Goal: Task Accomplishment & Management: Manage account settings

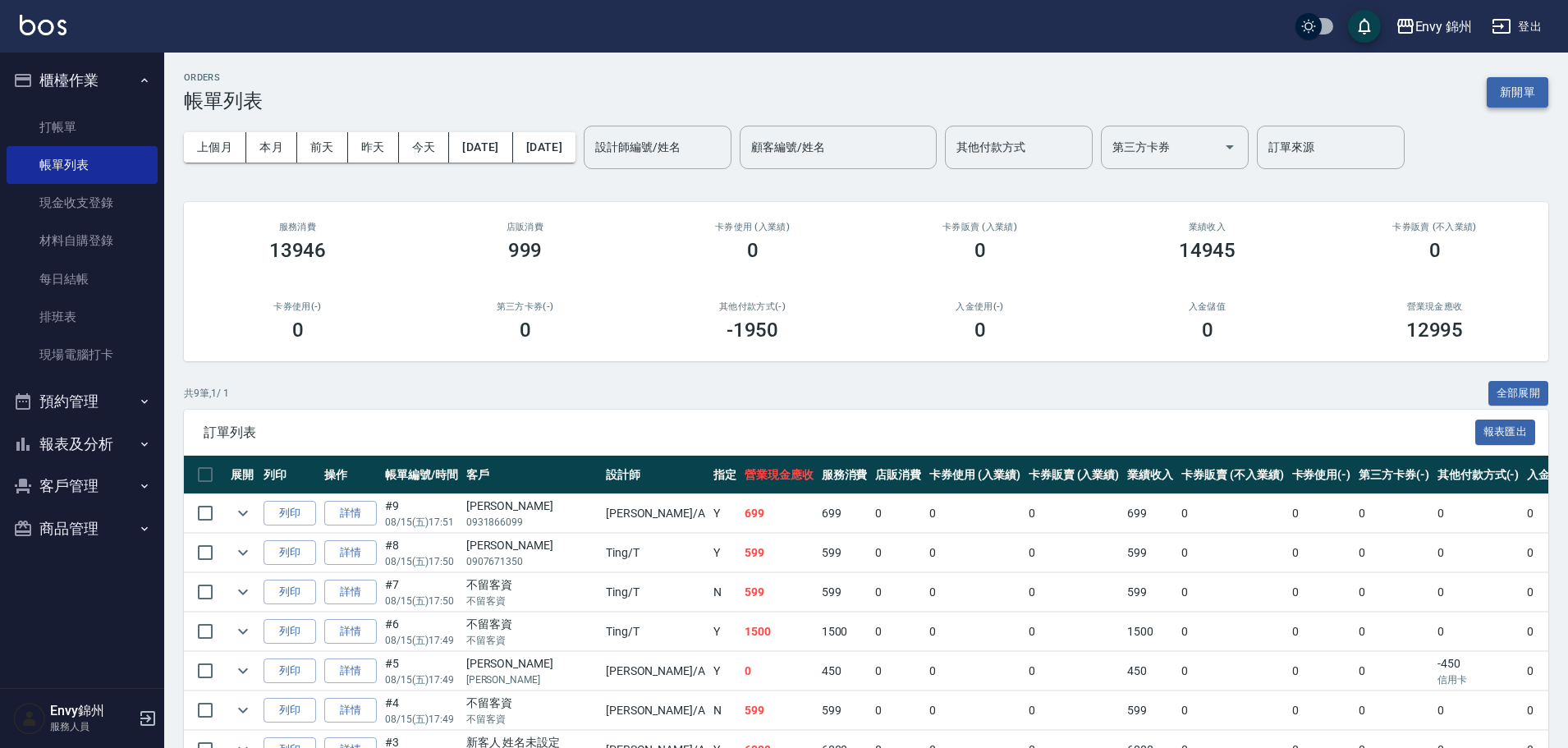
click at [1506, 78] on button "新開單" at bounding box center [1518, 92] width 62 height 30
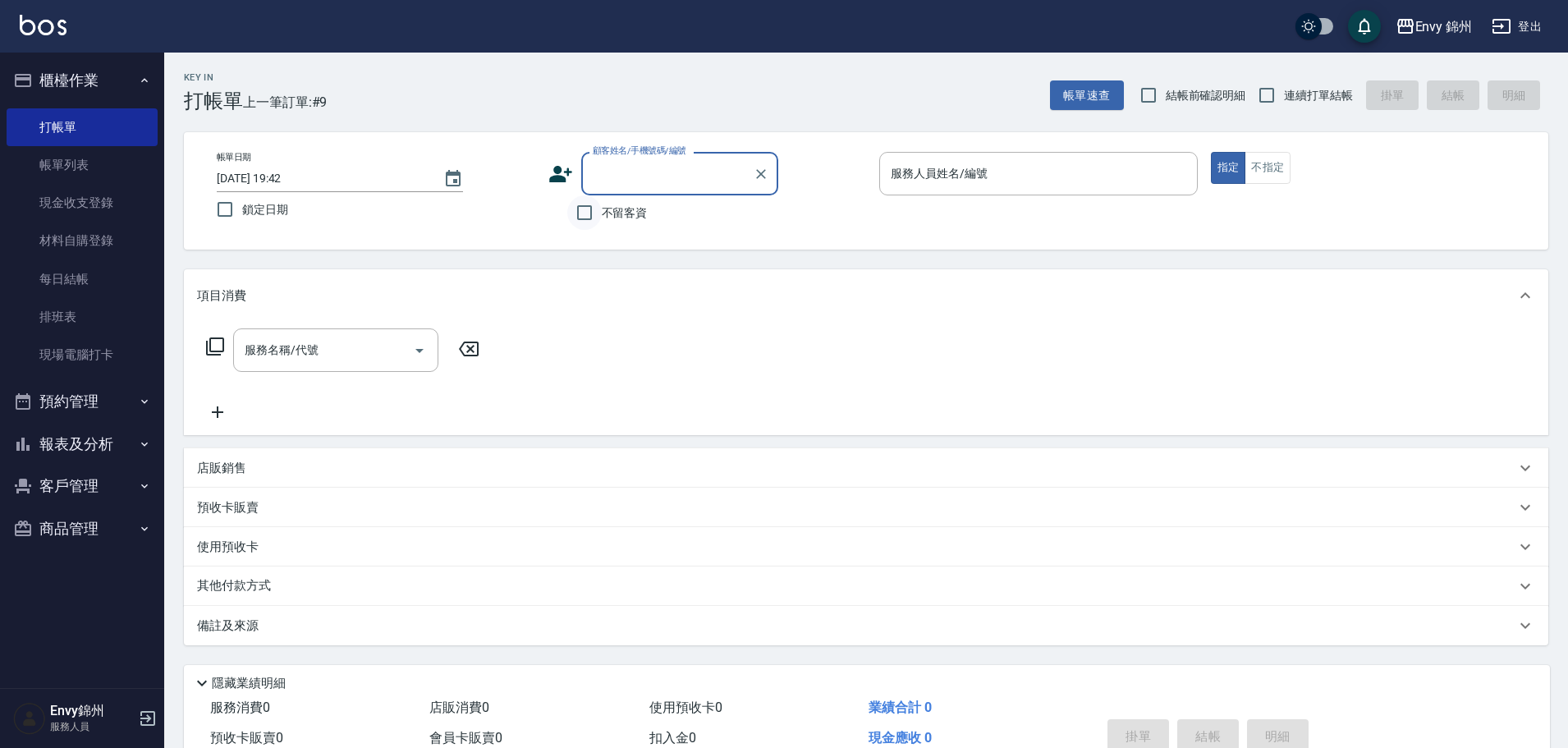
click at [589, 212] on input "不留客資" at bounding box center [585, 212] width 34 height 34
checkbox input "true"
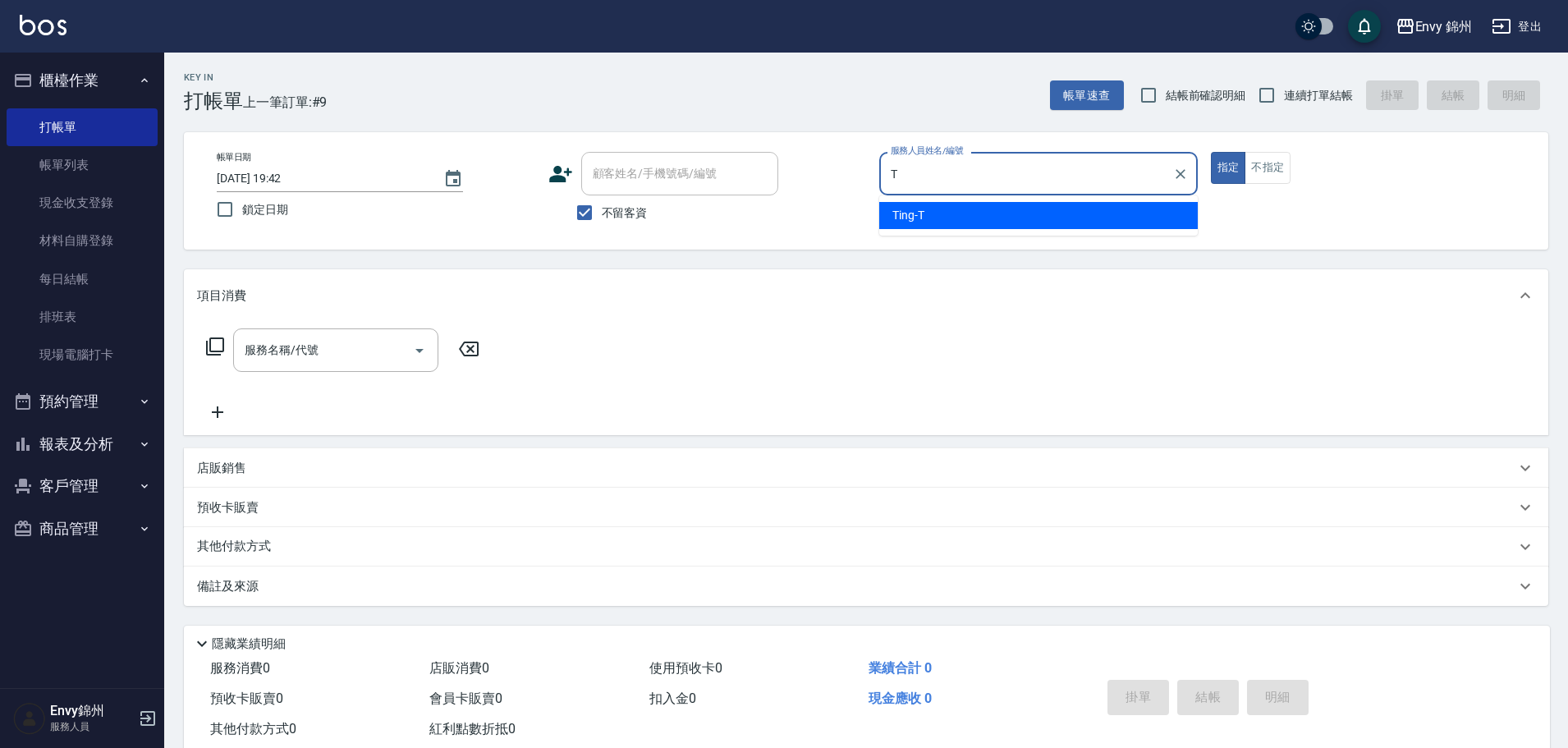
click at [951, 215] on div "Ting -T" at bounding box center [1038, 216] width 318 height 27
type input "Ting-T"
click at [346, 350] on input "服務名稱/代號" at bounding box center [324, 350] width 166 height 29
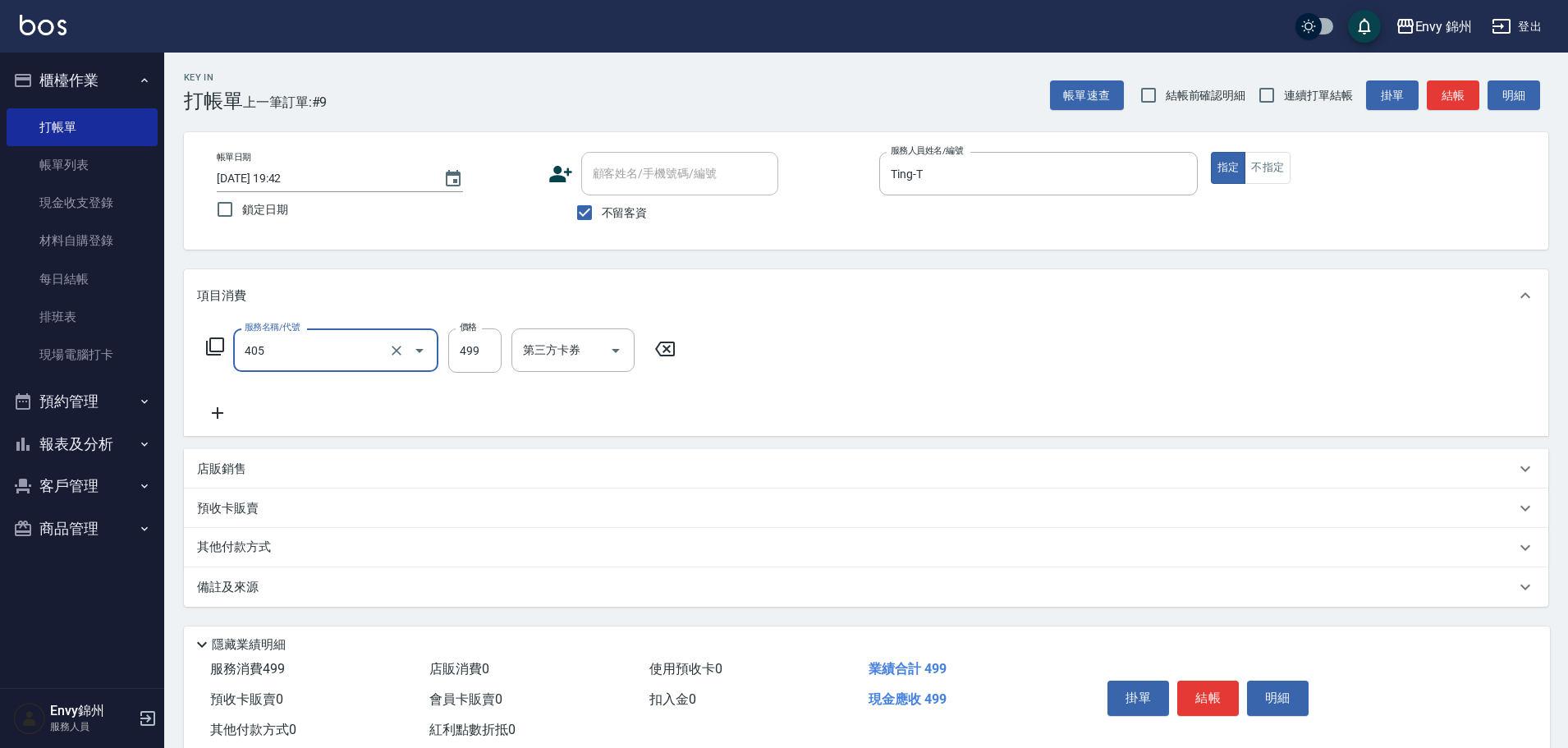
type input "MOYO頭皮clean系列499(405)"
type input "599"
click at [561, 353] on div "1點30-1 1點30-1" at bounding box center [561, 350] width 98 height 44
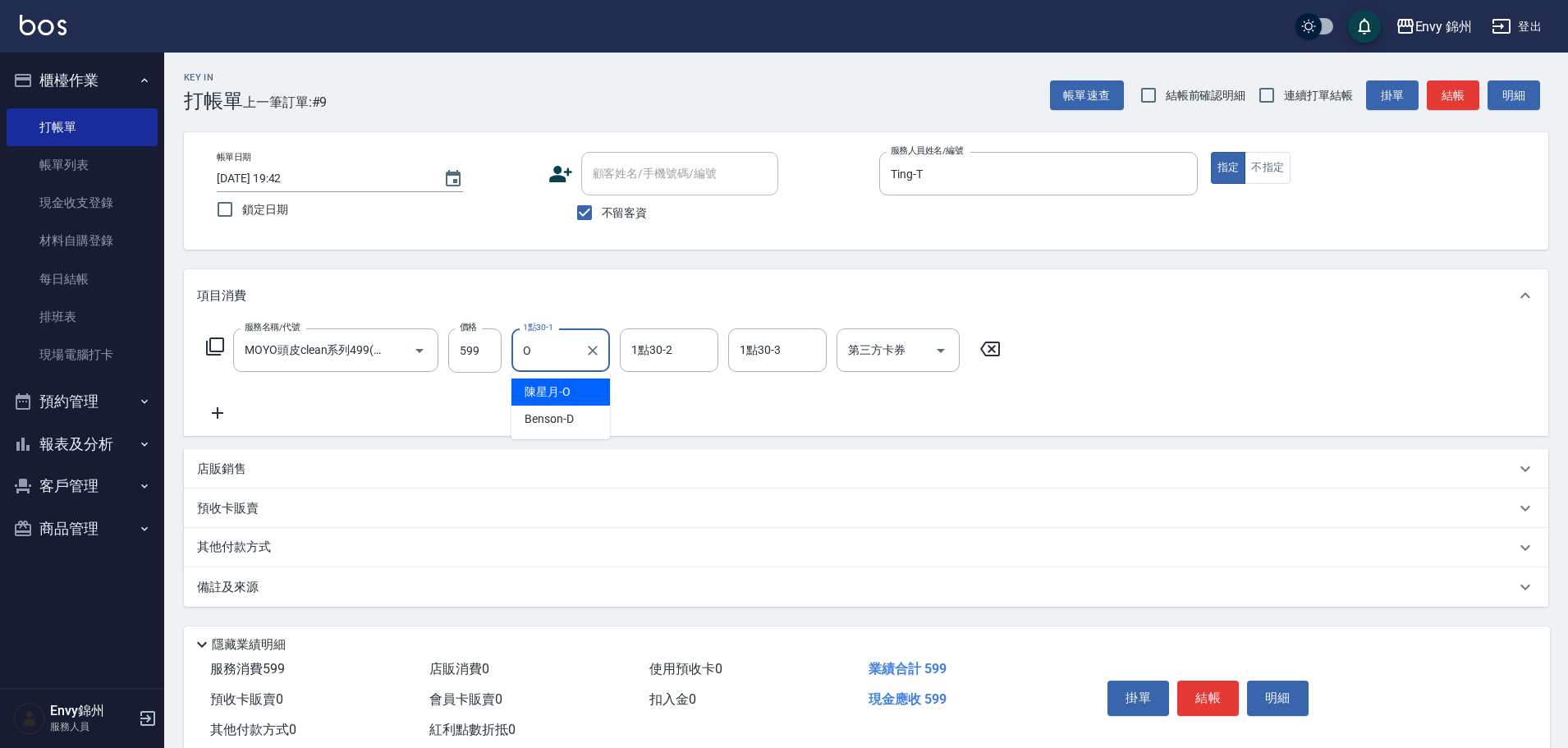
type input "O"
type input "陳星月-O"
click at [258, 555] on p "其他付款方式" at bounding box center [238, 547] width 82 height 18
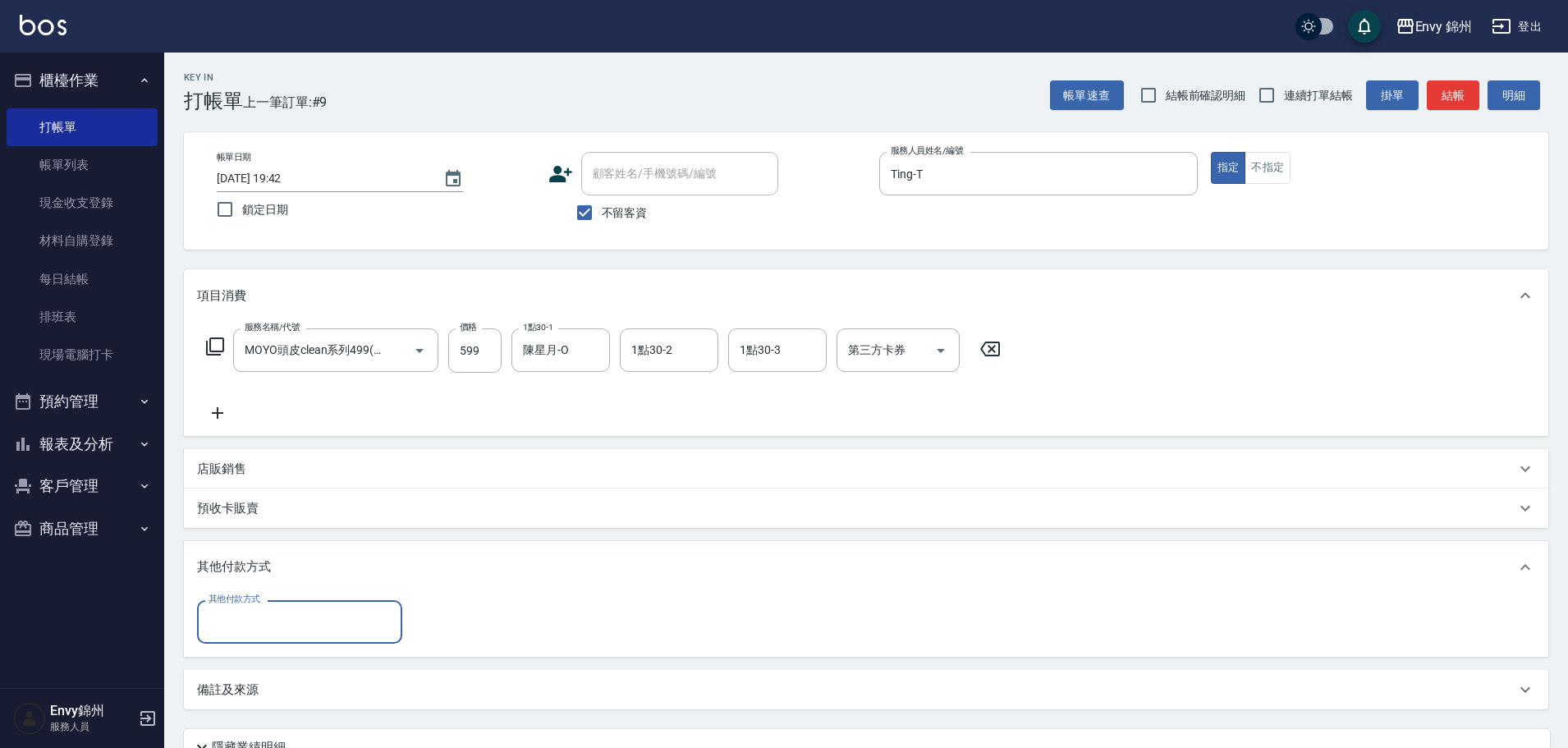
click at [334, 567] on div "其他付款方式" at bounding box center [856, 567] width 1319 height 18
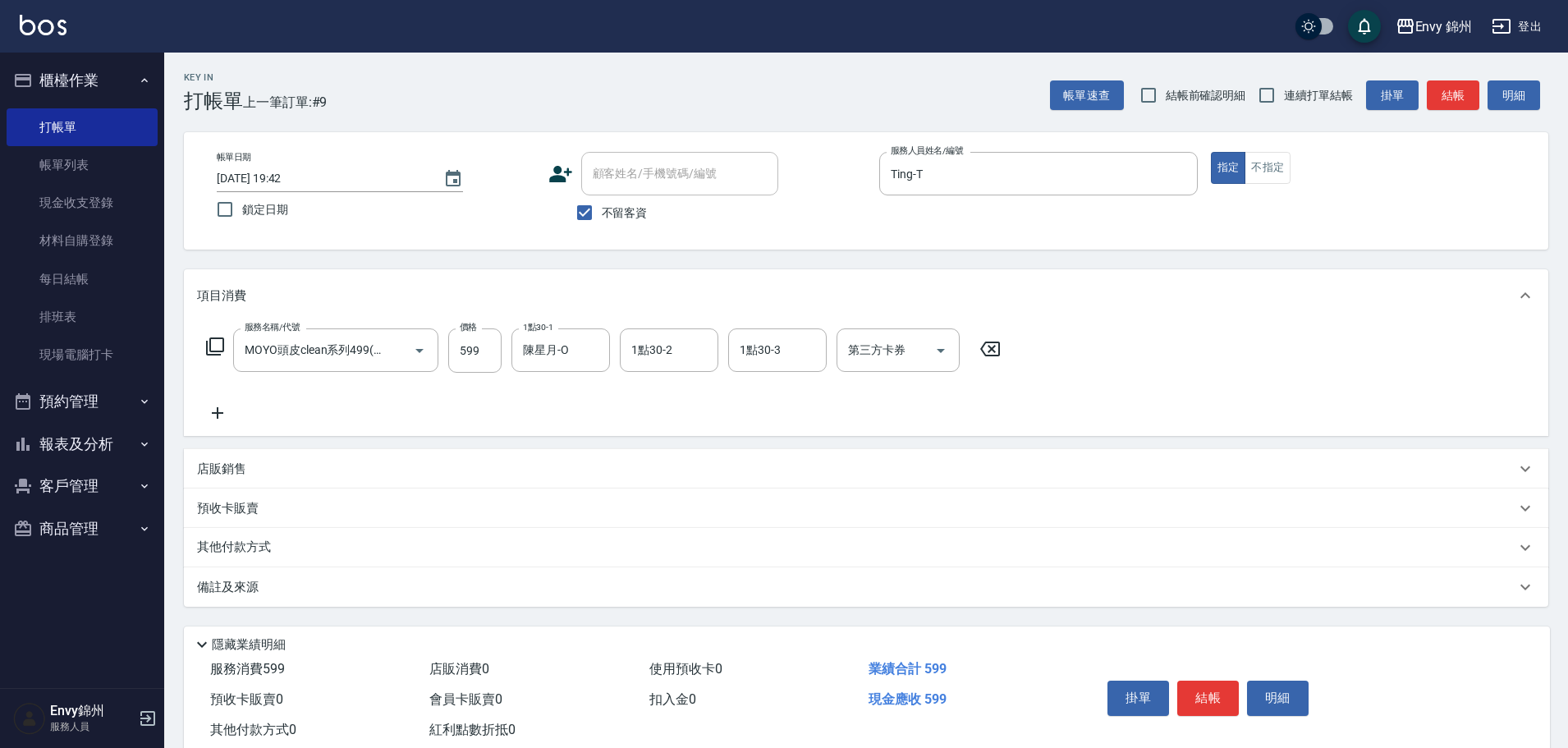
click at [320, 605] on div "備註及來源" at bounding box center [866, 587] width 1364 height 39
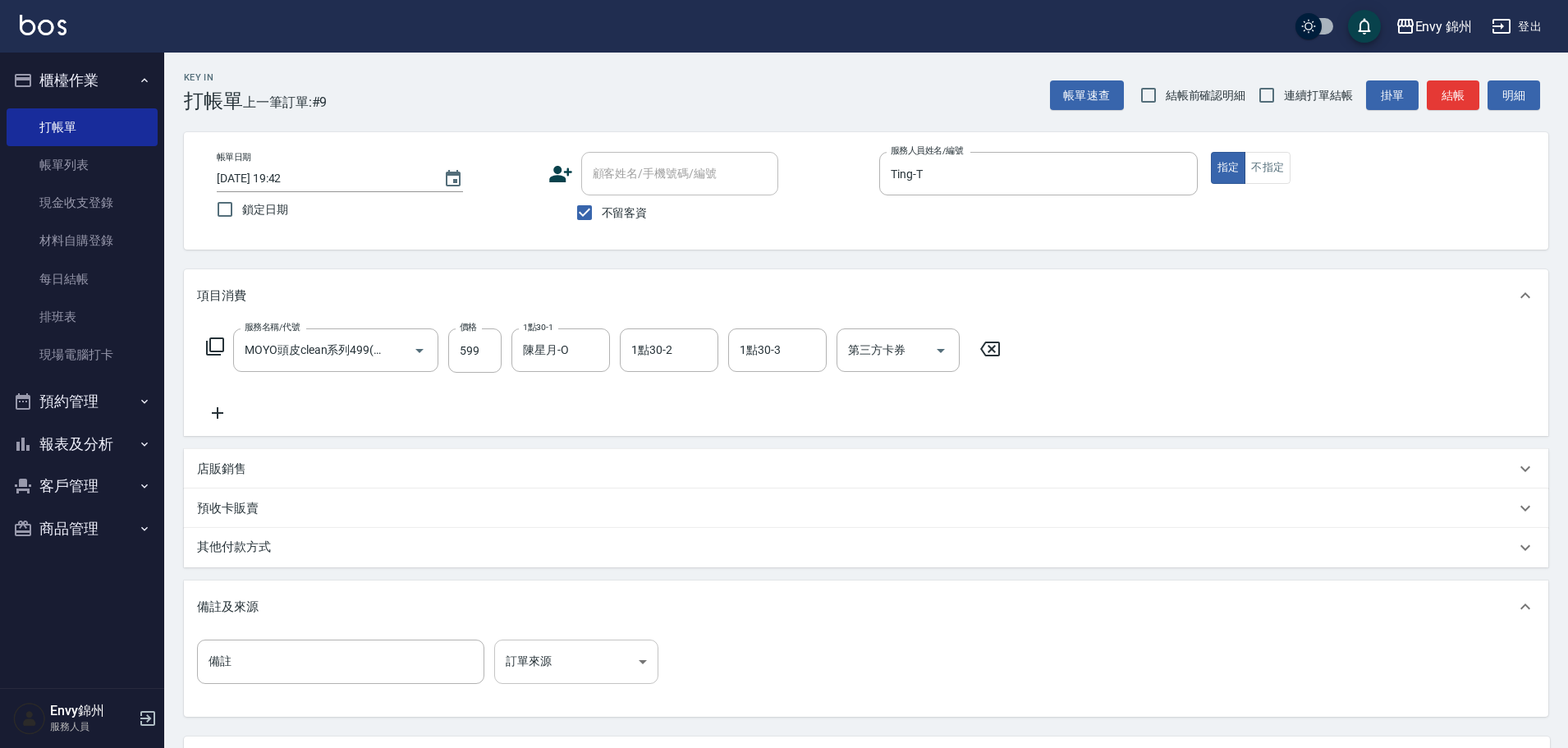
click at [603, 662] on body "Envy 錦州 登出 櫃檯作業 打帳單 帳單列表 現金收支登錄 材料自購登錄 每日結帳 排班表 現場電腦打卡 預約管理 預約管理 單日預約紀錄 單週預約紀錄 …" at bounding box center [784, 448] width 1568 height 895
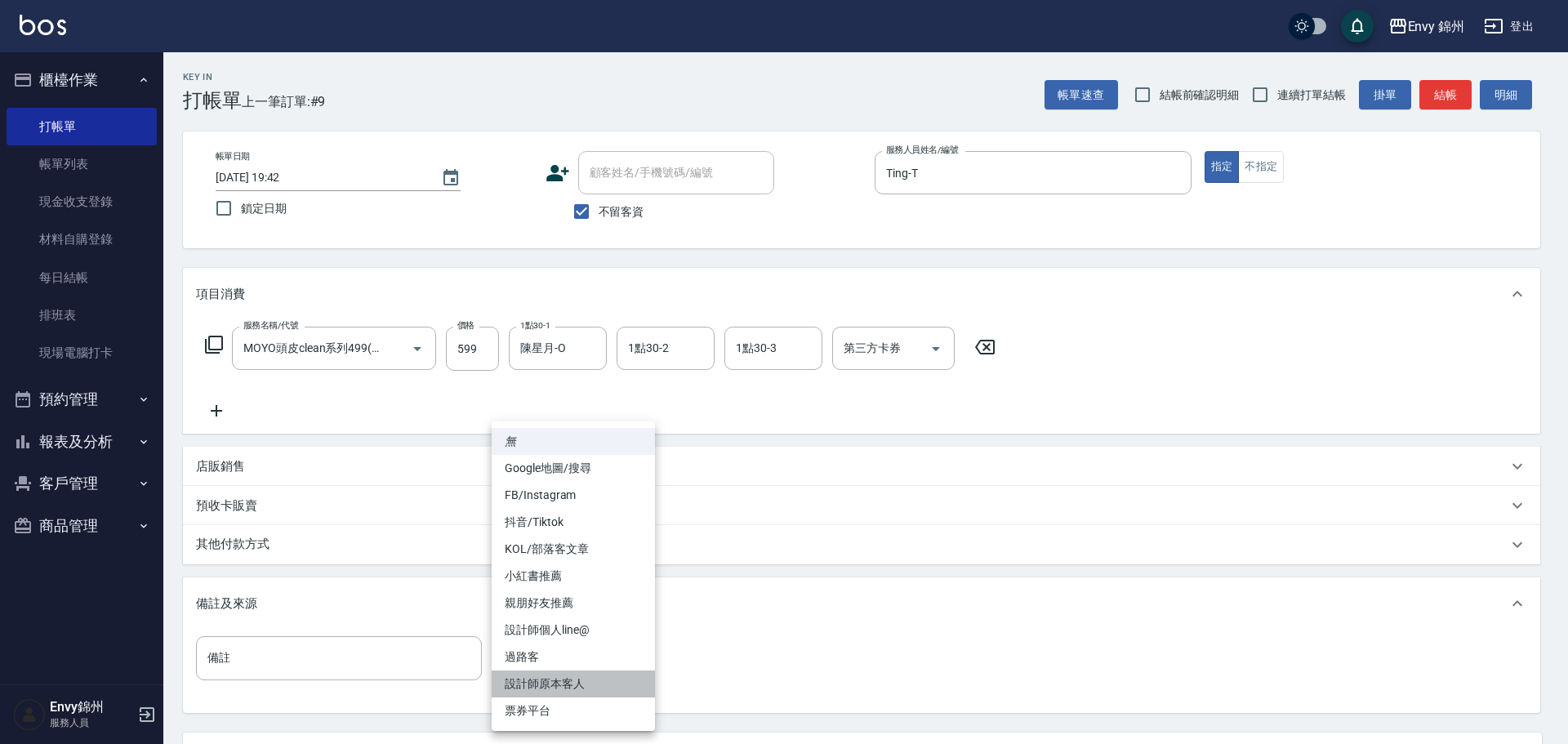
click at [581, 684] on li "設計師原本客人" at bounding box center [574, 684] width 163 height 27
type input "設計師原本客人"
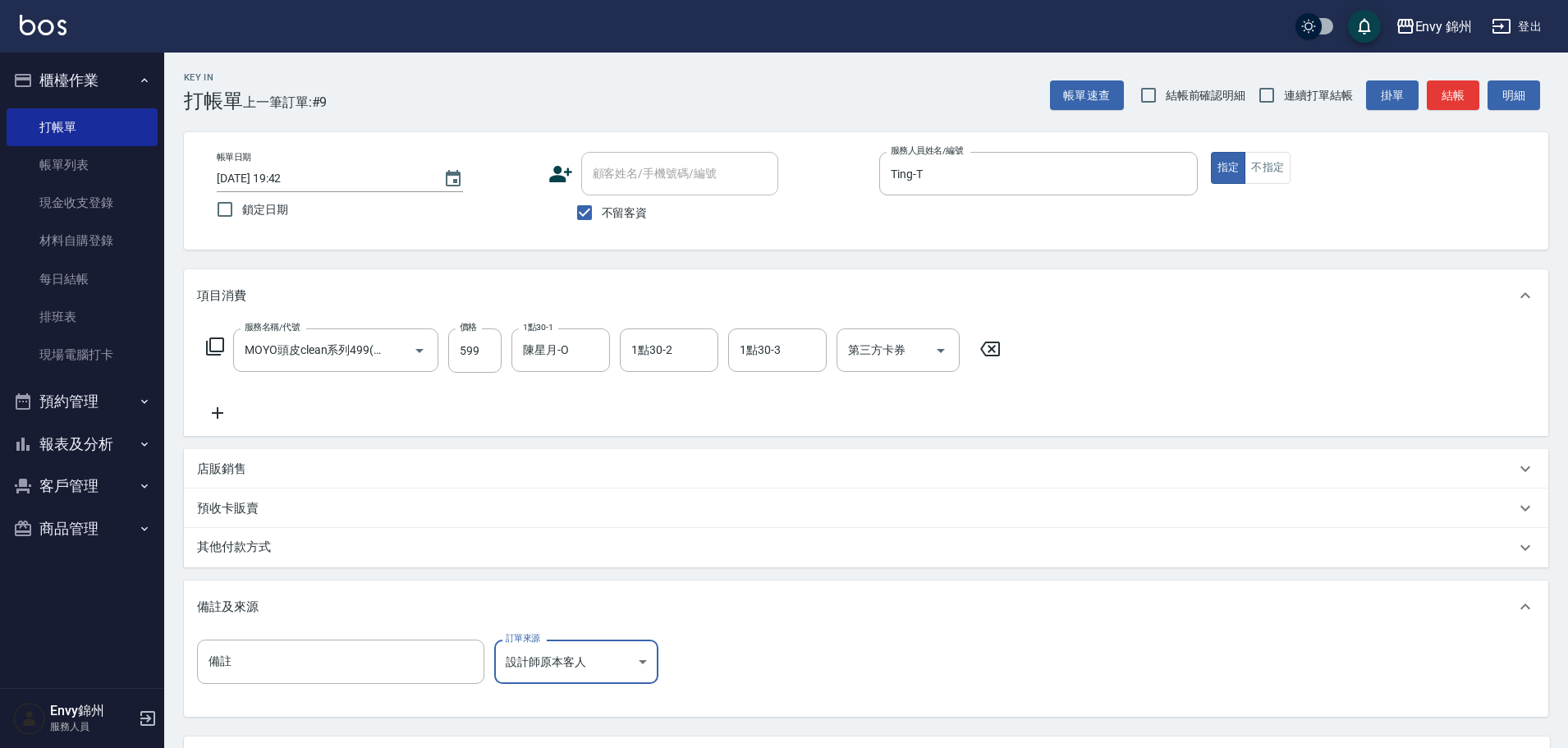
click at [246, 558] on div "其他付款方式" at bounding box center [866, 548] width 1364 height 39
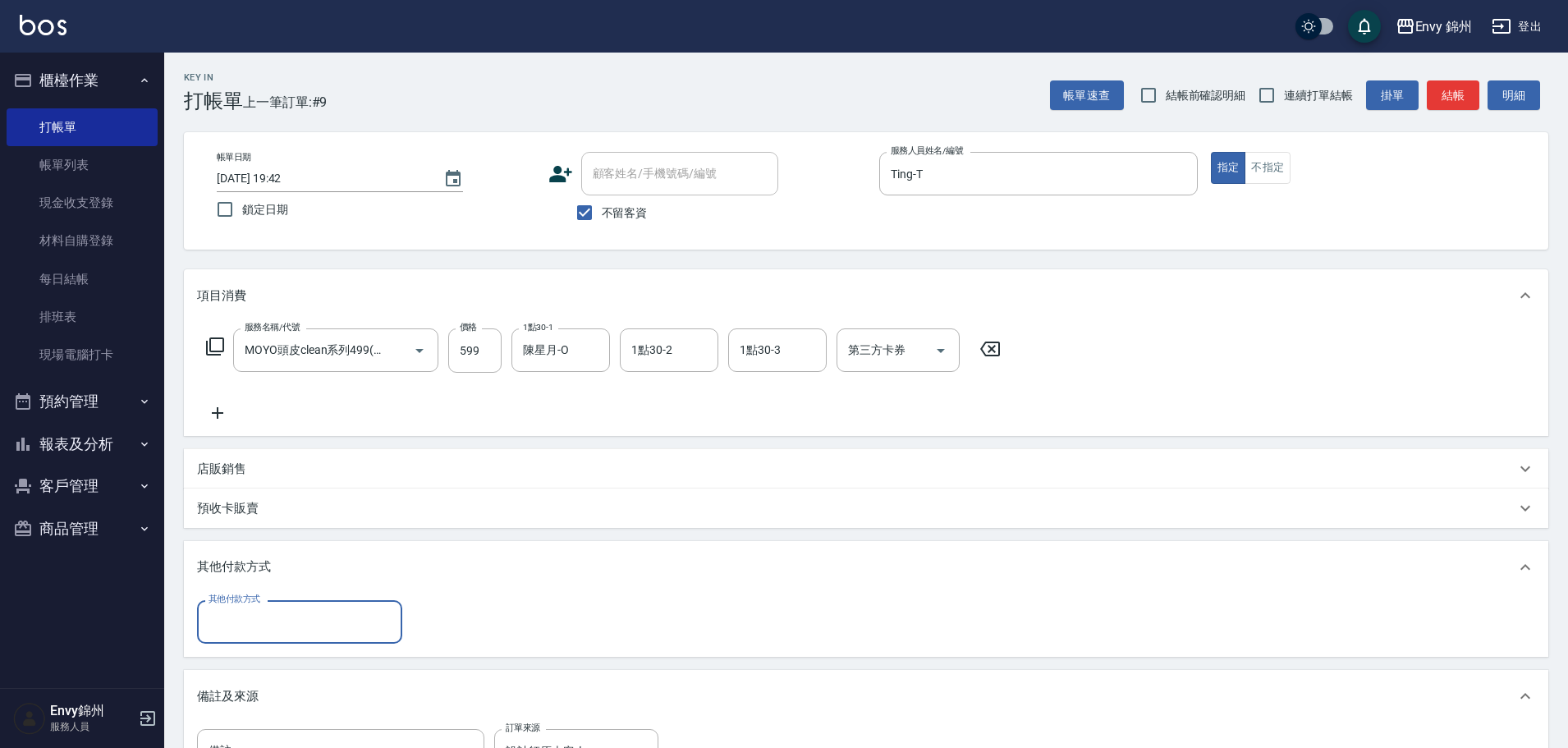
click at [274, 621] on input "其他付款方式" at bounding box center [300, 622] width 191 height 29
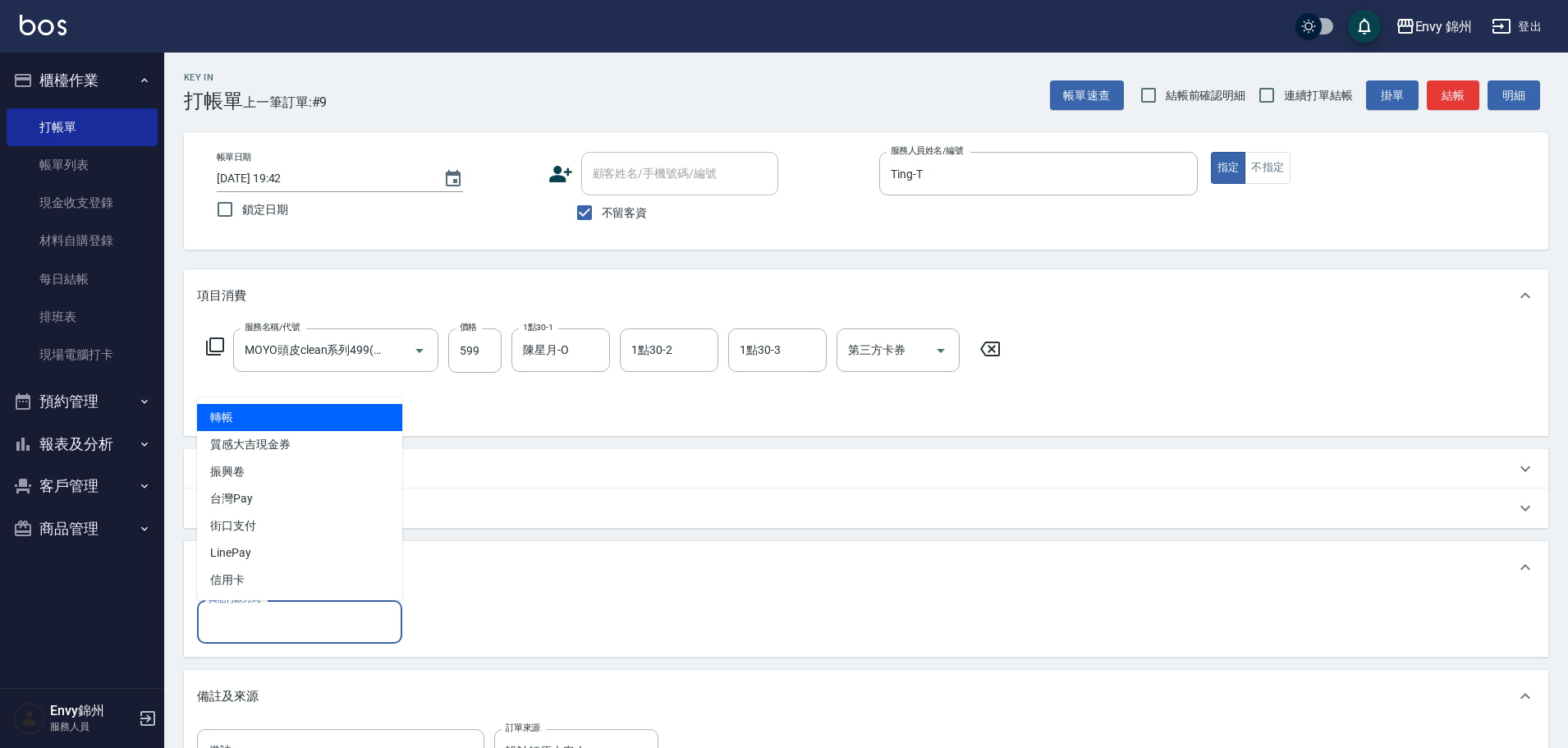
click at [270, 406] on span "轉帳" at bounding box center [300, 418] width 205 height 27
type input "轉帳"
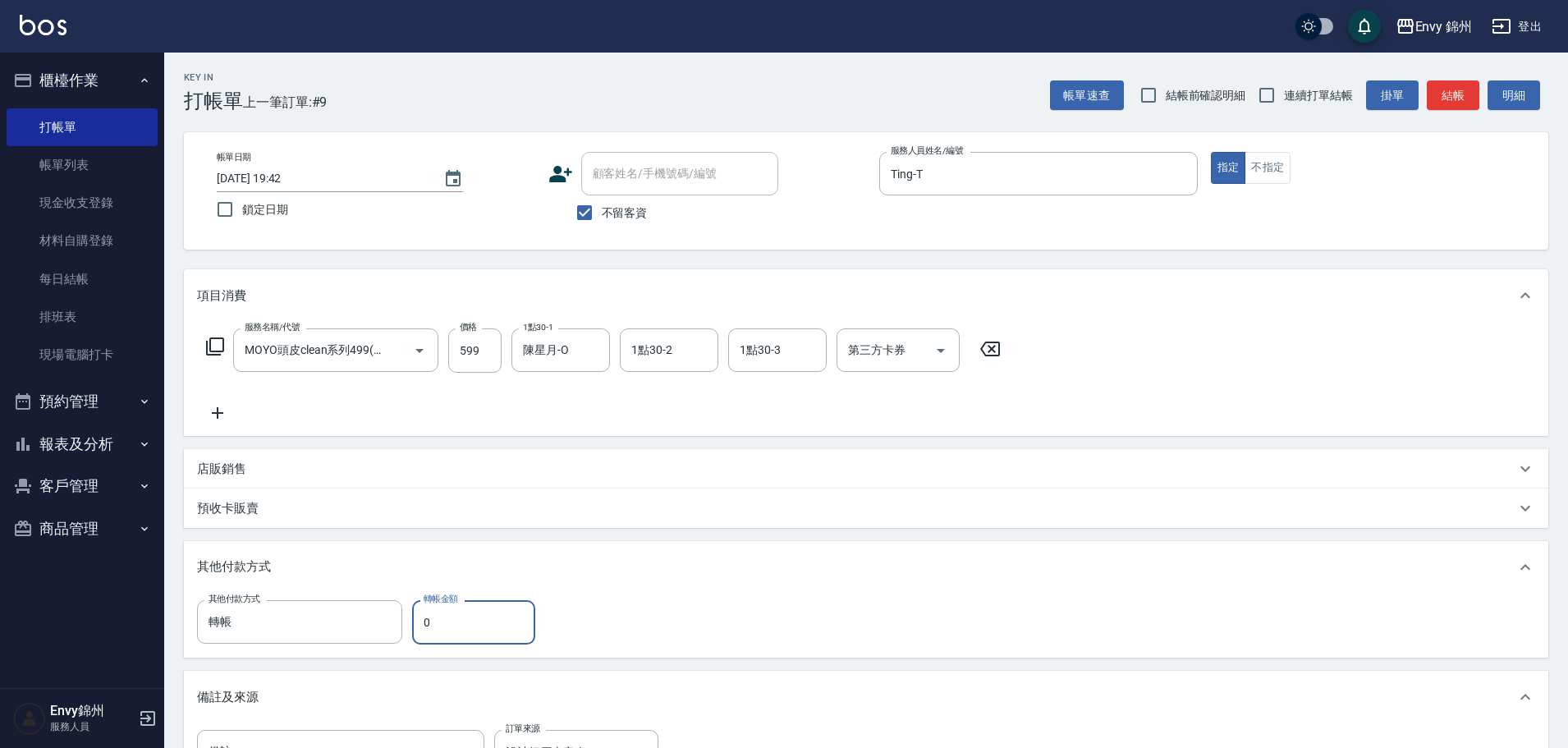
drag, startPoint x: 440, startPoint y: 627, endPoint x: 404, endPoint y: 613, distance: 38.6
click at [405, 631] on div "其他付款方式 轉帳 其他付款方式 轉帳金額 0 轉帳金額" at bounding box center [371, 622] width 348 height 45
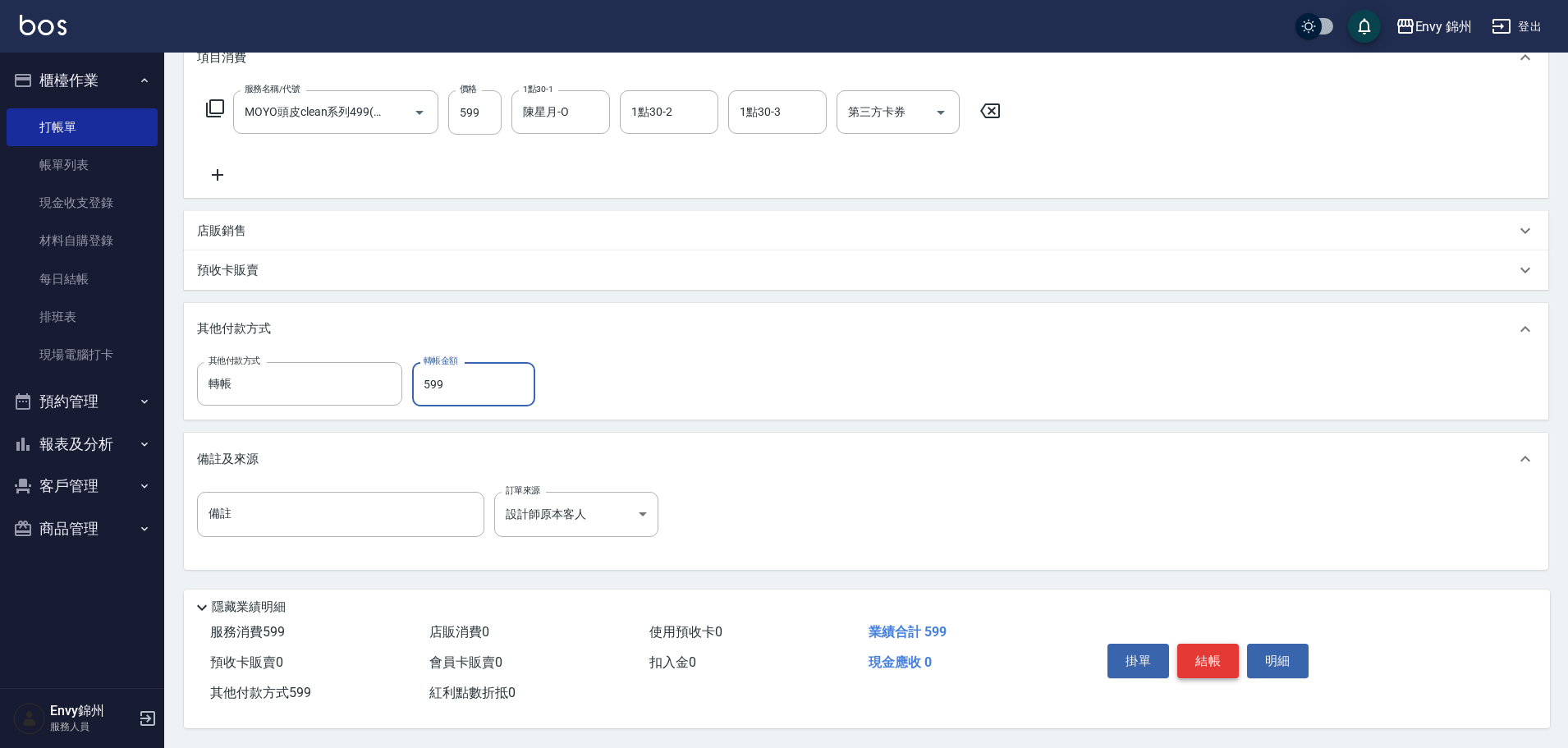
type input "599"
click at [1202, 645] on button "結帳" at bounding box center [1209, 661] width 62 height 34
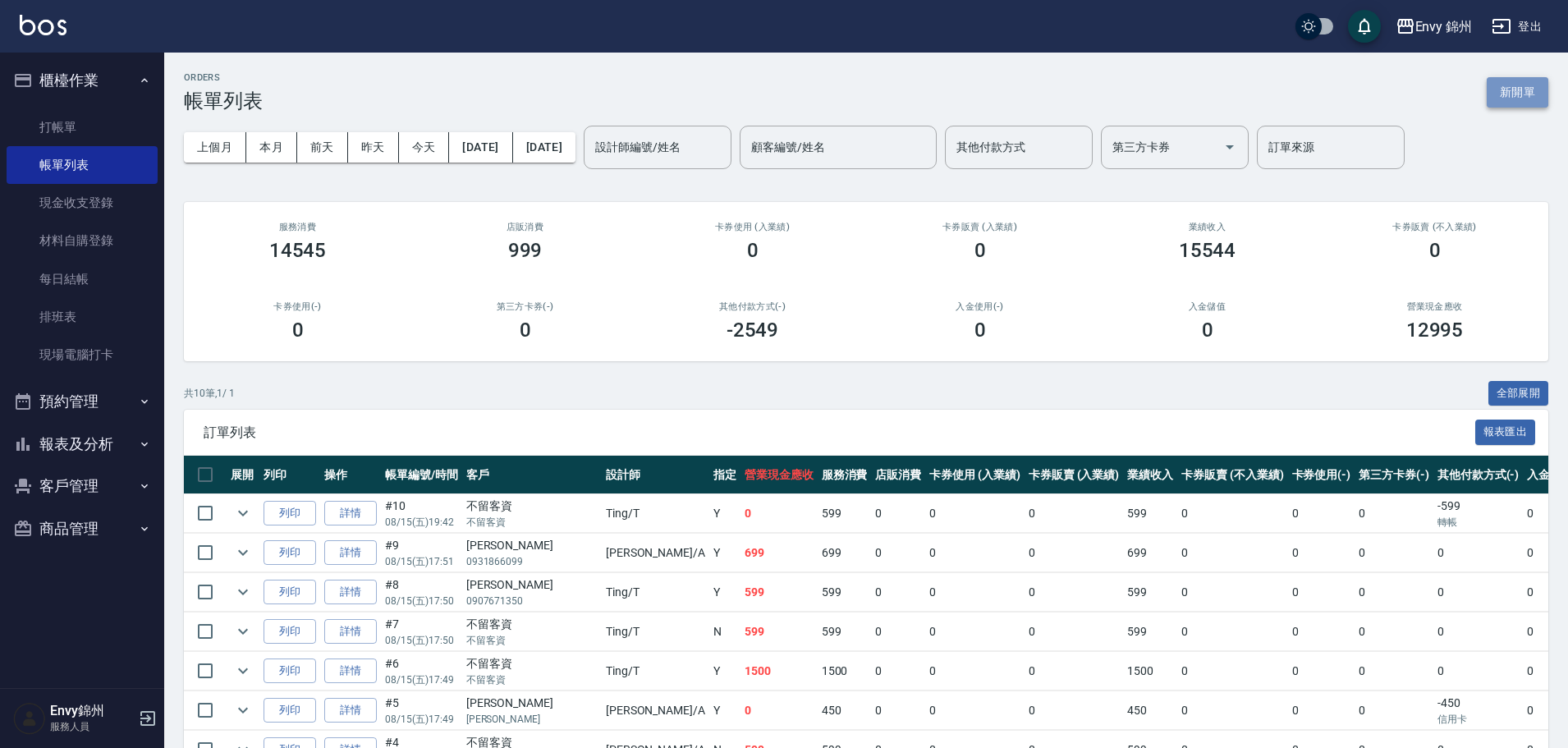
click at [1523, 92] on button "新開單" at bounding box center [1518, 92] width 62 height 30
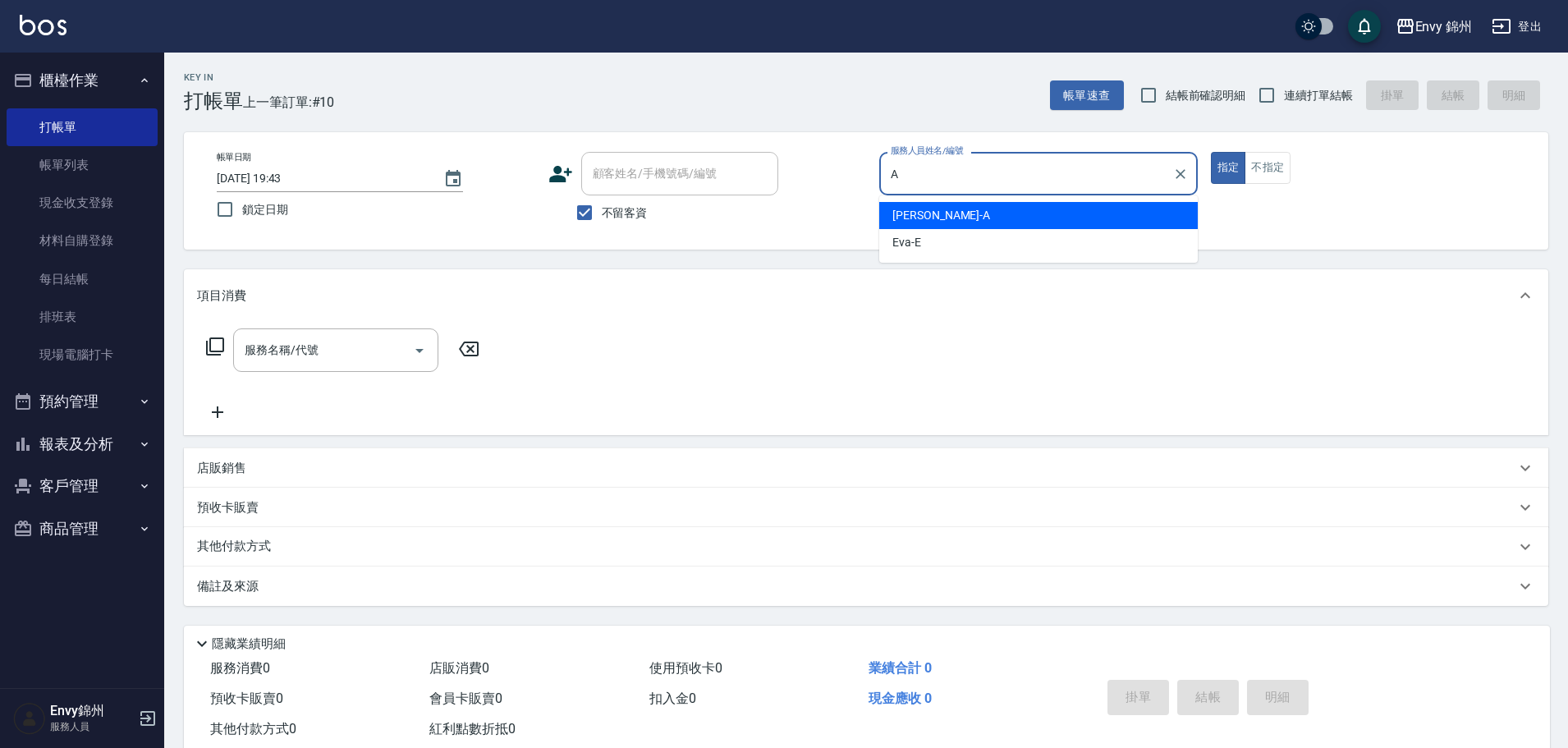
click at [926, 217] on span "Annie -A" at bounding box center [941, 216] width 98 height 17
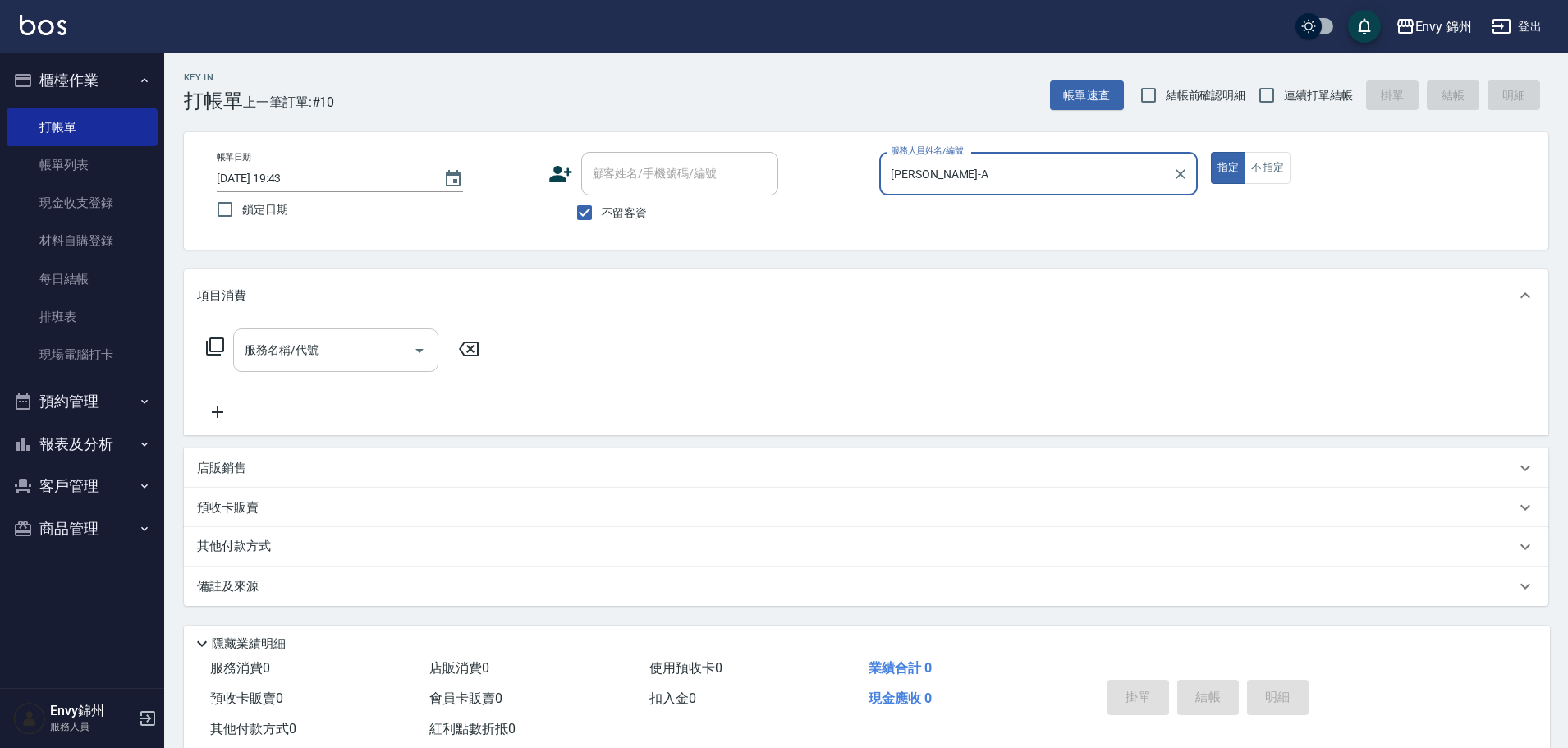
type input "[PERSON_NAME]-A"
click at [347, 343] on input "服務名稱/代號" at bounding box center [324, 350] width 166 height 29
click at [223, 348] on icon at bounding box center [215, 346] width 18 height 18
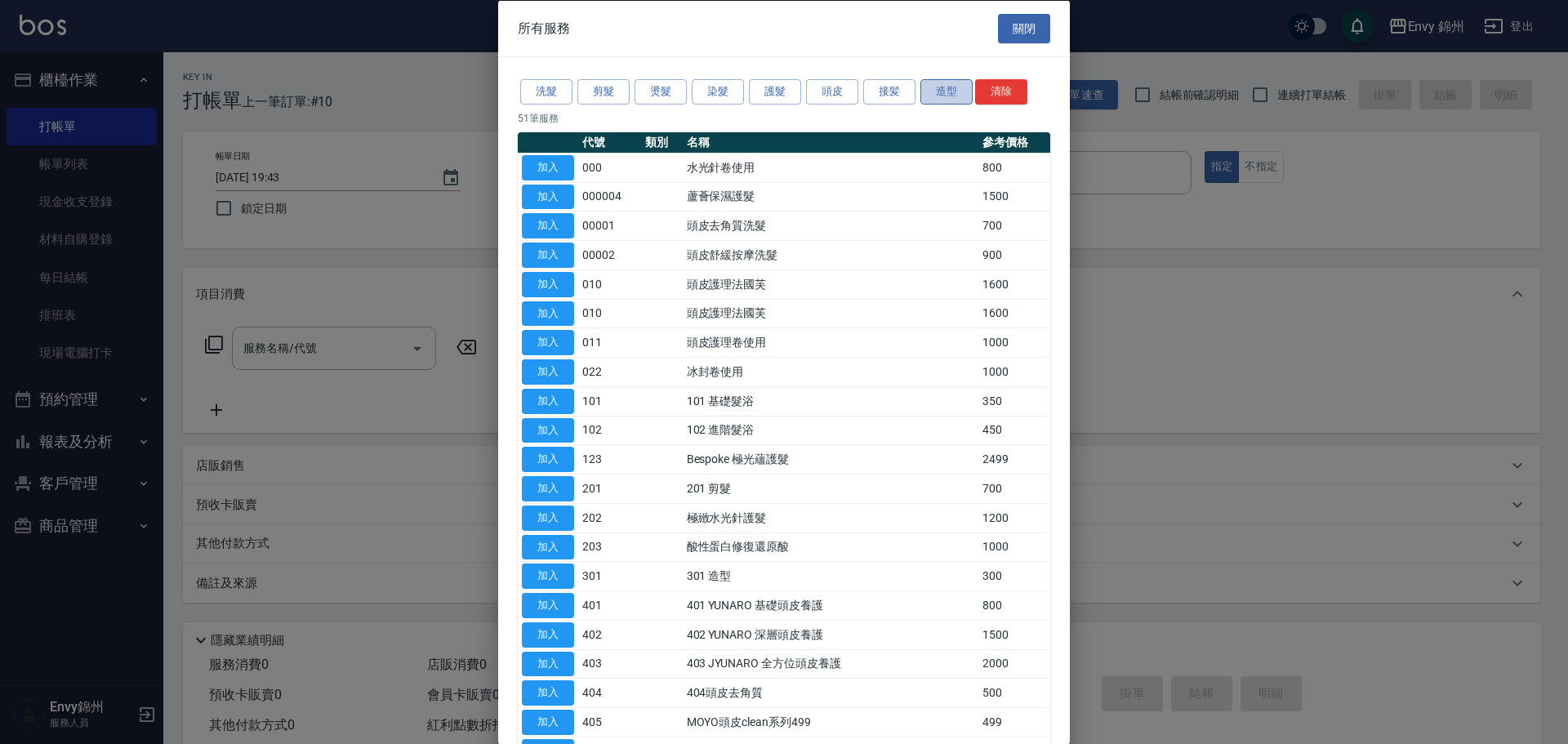
click at [941, 86] on button "造型" at bounding box center [946, 92] width 52 height 26
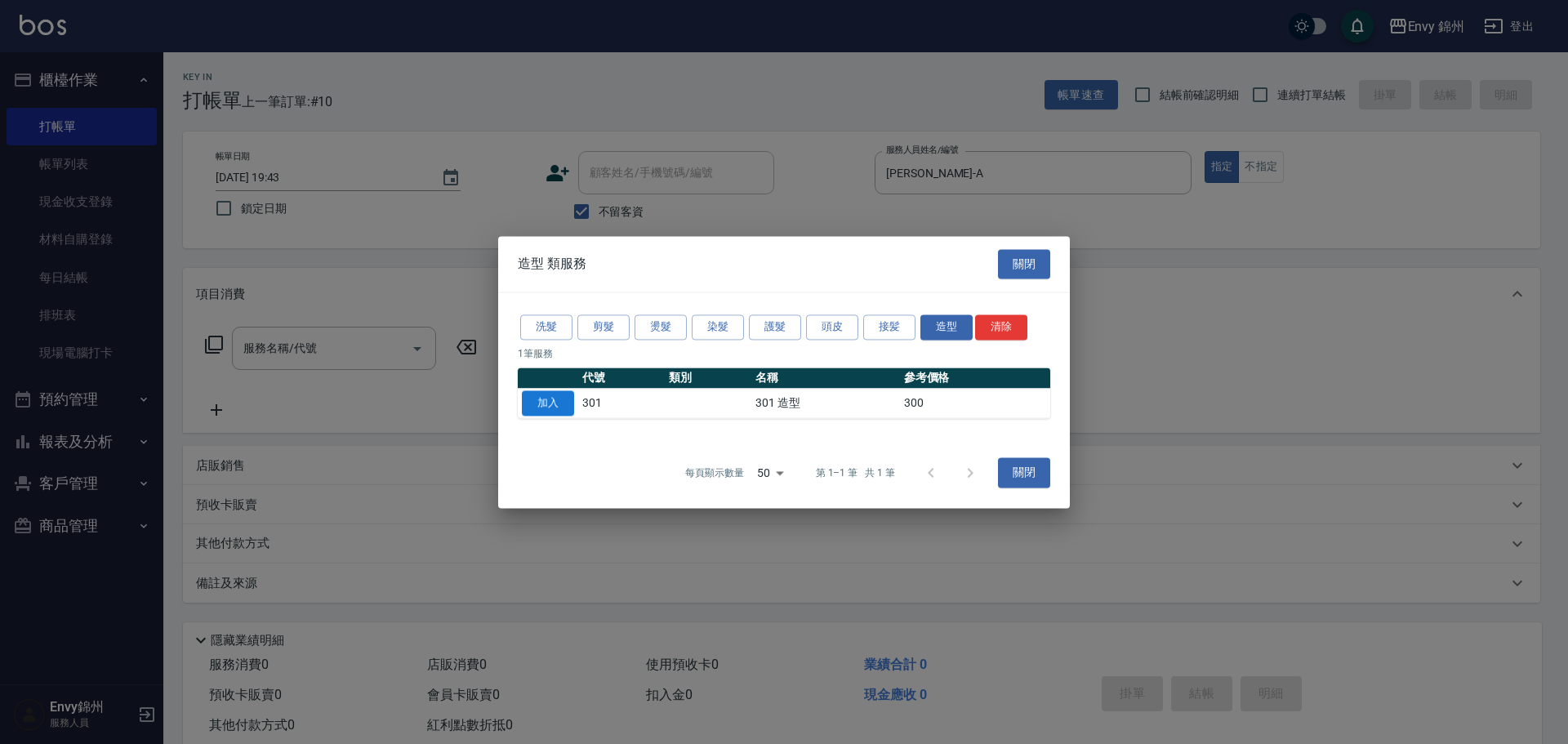
click at [526, 411] on button "加入" at bounding box center [547, 403] width 52 height 26
type input "301 造型(301)"
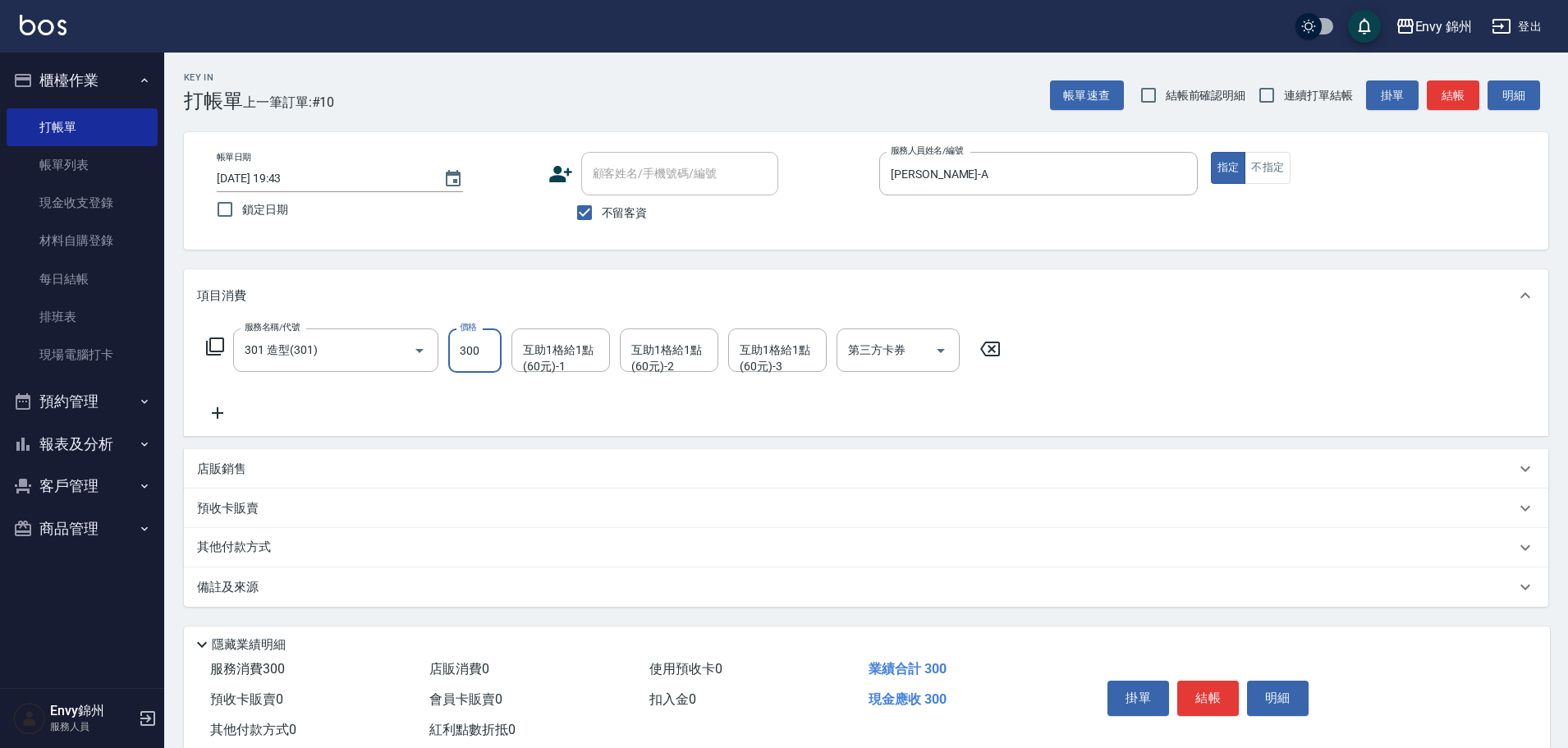
click at [472, 359] on input "300" at bounding box center [475, 351] width 53 height 45
type input "100"
click at [292, 587] on div "備註及來源" at bounding box center [856, 587] width 1319 height 17
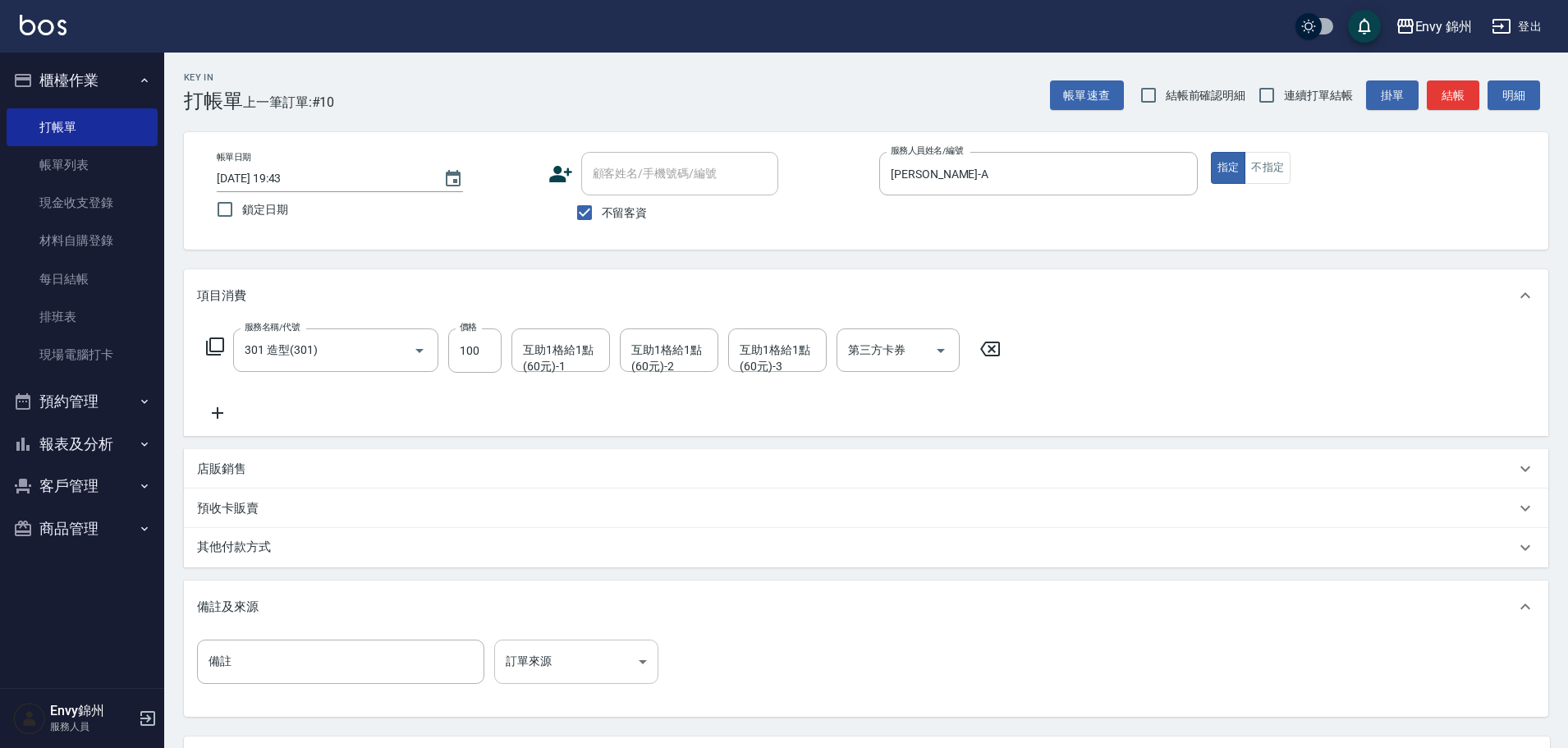
click at [532, 641] on div "備註 備註 訂單來源 ​ 訂單來源" at bounding box center [866, 675] width 1364 height 84
click at [542, 661] on body "Envy 錦州 登出 櫃檯作業 打帳單 帳單列表 現金收支登錄 材料自購登錄 每日結帳 排班表 現場電腦打卡 預約管理 預約管理 單日預約紀錄 單週預約紀錄 …" at bounding box center [784, 448] width 1568 height 895
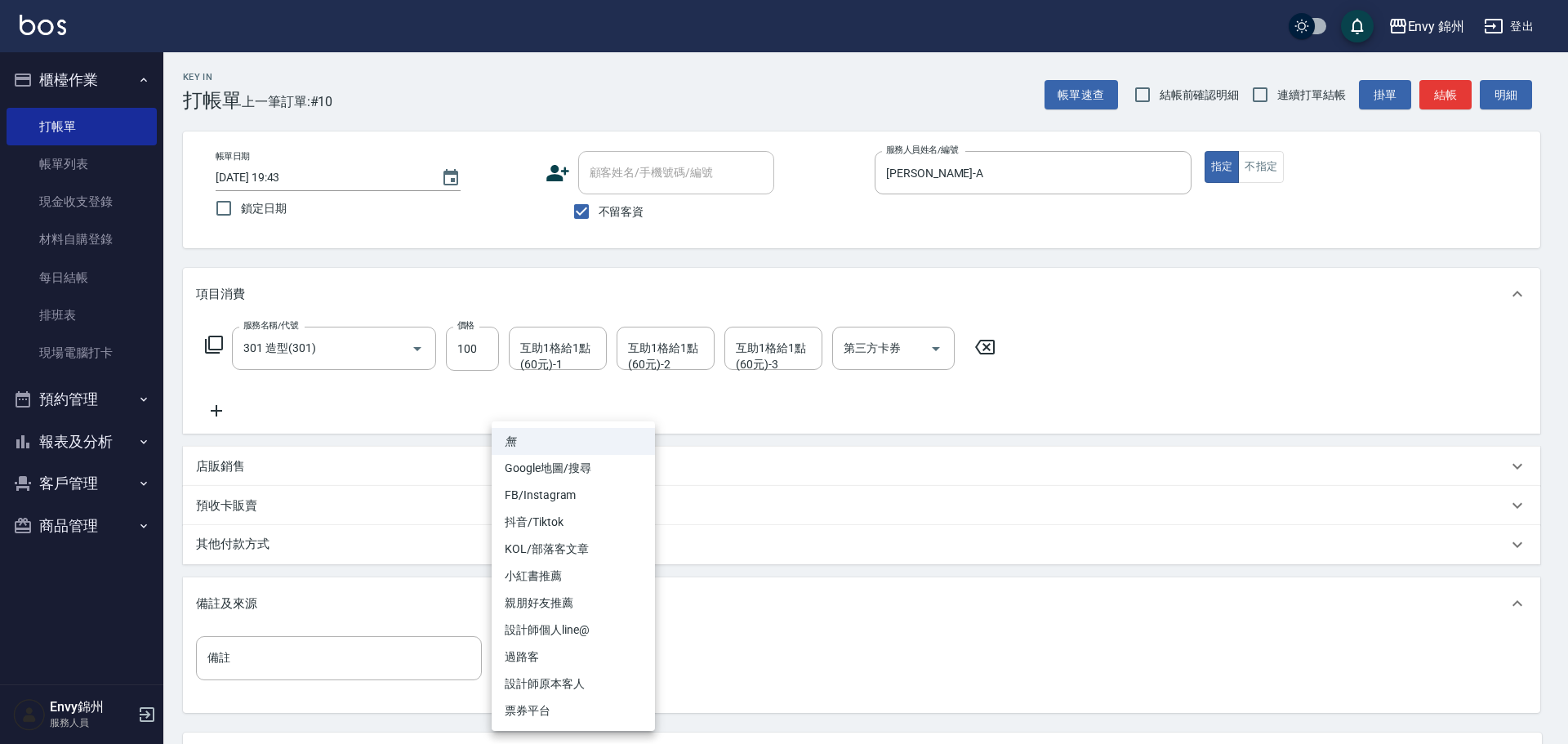
click at [592, 679] on li "設計師原本客人" at bounding box center [574, 684] width 163 height 27
type input "設計師原本客人"
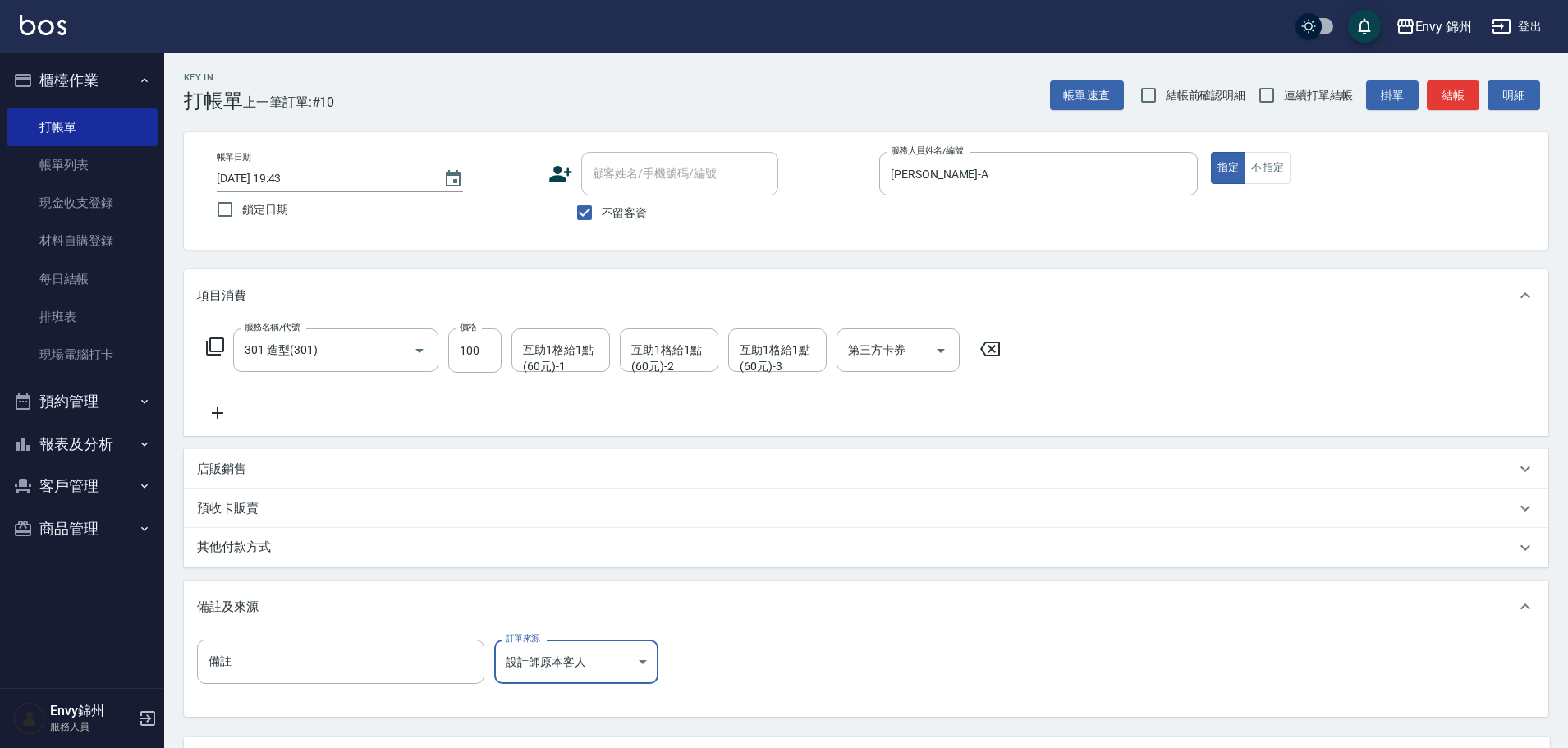
scroll to position [154, 0]
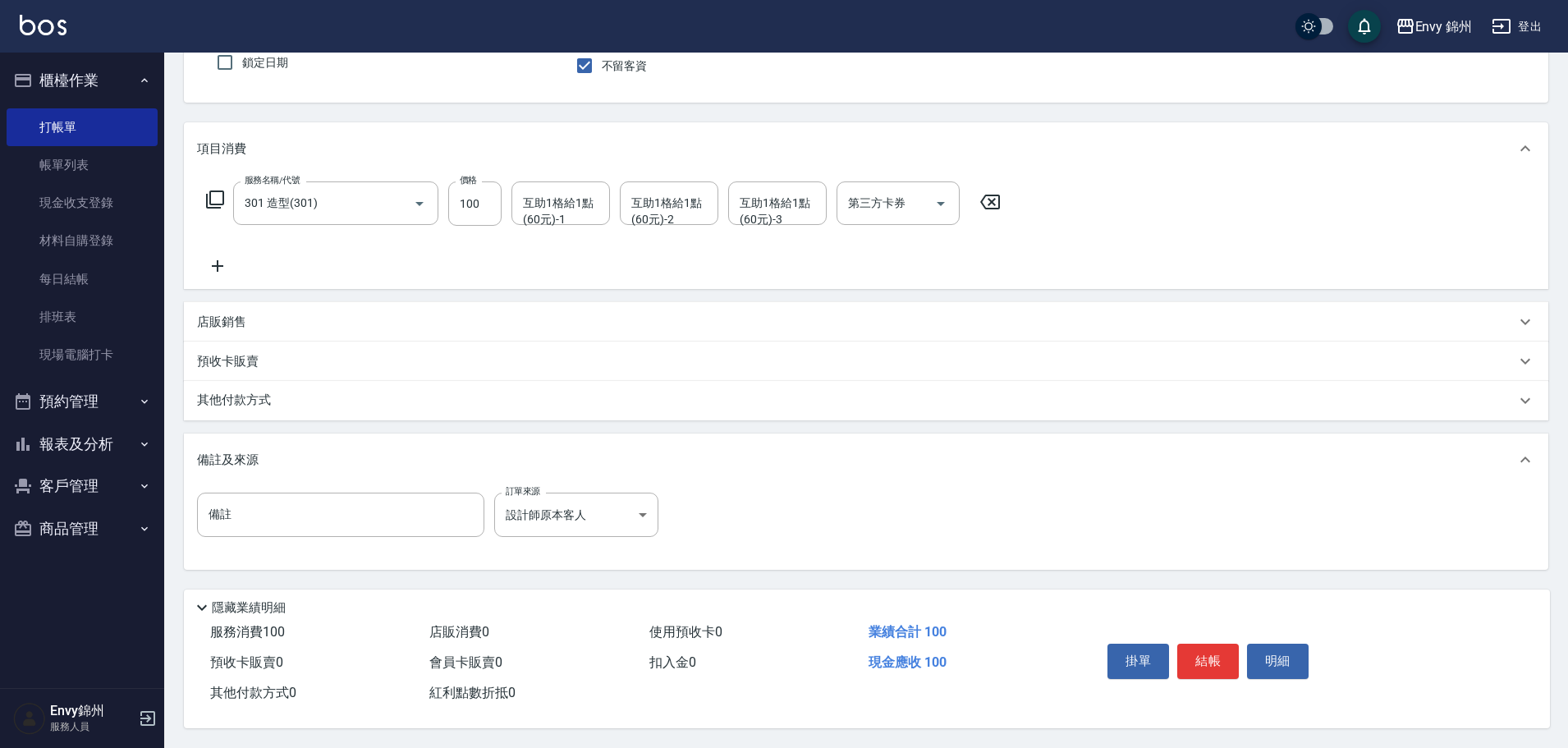
click at [290, 394] on div "其他付款方式" at bounding box center [856, 401] width 1319 height 18
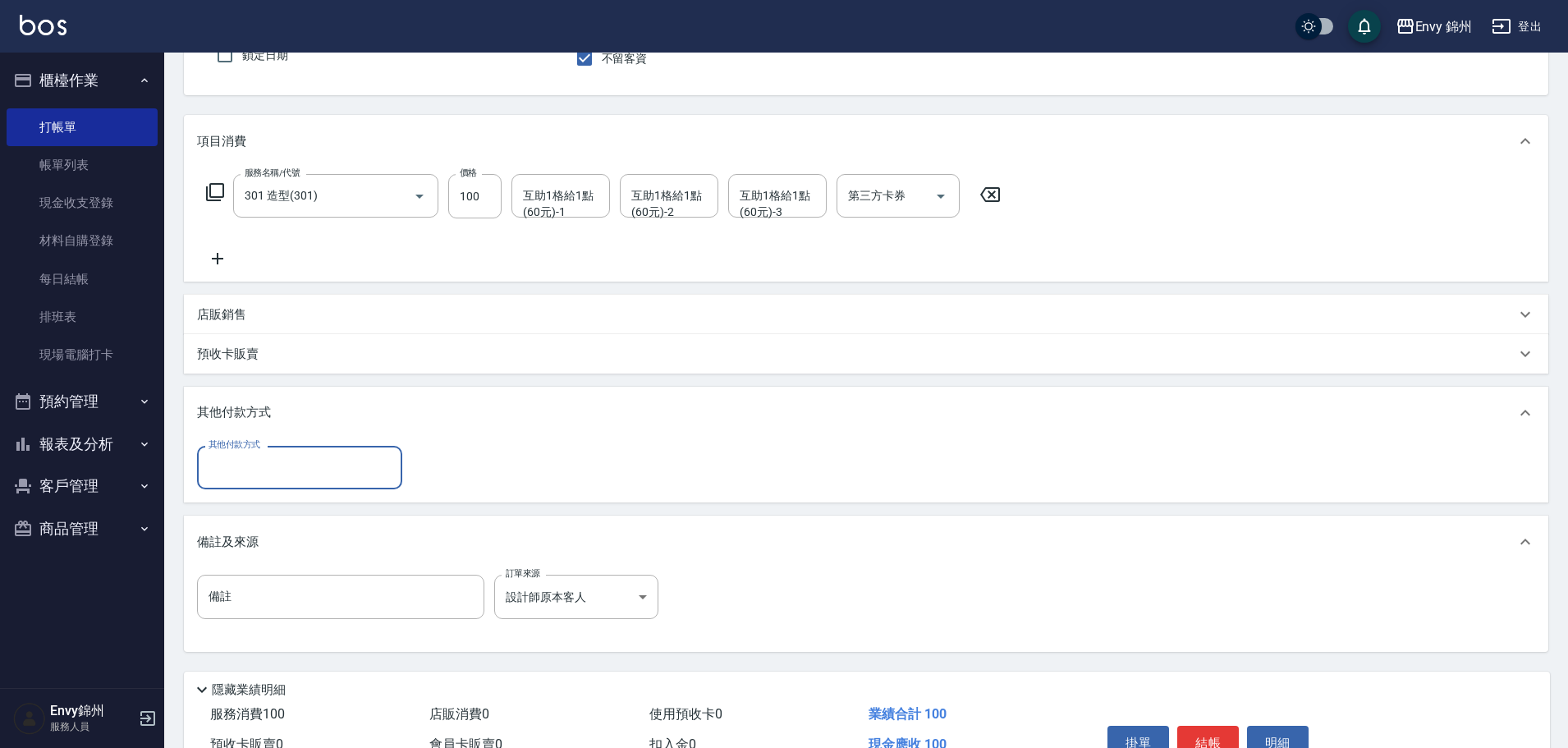
scroll to position [0, 0]
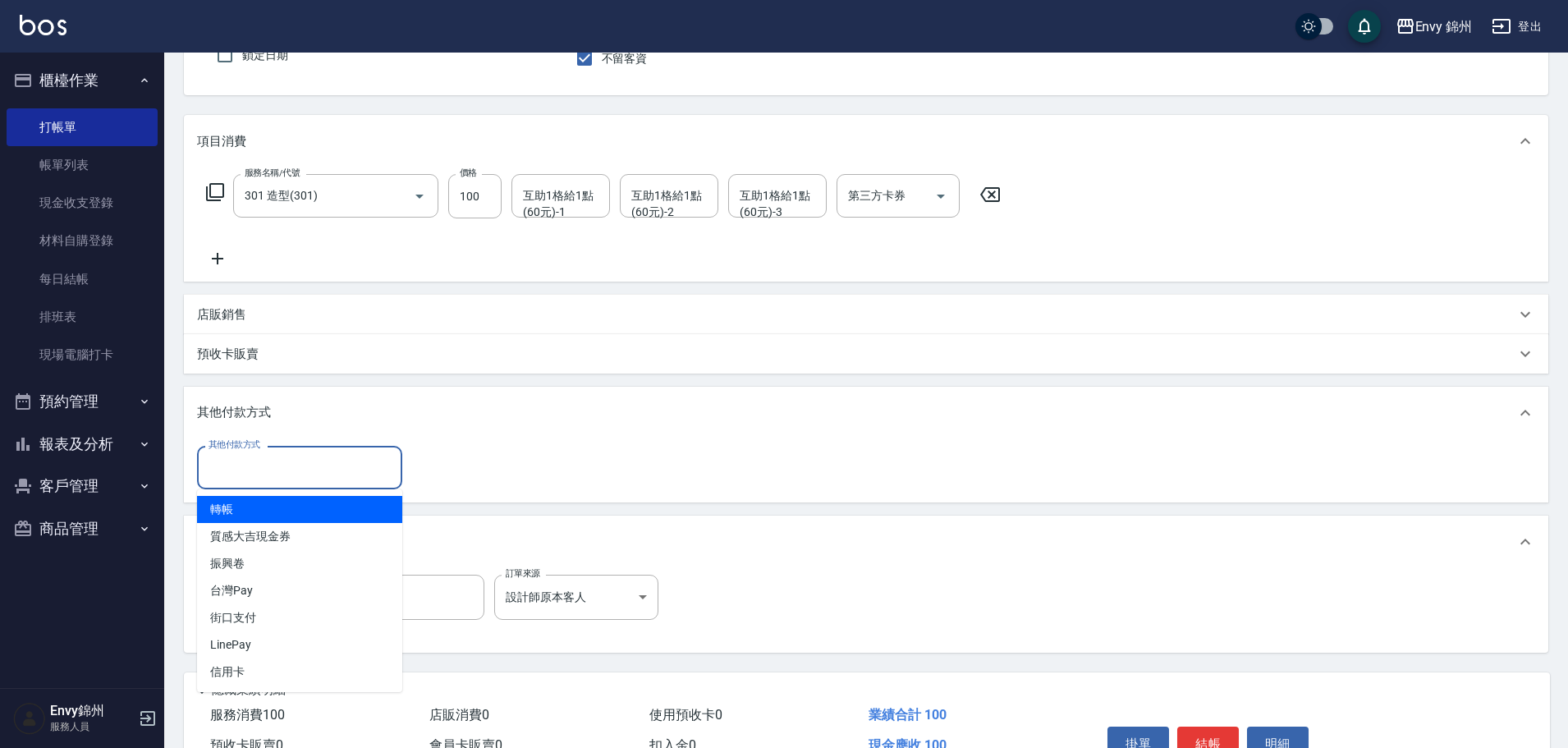
click at [261, 472] on input "其他付款方式" at bounding box center [300, 468] width 191 height 29
click at [264, 505] on span "轉帳" at bounding box center [300, 509] width 205 height 27
type input "轉帳"
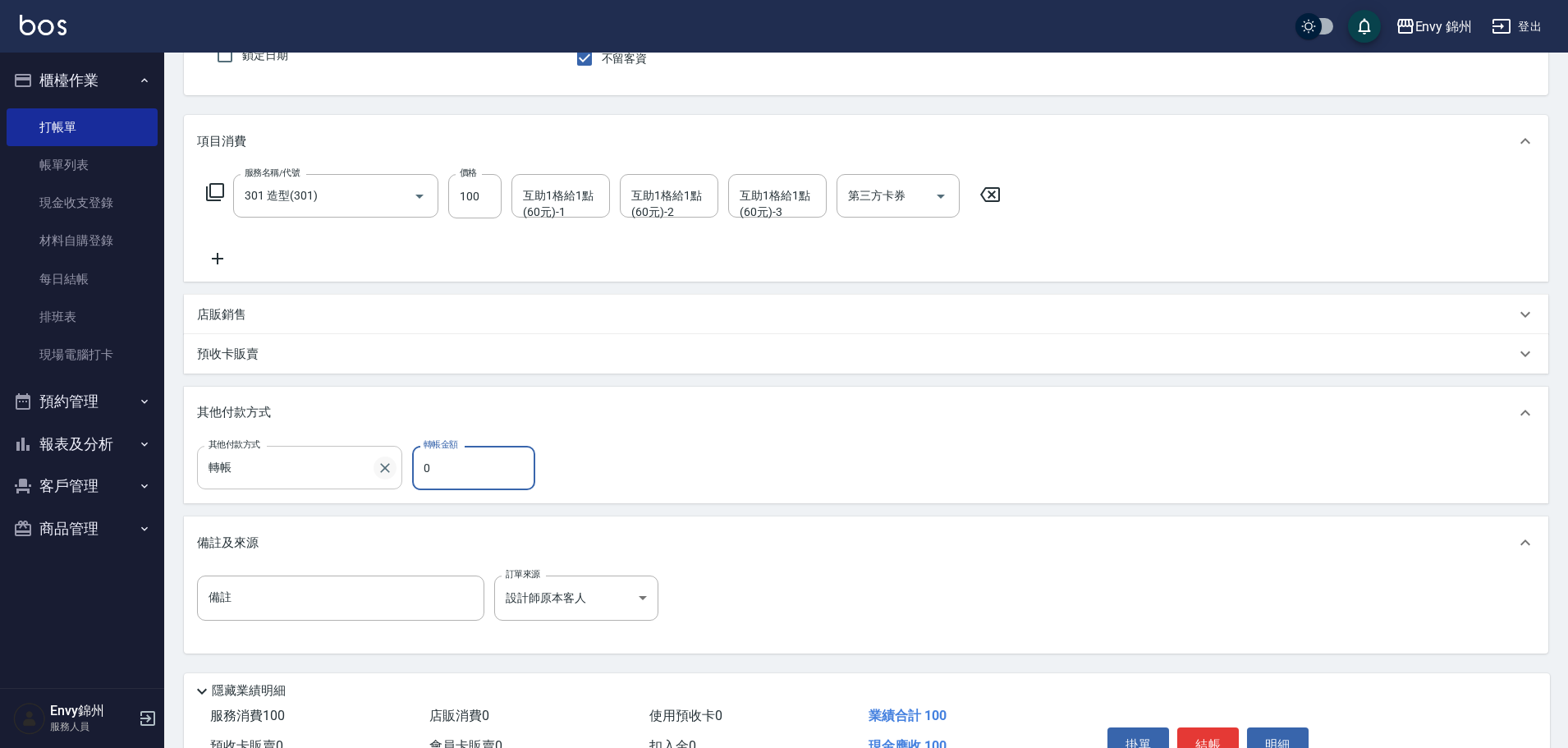
drag, startPoint x: 475, startPoint y: 472, endPoint x: 378, endPoint y: 477, distance: 97.1
click at [378, 477] on div "其他付款方式 轉帳 其他付款方式 轉帳金額 0 轉帳金額" at bounding box center [371, 468] width 348 height 45
type input "100"
click at [1202, 742] on button "結帳" at bounding box center [1209, 745] width 62 height 34
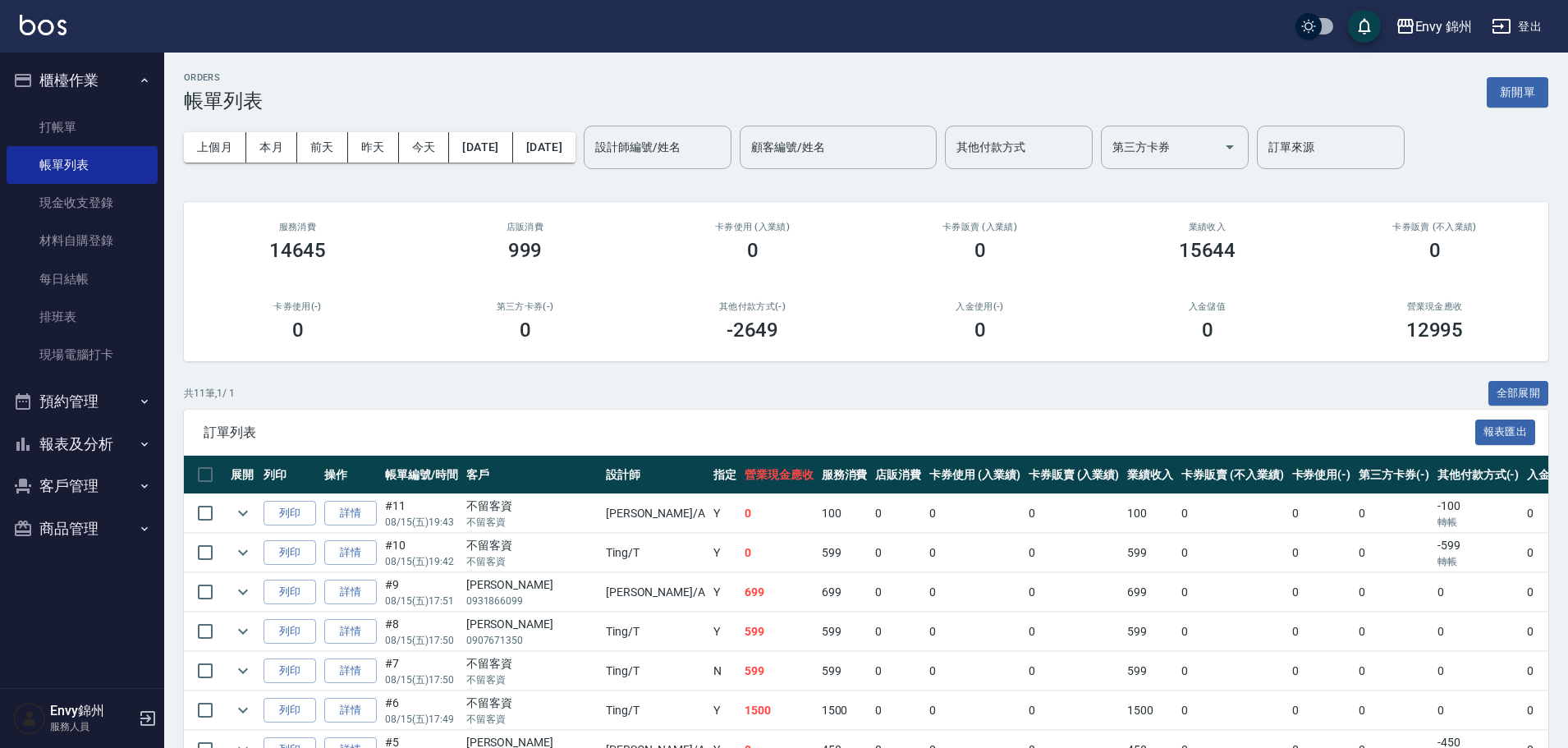
scroll to position [256, 0]
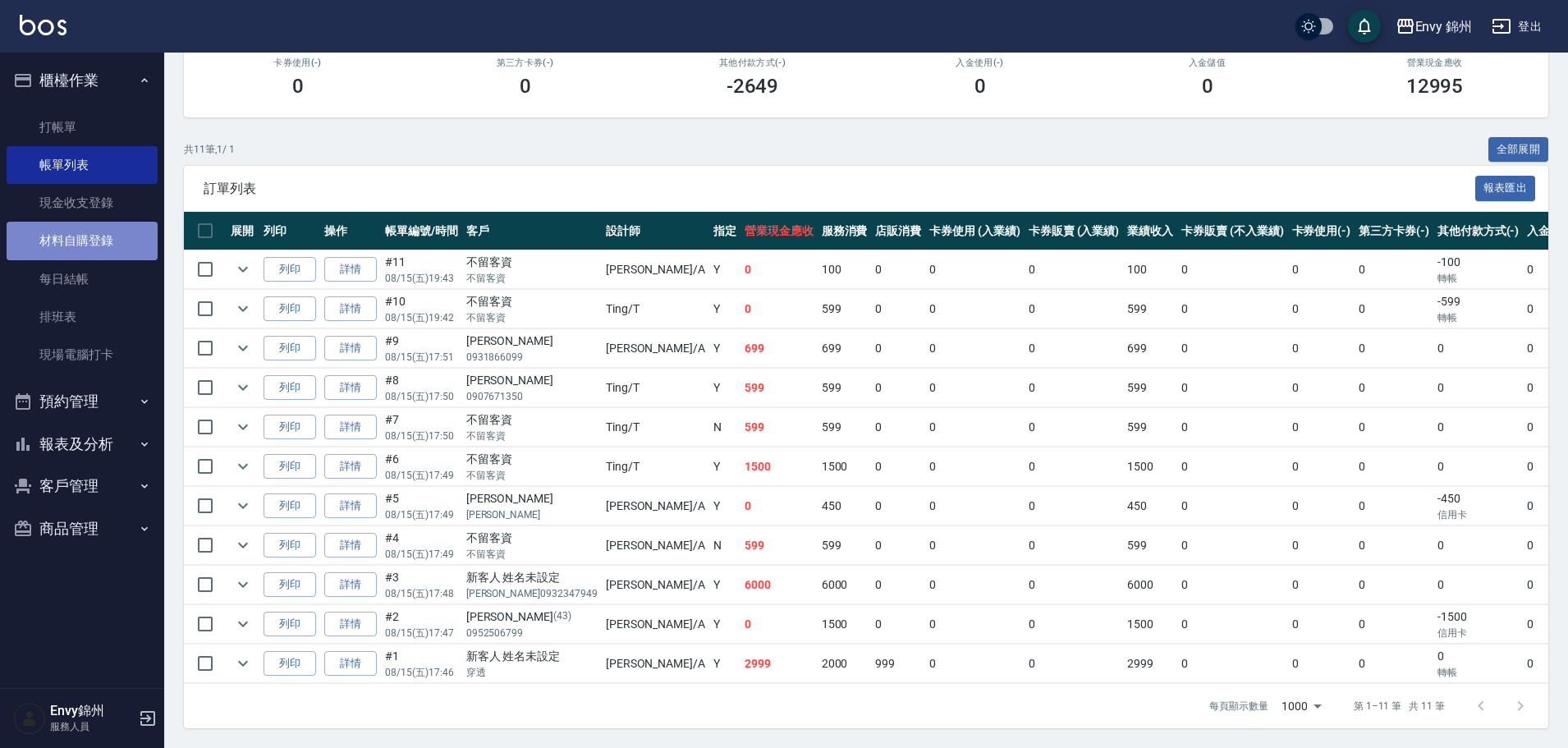
click at [72, 258] on link "材料自購登錄" at bounding box center [82, 240] width 151 height 38
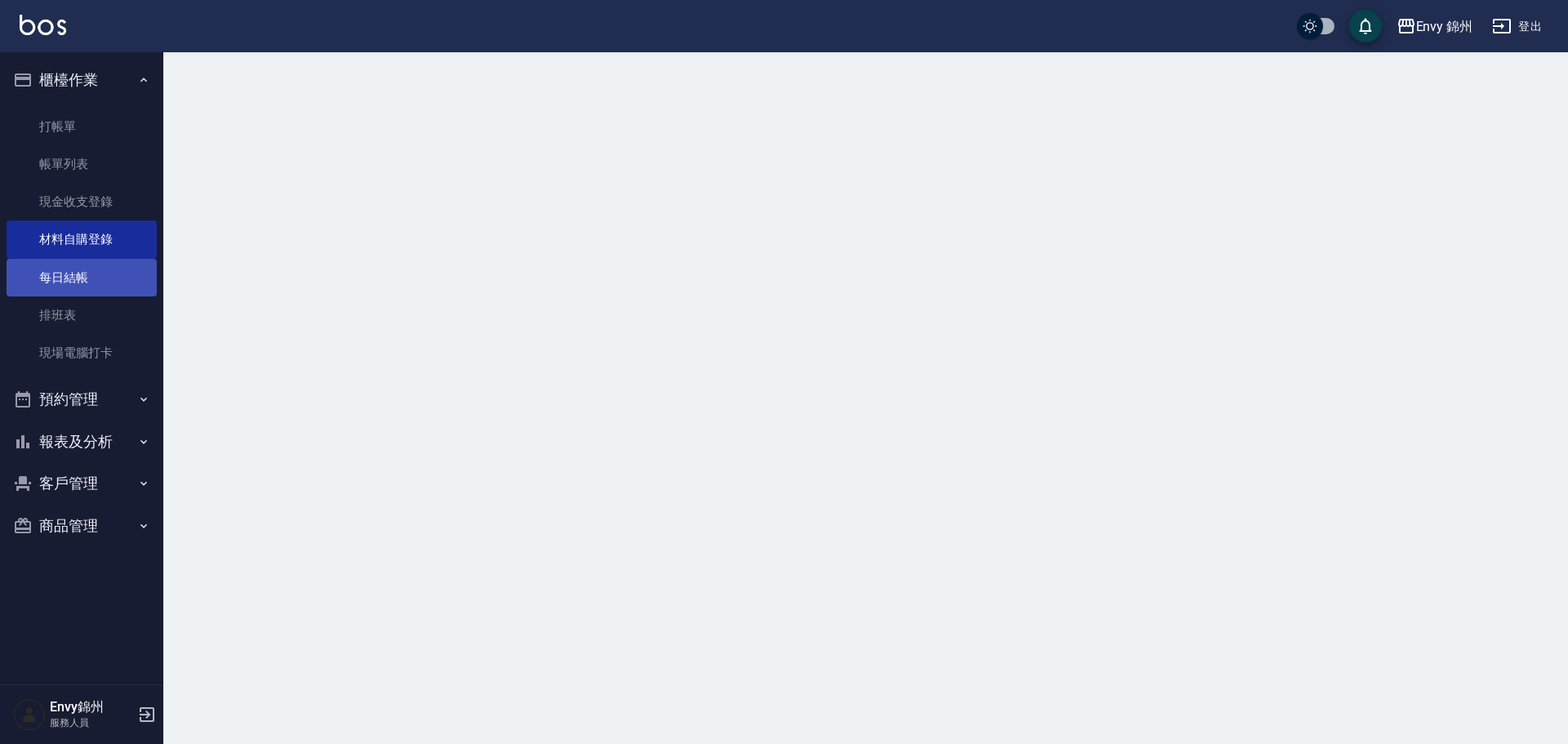
click at [85, 278] on link "每日結帳" at bounding box center [82, 278] width 151 height 37
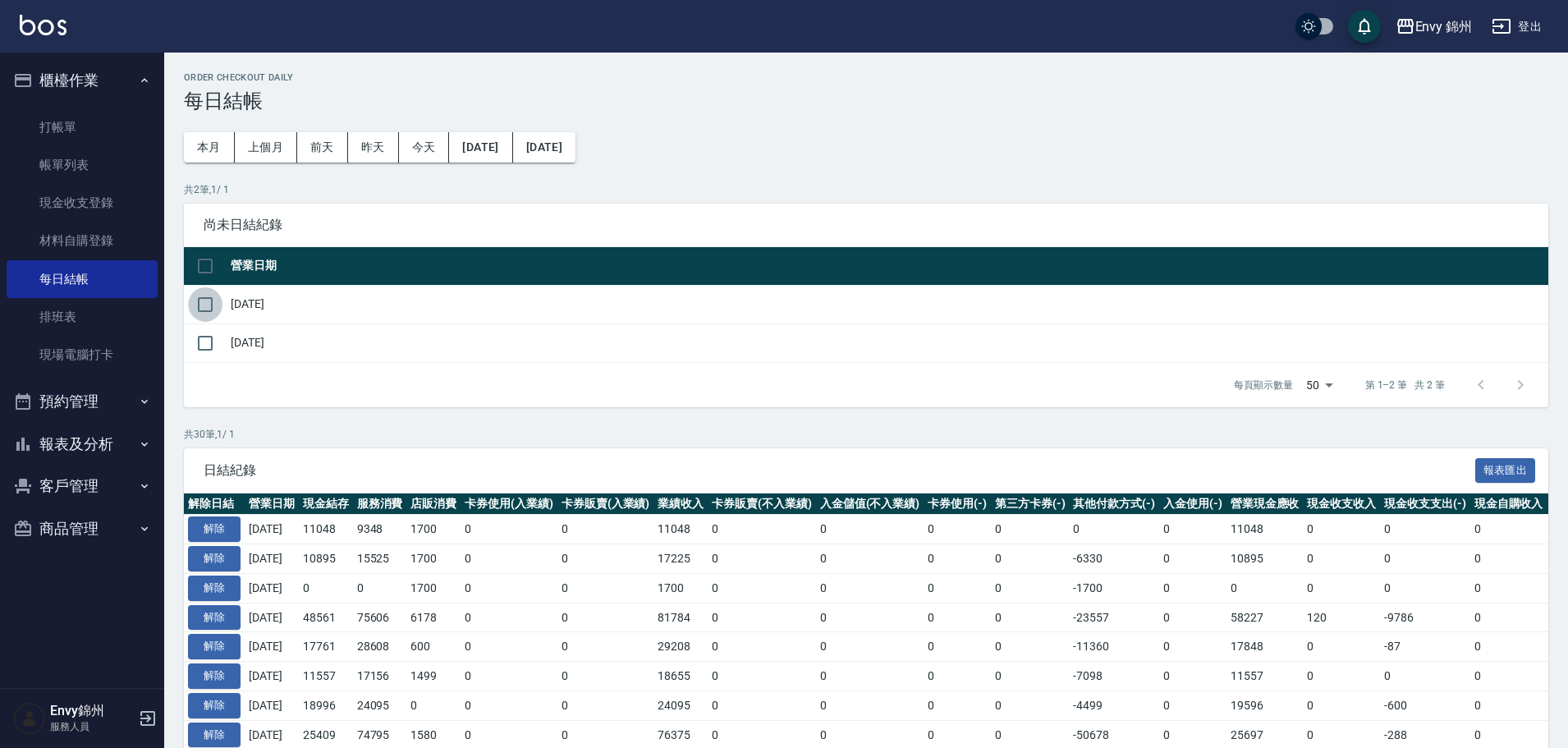
click at [202, 312] on input "checkbox" at bounding box center [205, 305] width 34 height 34
checkbox input "true"
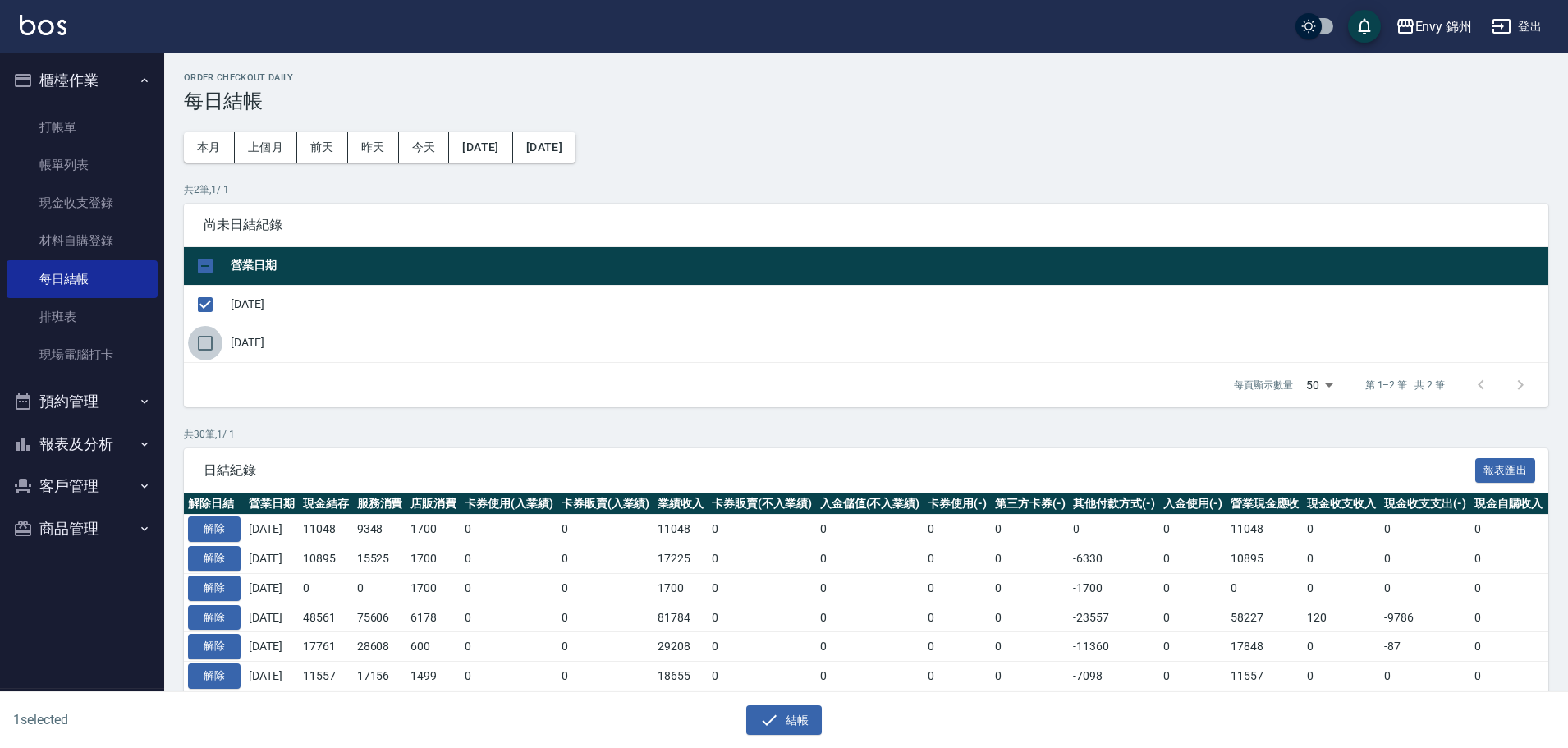
click at [207, 342] on input "checkbox" at bounding box center [205, 343] width 34 height 34
checkbox input "true"
click at [789, 686] on td "0" at bounding box center [762, 676] width 109 height 30
click at [792, 720] on button "結帳" at bounding box center [784, 720] width 76 height 30
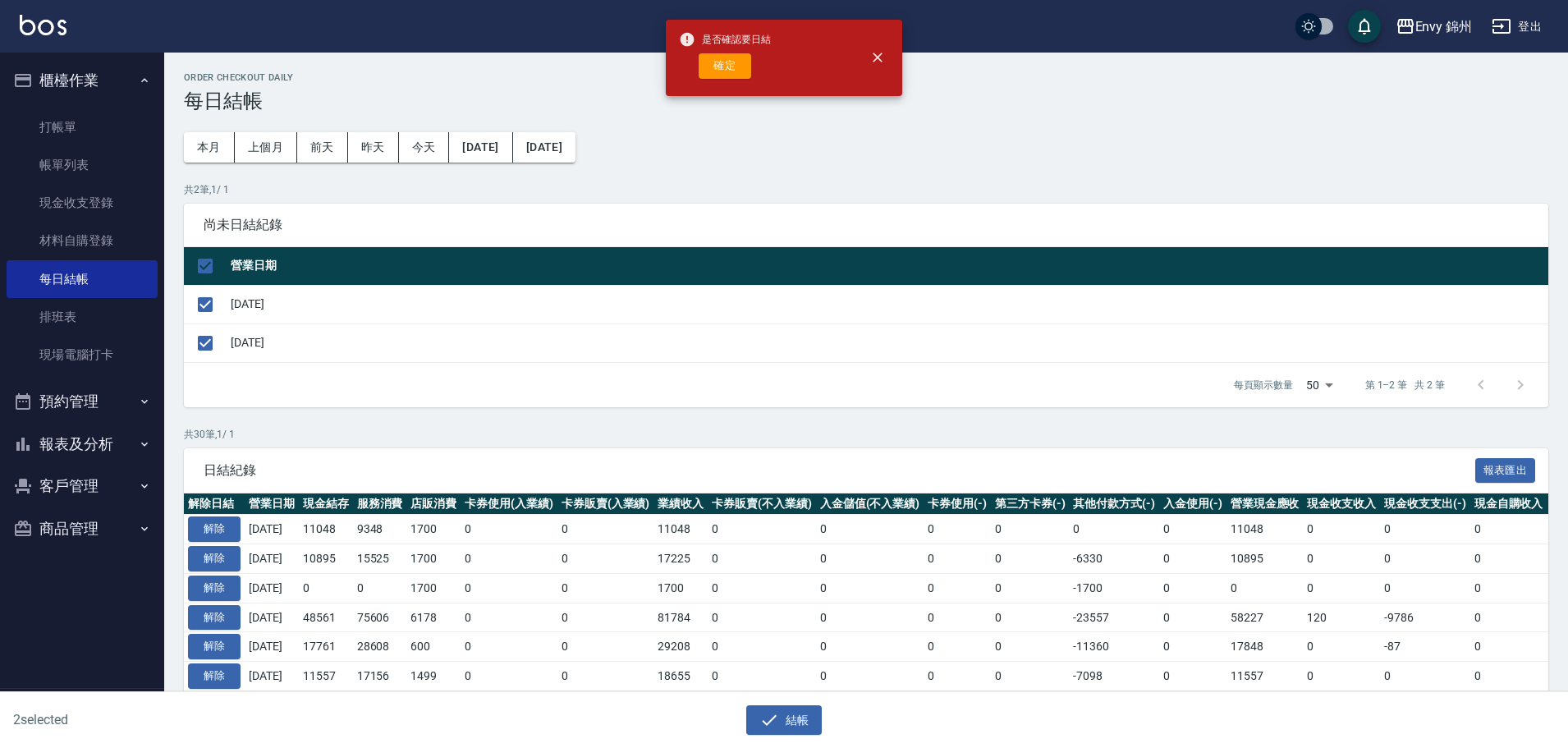
click at [693, 50] on div "是否確認要日結 確定" at bounding box center [724, 58] width 92 height 67
click at [703, 59] on button "確定" at bounding box center [724, 66] width 52 height 26
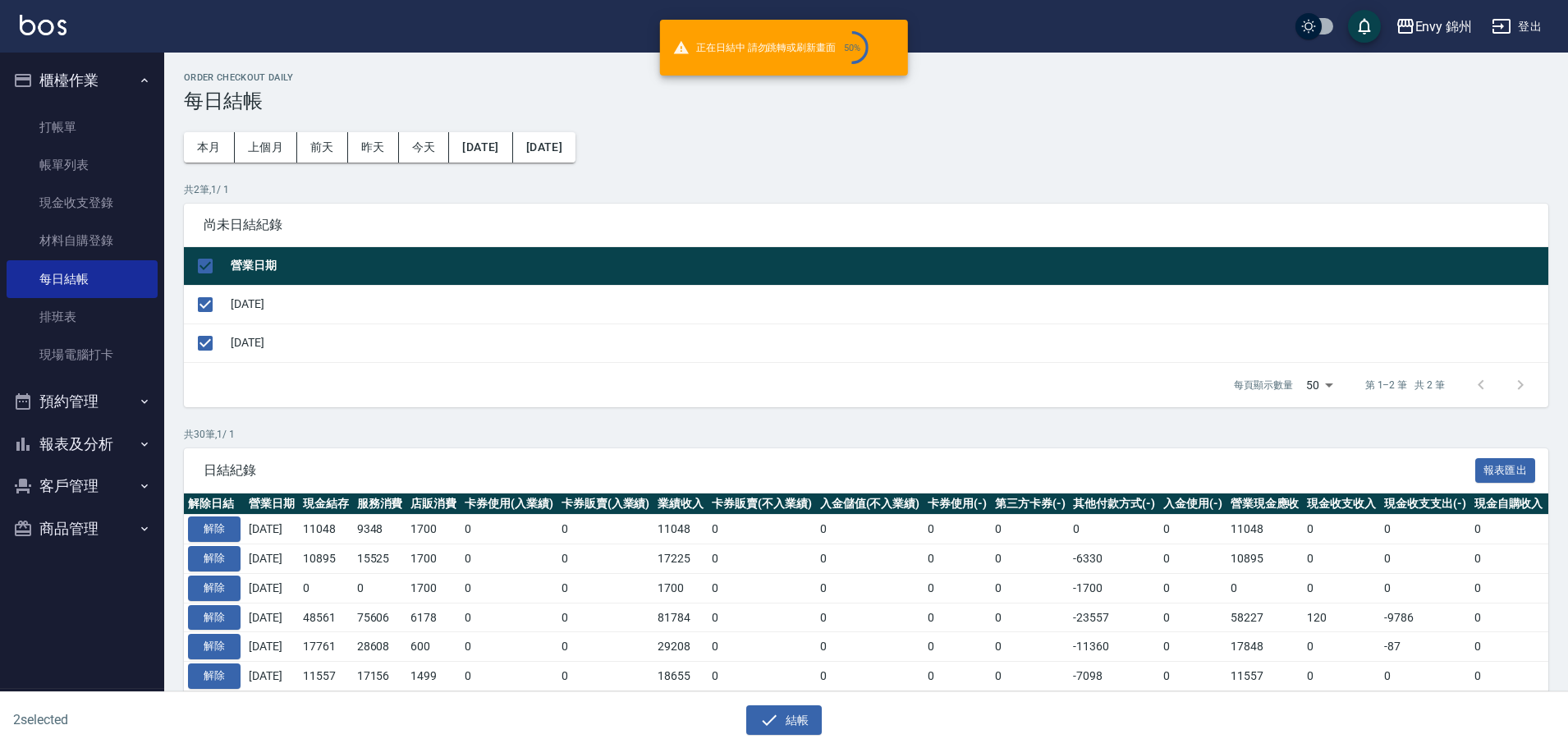
checkbox input "false"
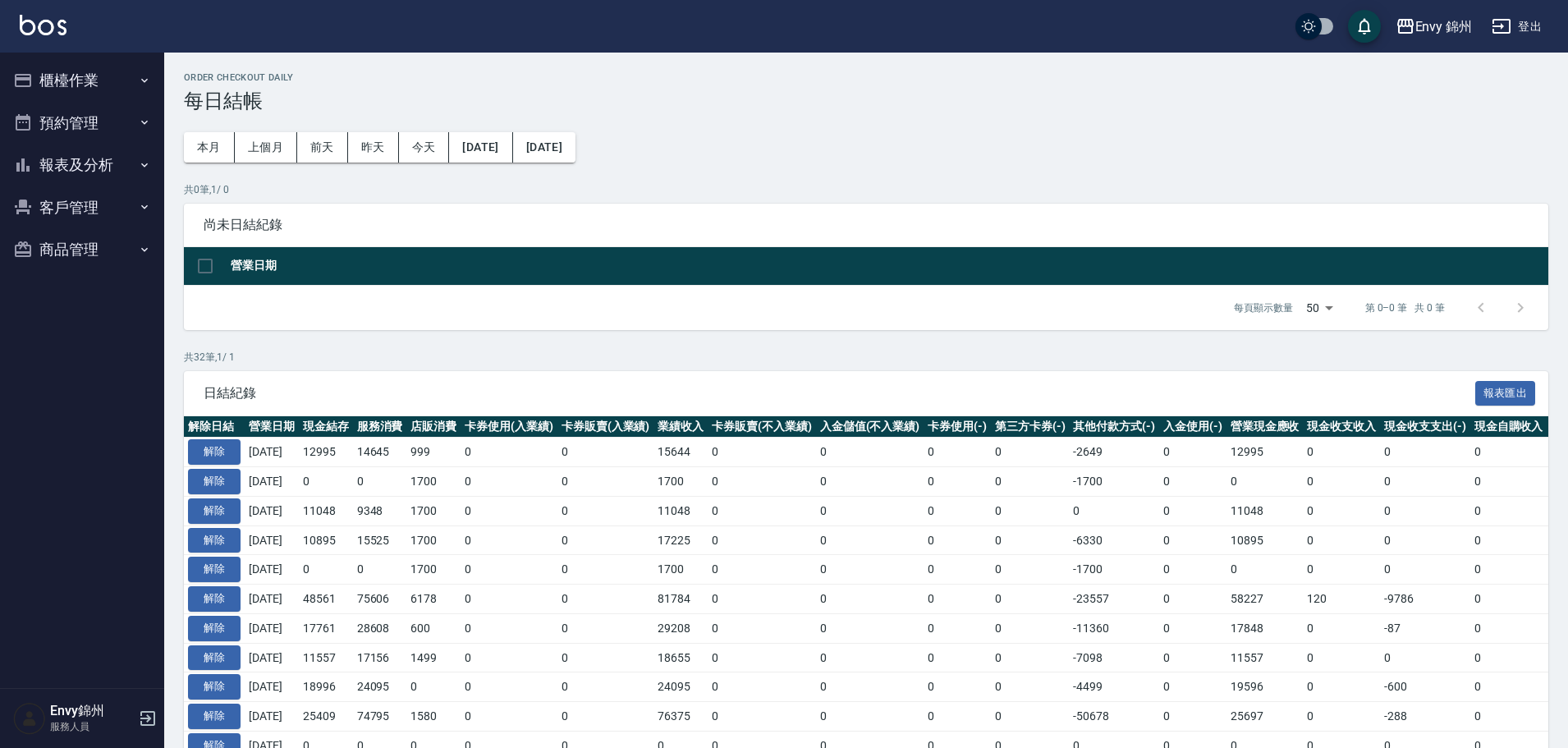
click at [62, 85] on button "櫃檯作業" at bounding box center [82, 80] width 151 height 43
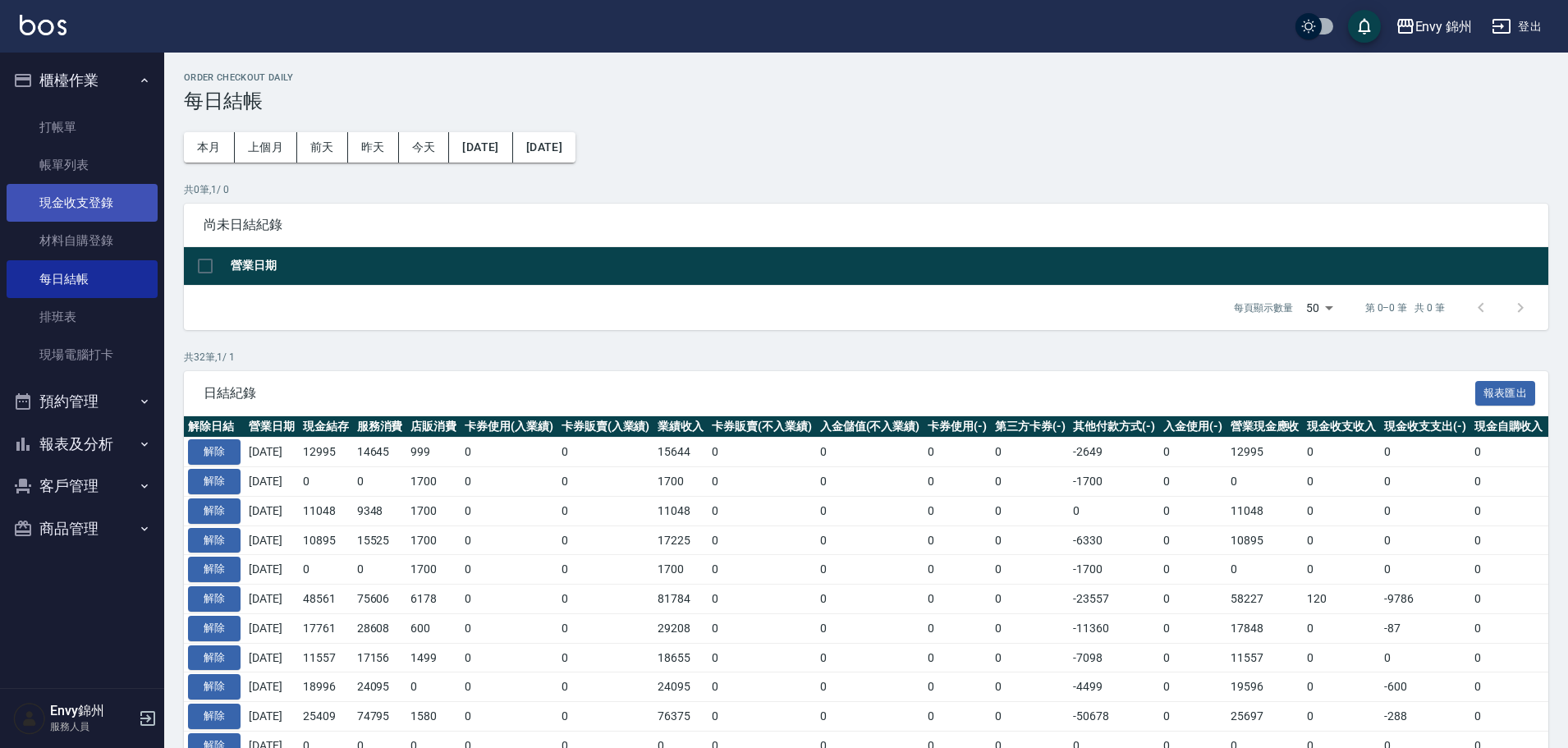
click at [92, 199] on link "現金收支登錄" at bounding box center [82, 203] width 151 height 38
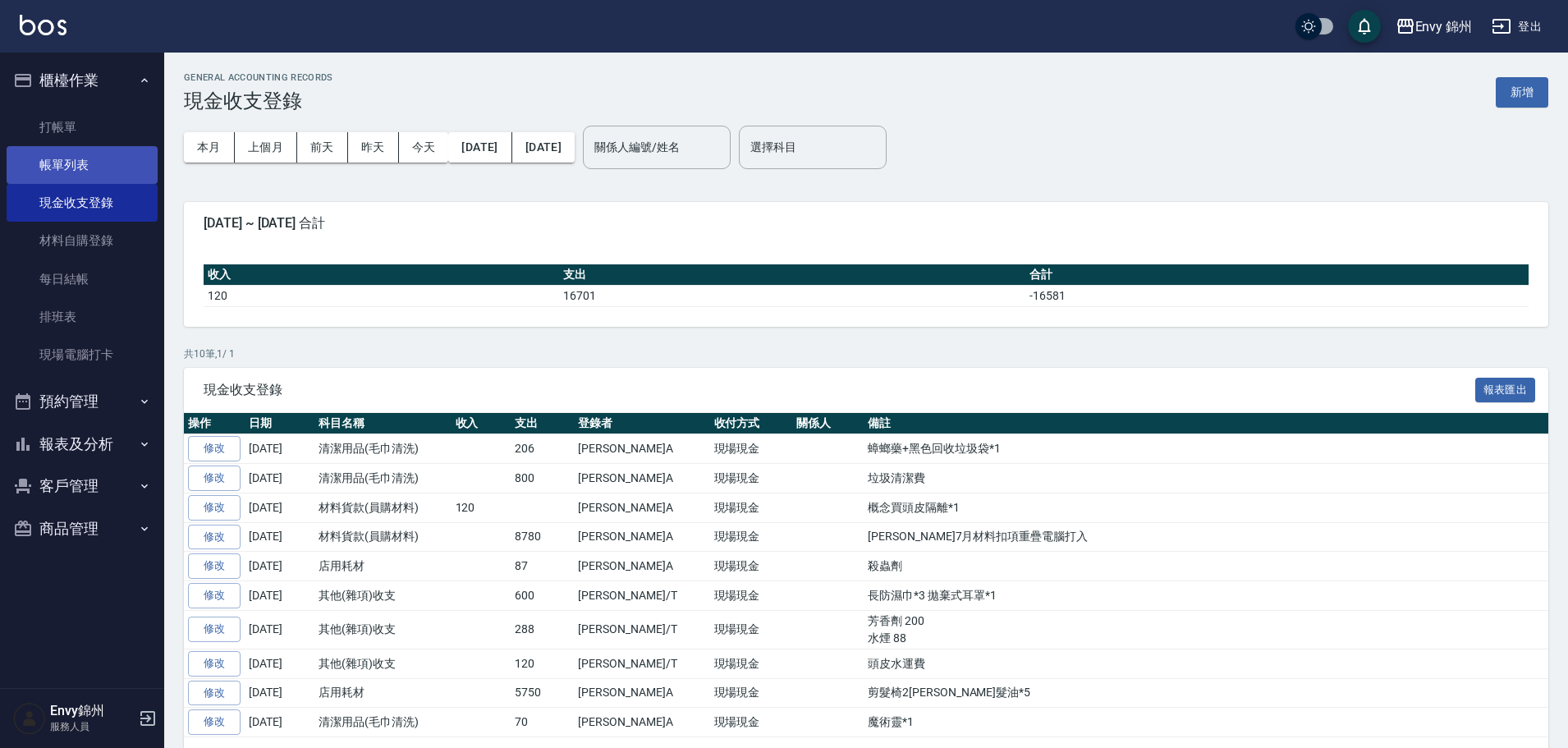
click at [102, 163] on link "帳單列表" at bounding box center [82, 165] width 151 height 38
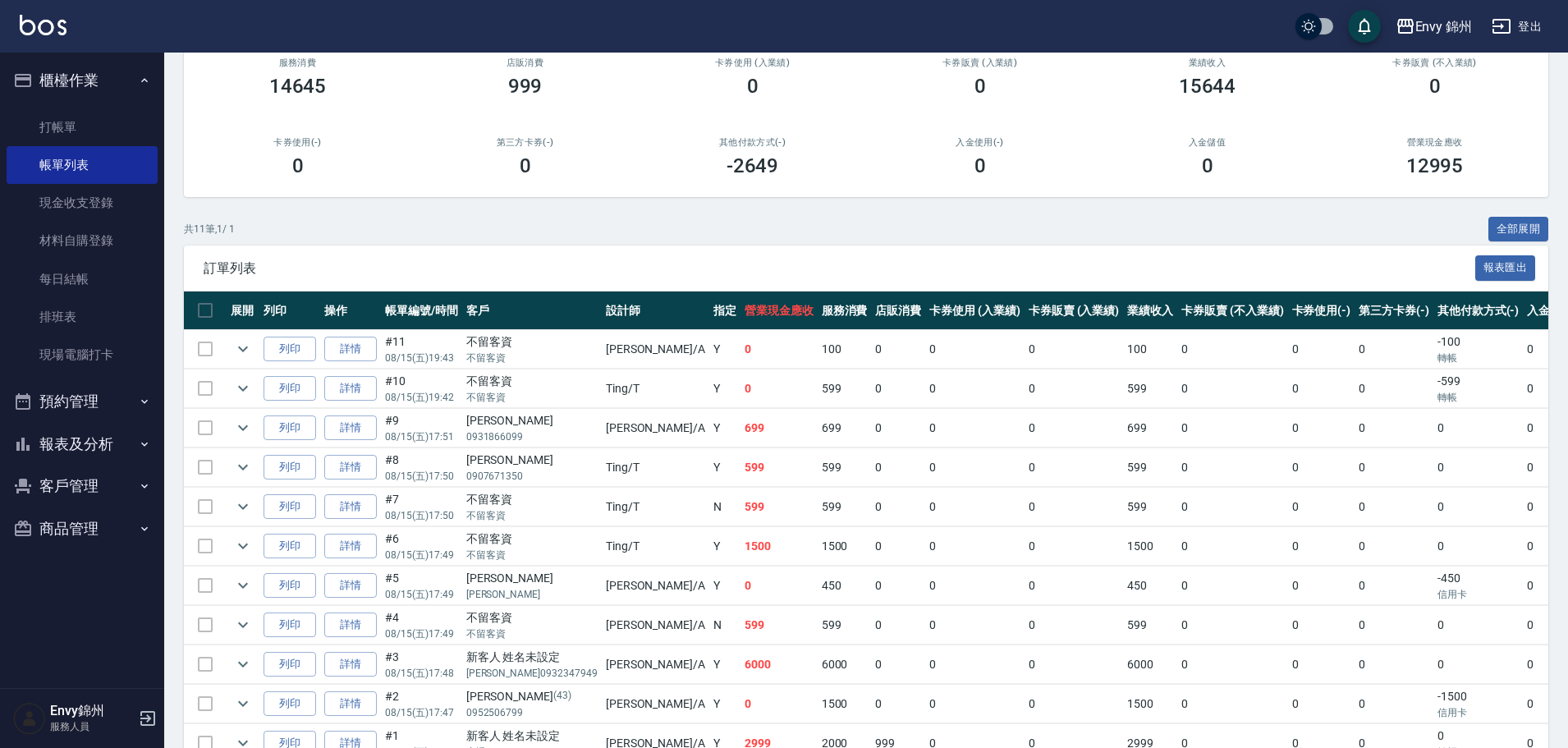
scroll to position [256, 0]
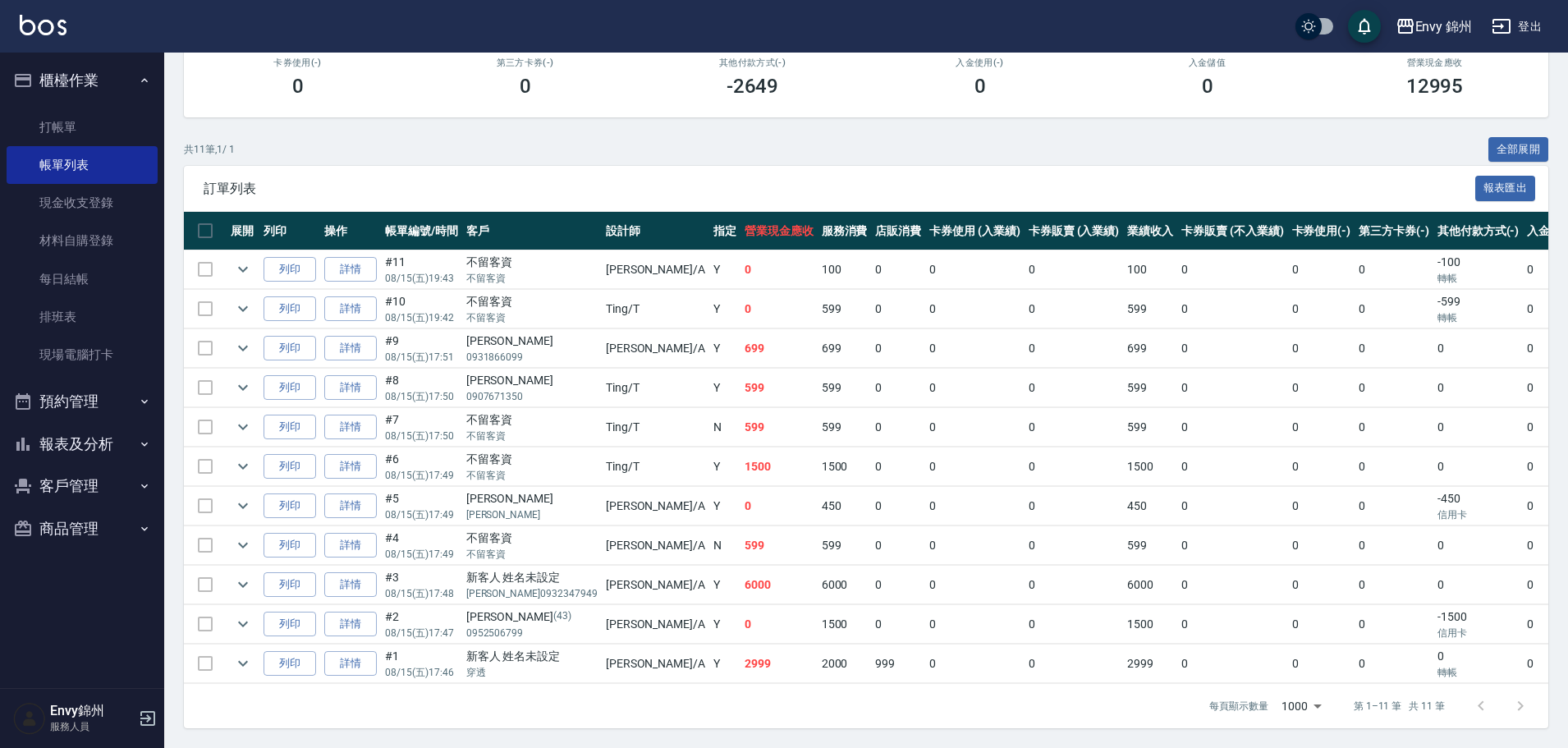
drag, startPoint x: 951, startPoint y: 655, endPoint x: 999, endPoint y: 655, distance: 48.0
click at [1025, 655] on td "0" at bounding box center [1074, 663] width 99 height 39
click at [1288, 650] on td "0" at bounding box center [1322, 663] width 68 height 39
click at [347, 651] on link "詳情" at bounding box center [350, 664] width 52 height 26
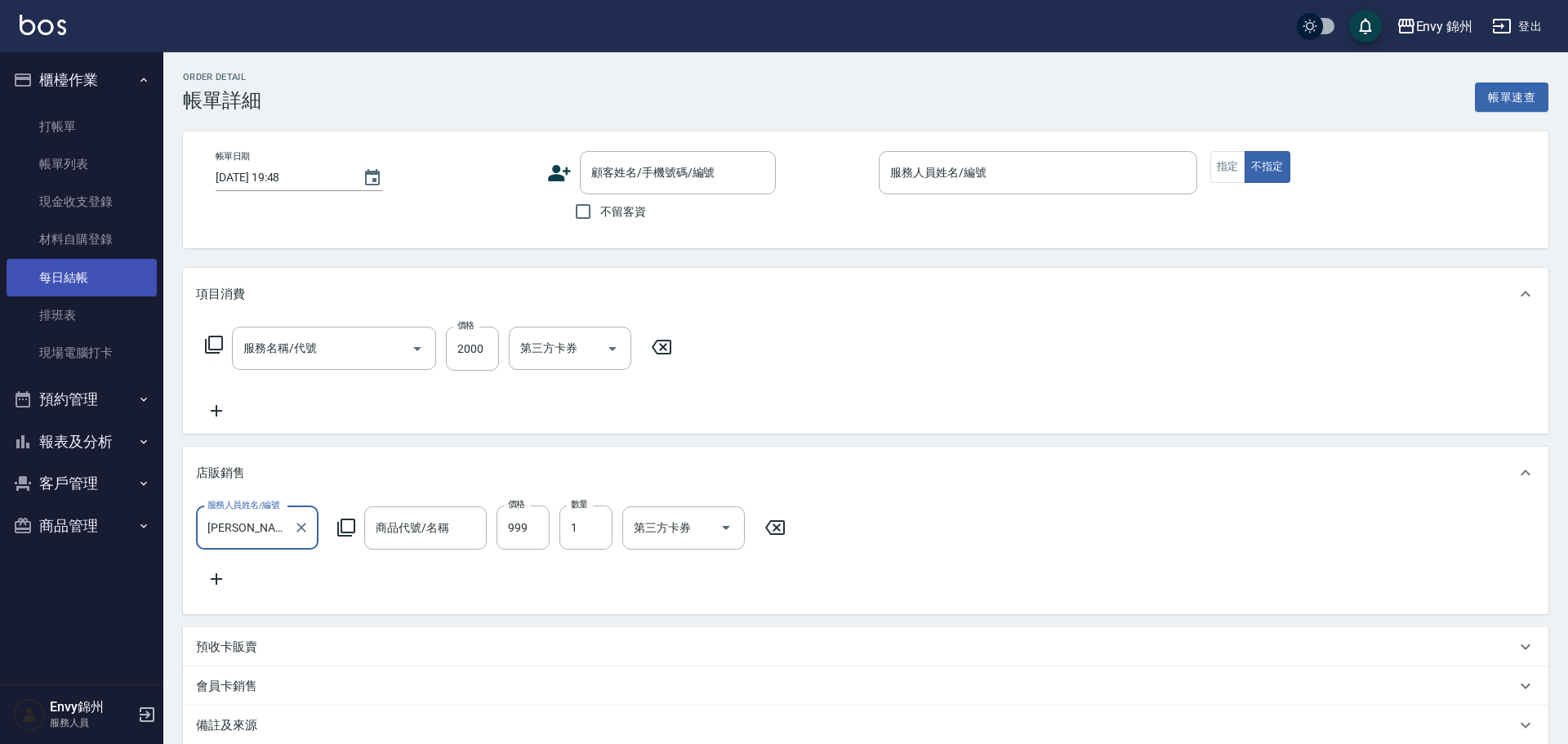
drag, startPoint x: 83, startPoint y: 280, endPoint x: 94, endPoint y: 281, distance: 11.0
click at [83, 280] on link "每日結帳" at bounding box center [82, 278] width 151 height 37
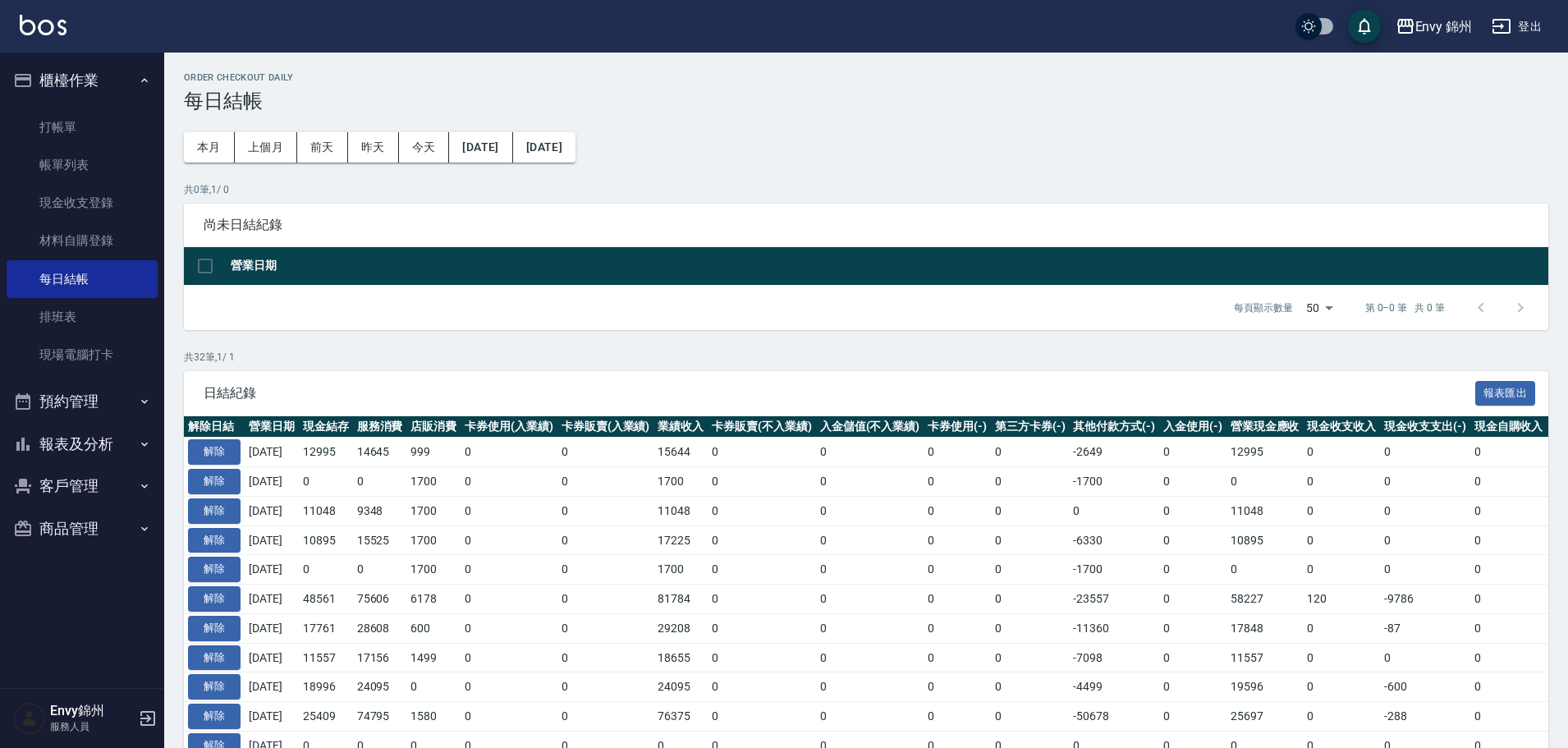
click at [242, 457] on td "解除" at bounding box center [214, 452] width 61 height 30
click at [212, 458] on button "解除" at bounding box center [214, 452] width 52 height 26
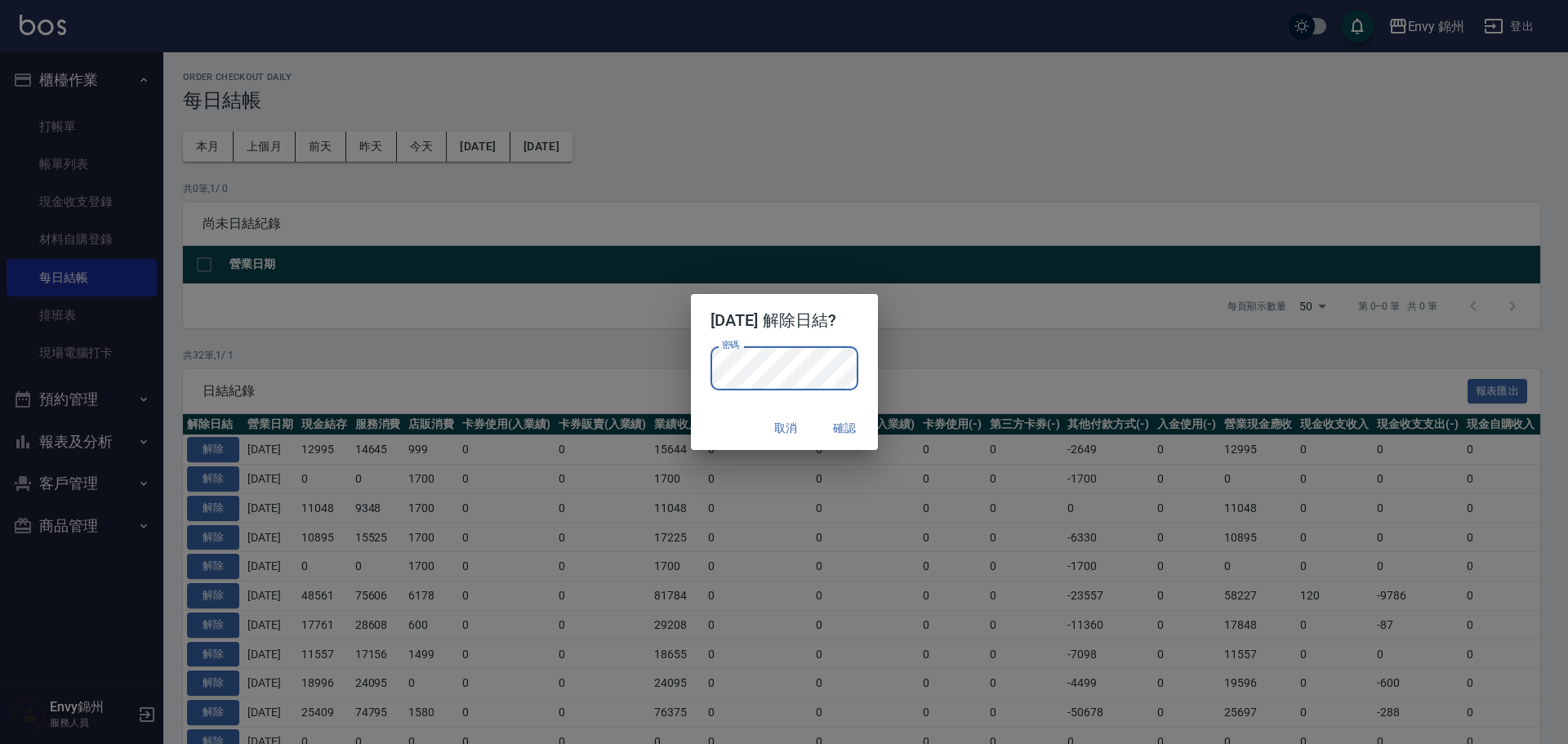
click at [878, 372] on div "密碼 密碼" at bounding box center [785, 376] width 187 height 60
click at [866, 419] on button "確認" at bounding box center [844, 427] width 52 height 30
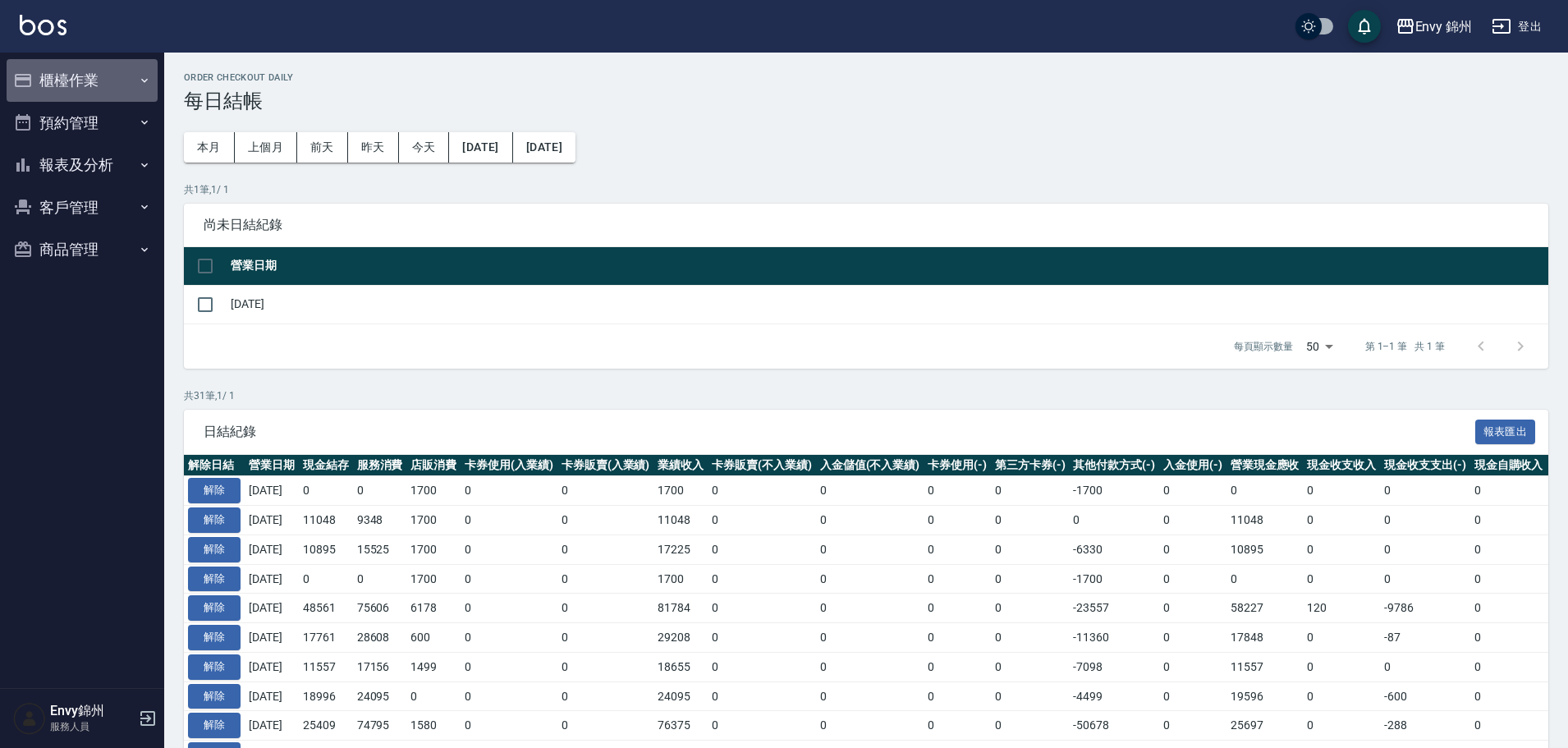
click at [80, 91] on button "櫃檯作業" at bounding box center [82, 80] width 151 height 43
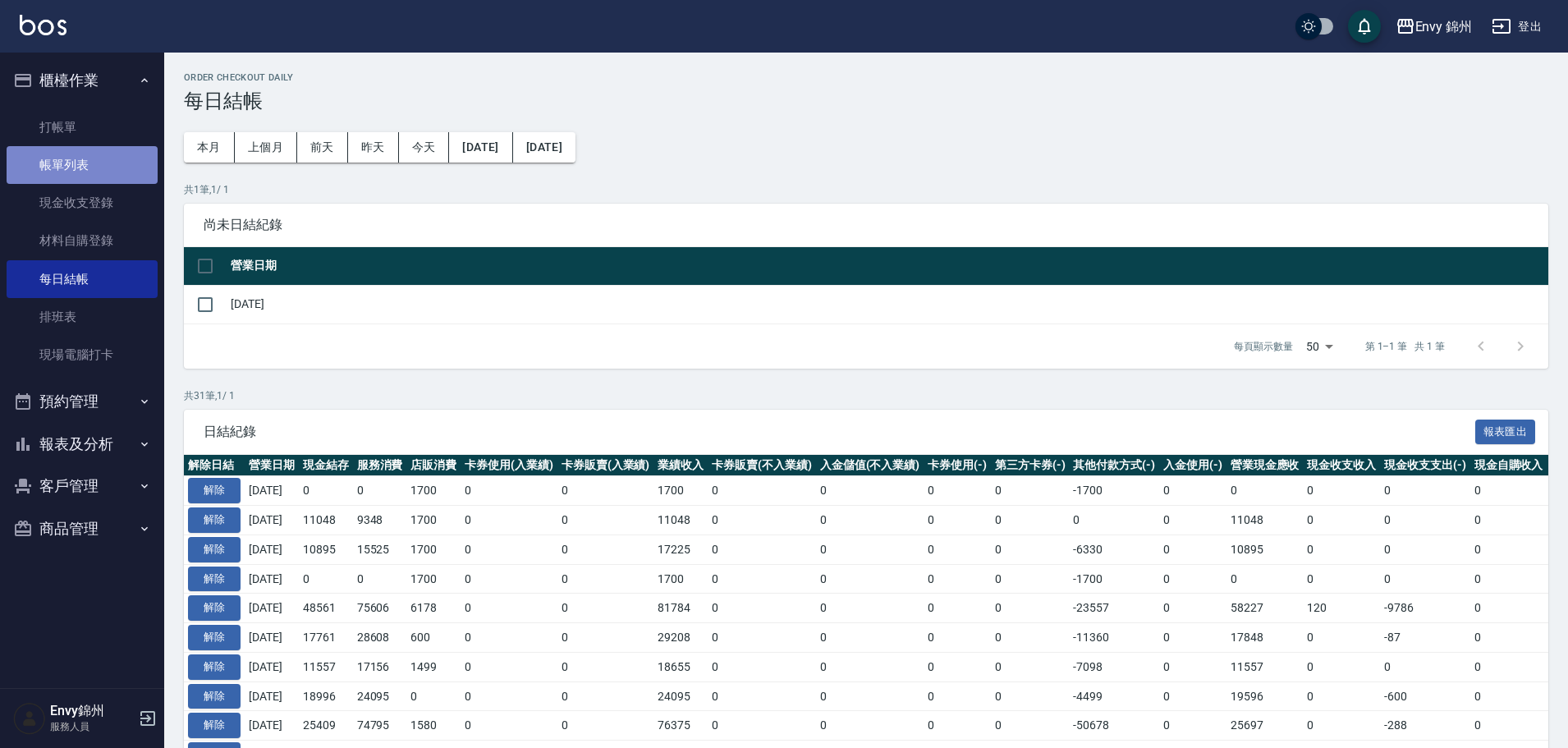
click at [106, 164] on link "帳單列表" at bounding box center [82, 165] width 151 height 38
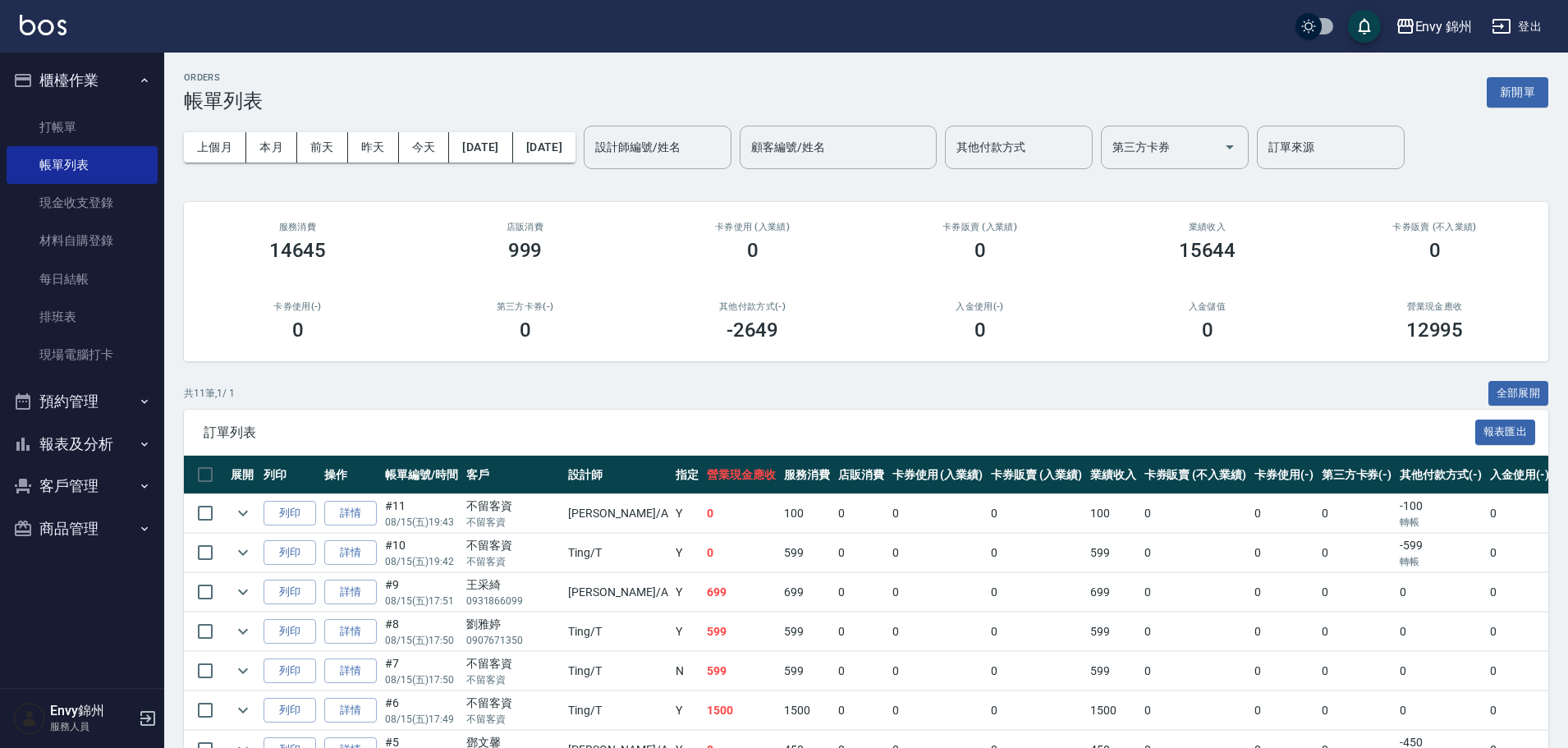
scroll to position [256, 0]
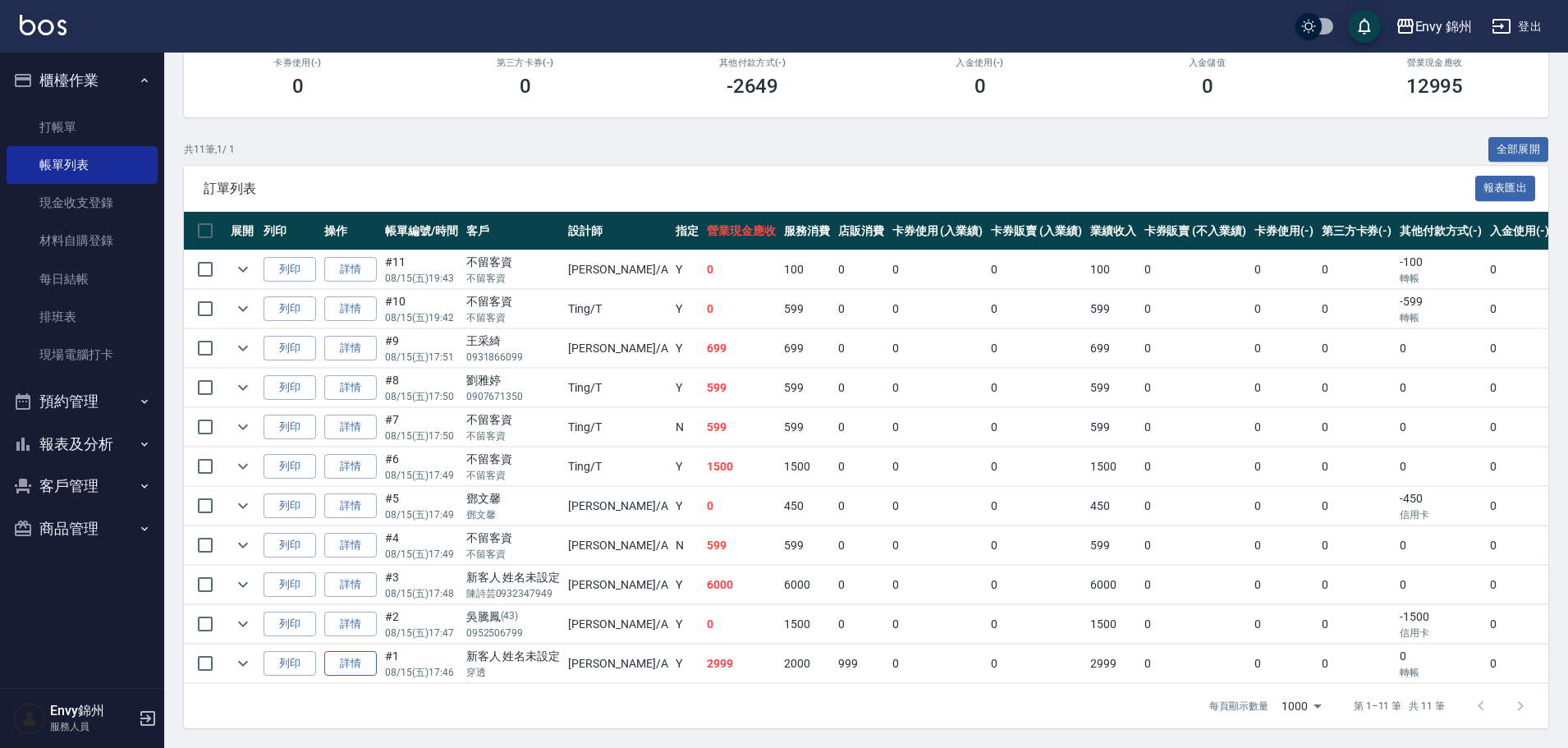
click at [331, 651] on link "詳情" at bounding box center [350, 664] width 52 height 26
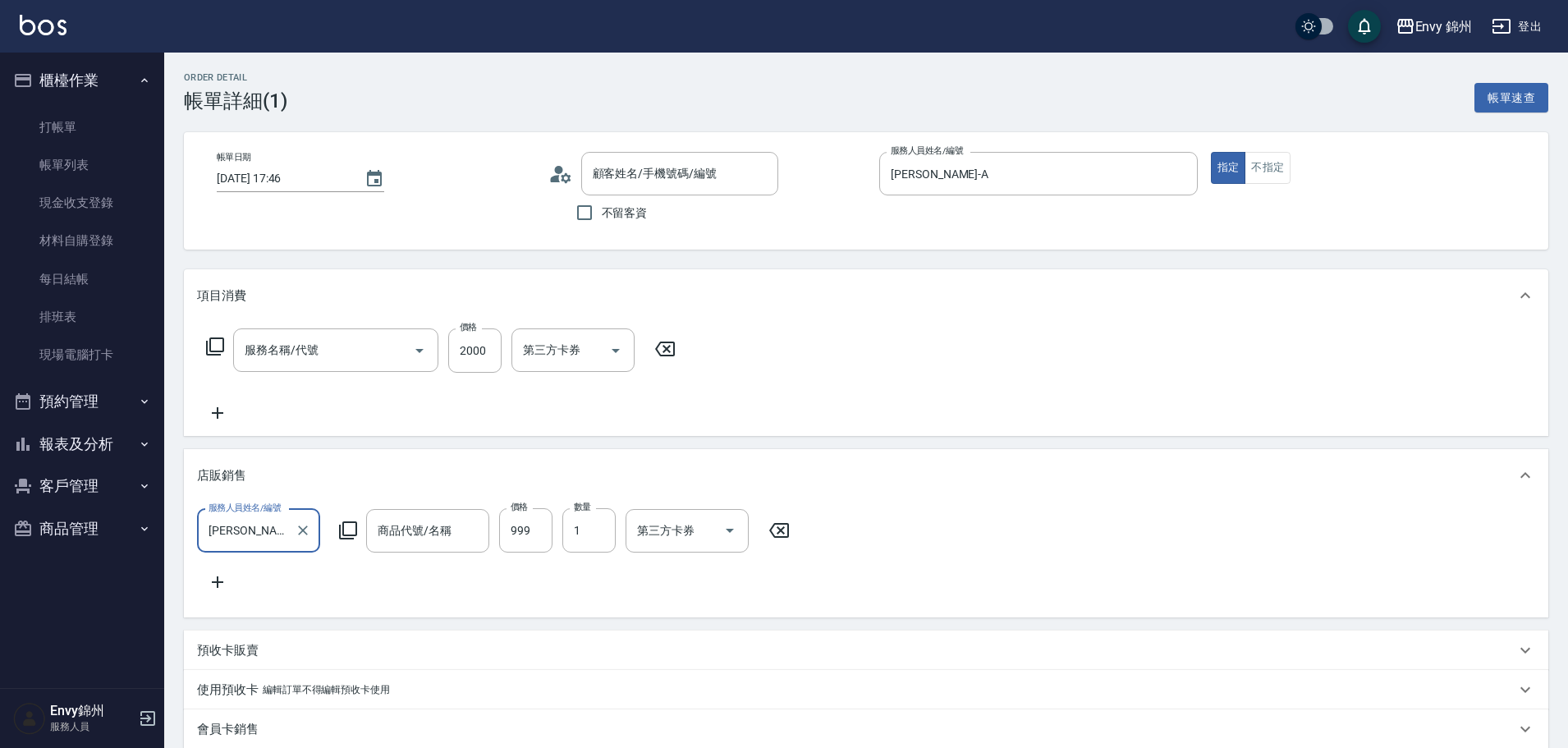
type input "[DATE] 17:46"
type input "[PERSON_NAME]-A"
type input "設計師原本客人"
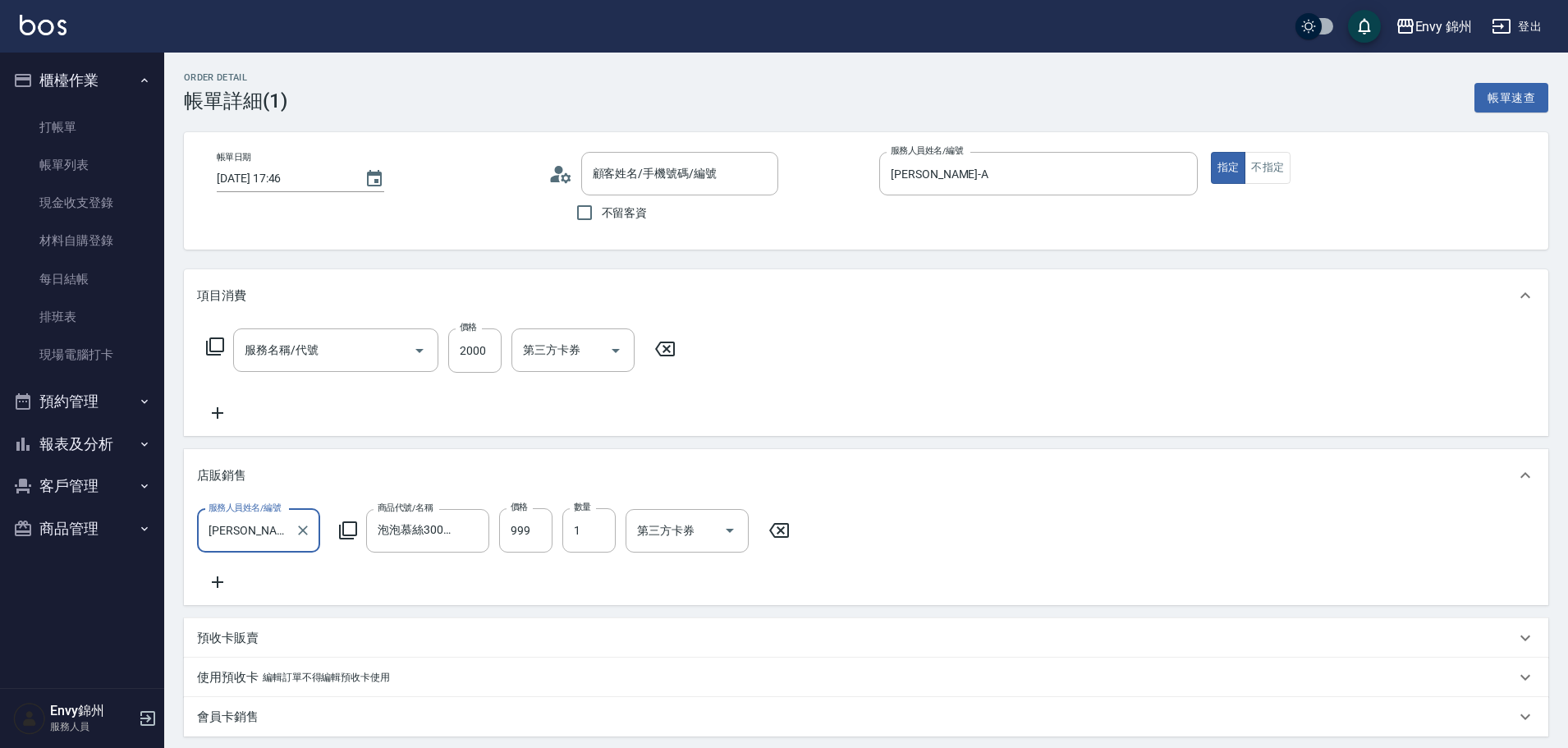
type input "新客人 姓名未設定/穿透/null"
type input "泡泡慕絲300ml (活動買一送一)"
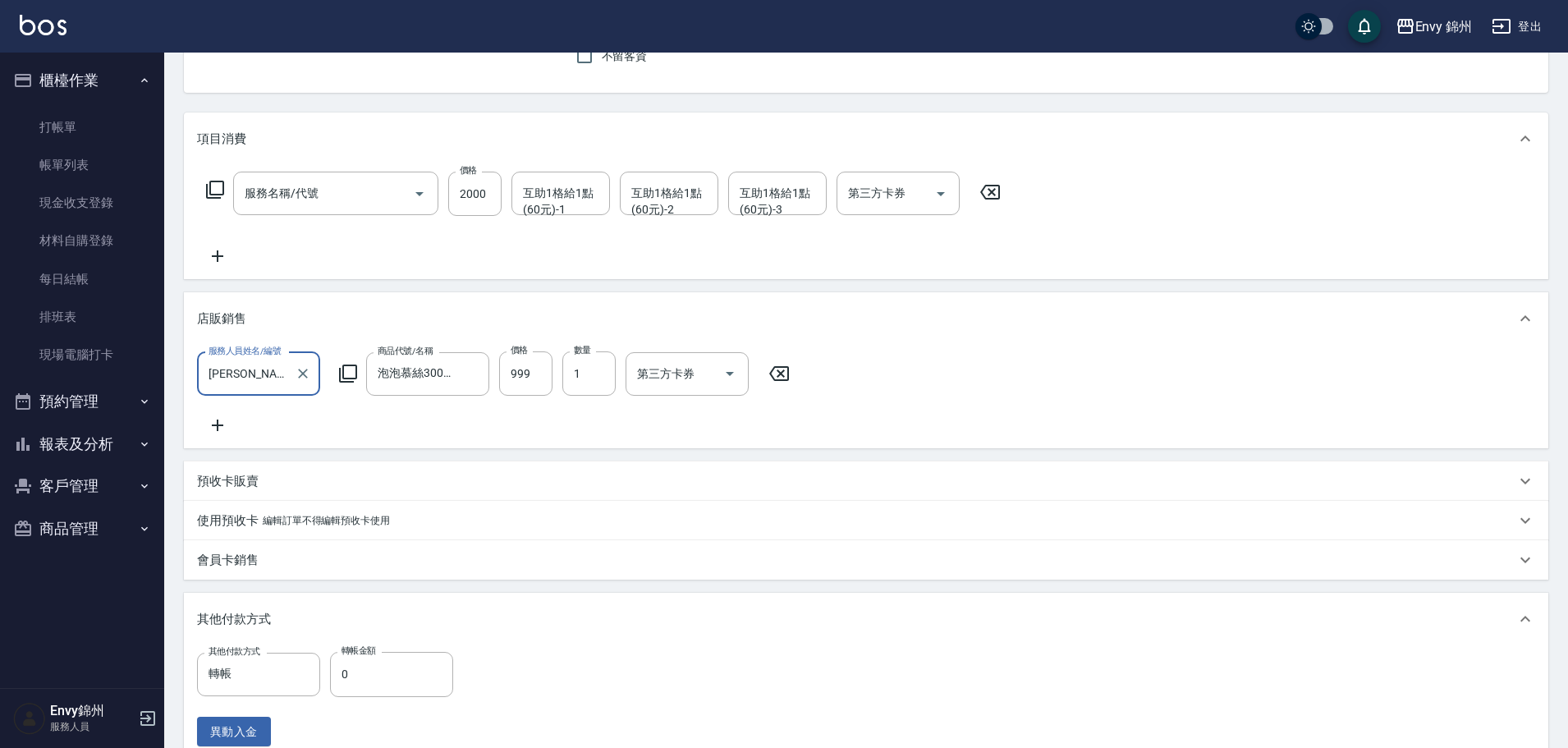
type input "701 染髮(701)"
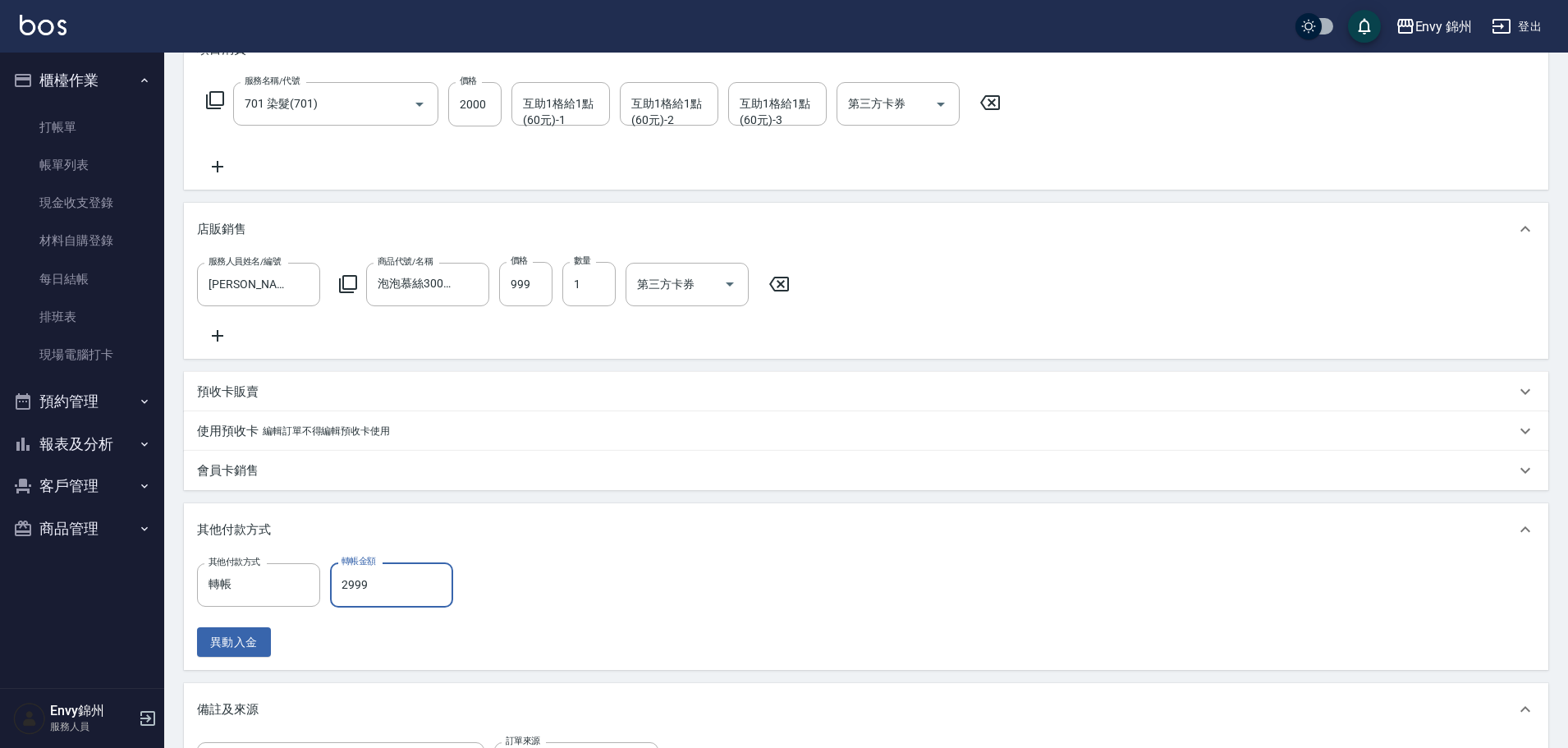
scroll to position [508, 0]
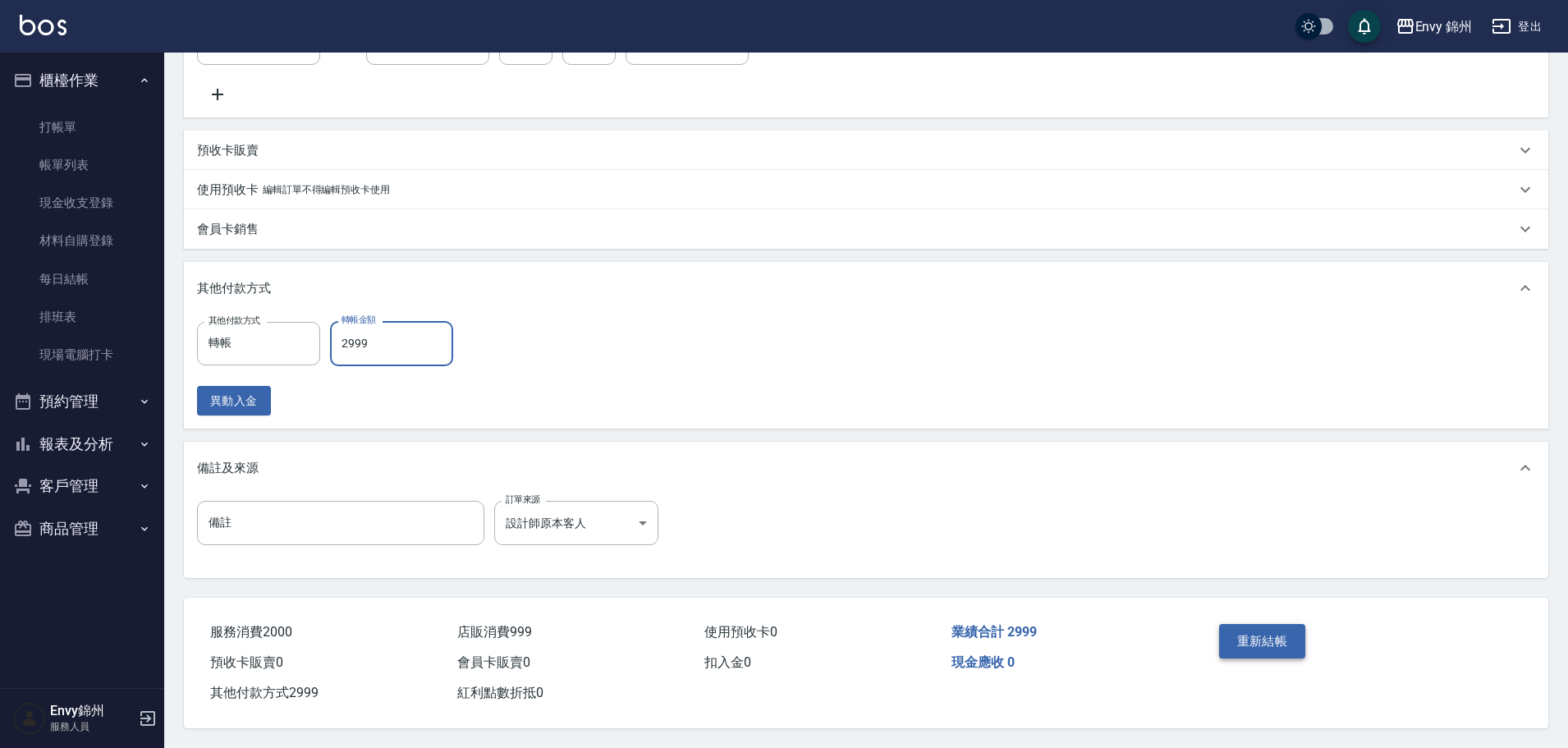
type input "2999"
click at [1296, 646] on button "重新結帳" at bounding box center [1263, 641] width 87 height 34
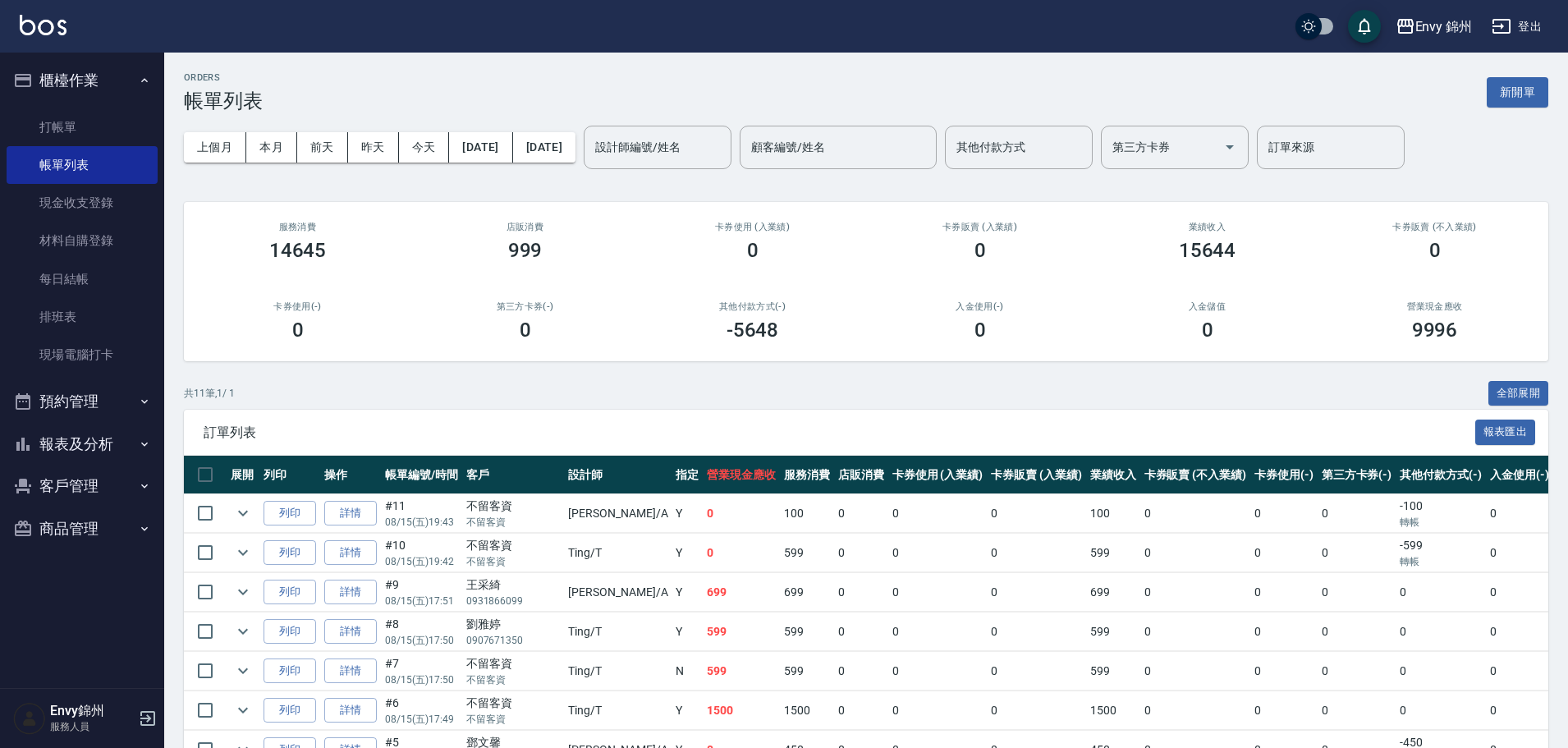
scroll to position [246, 0]
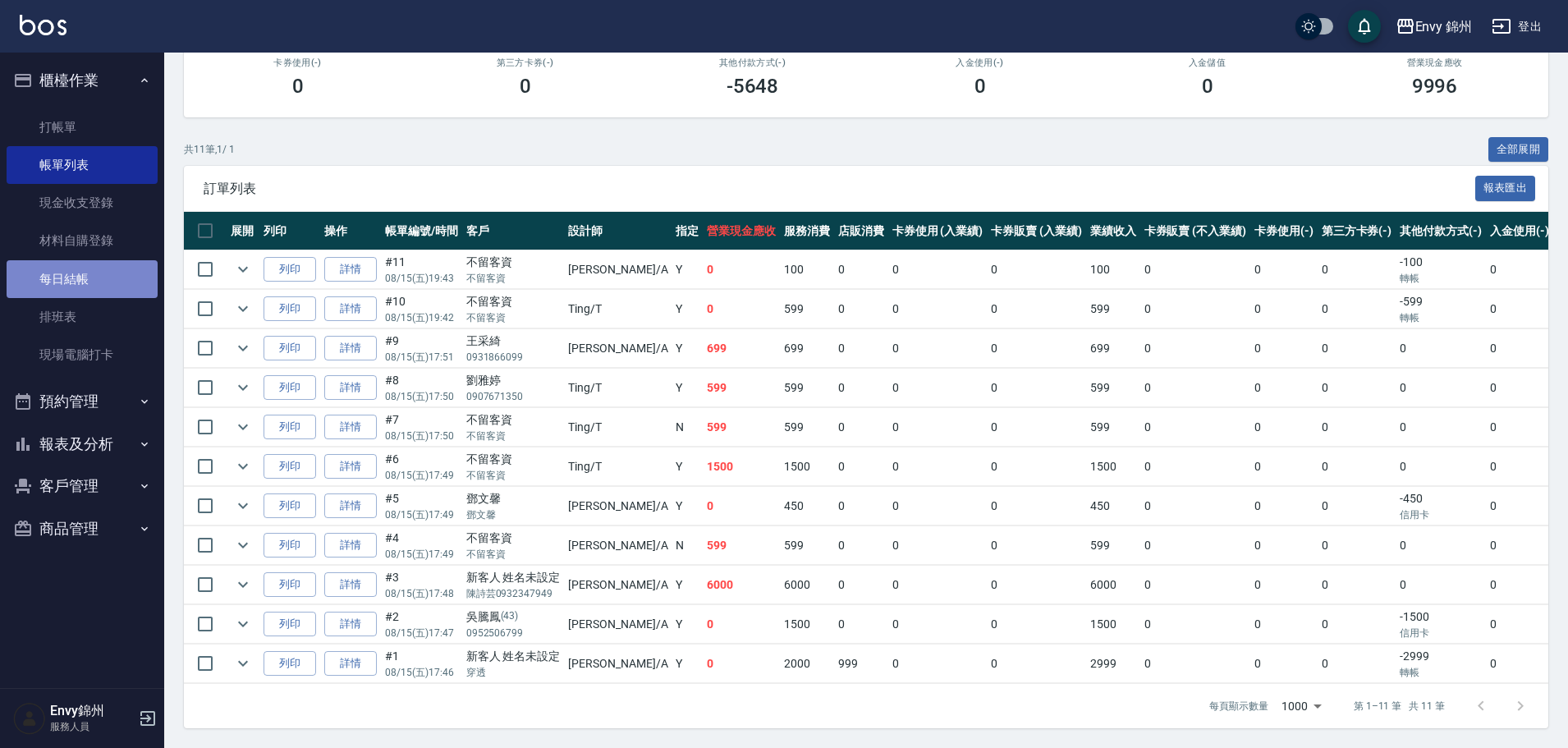
click at [86, 282] on link "每日結帳" at bounding box center [82, 279] width 151 height 38
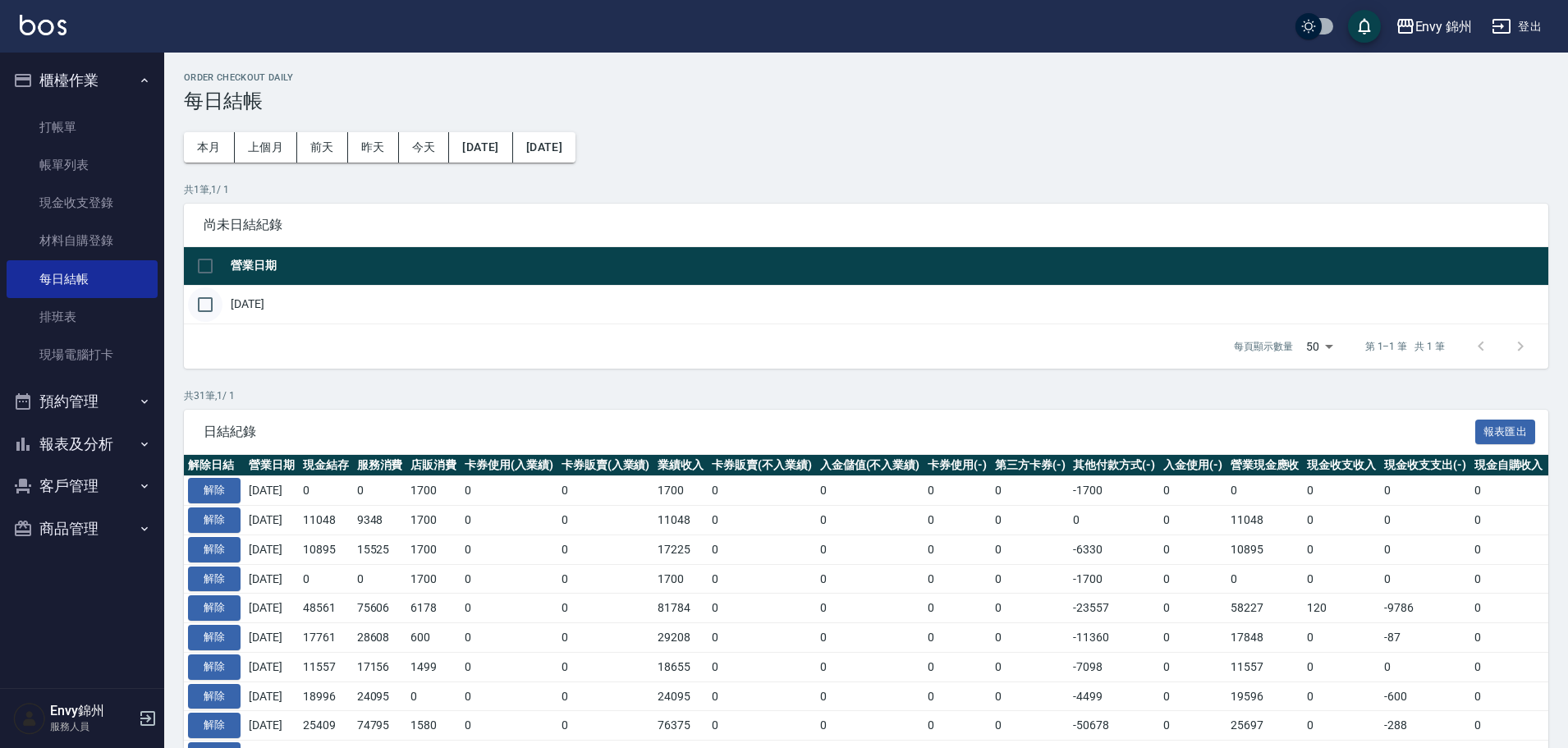
click at [206, 306] on input "checkbox" at bounding box center [205, 305] width 34 height 34
checkbox input "true"
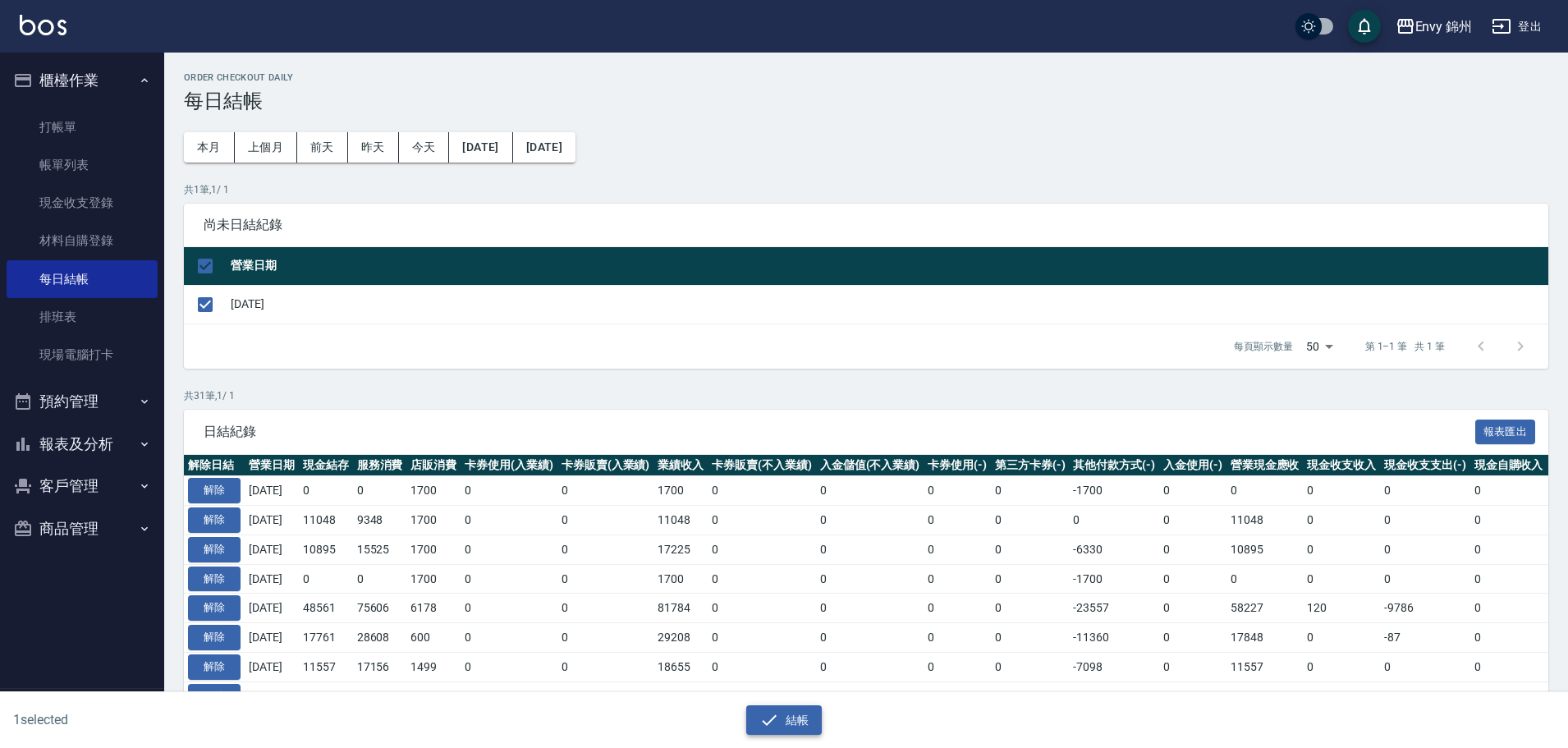
click at [764, 716] on icon "button" at bounding box center [769, 720] width 20 height 20
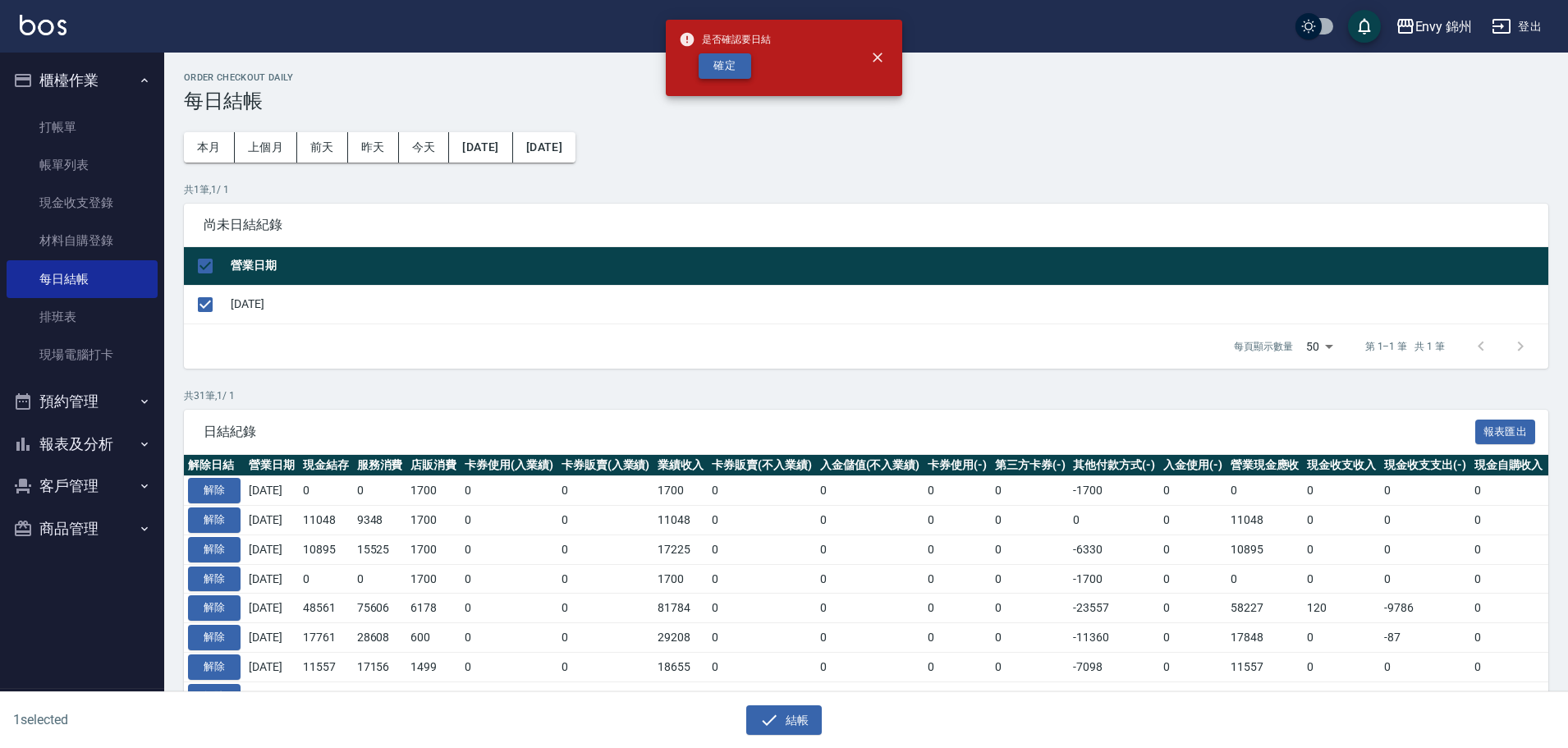
click at [730, 64] on button "確定" at bounding box center [724, 66] width 52 height 26
checkbox input "false"
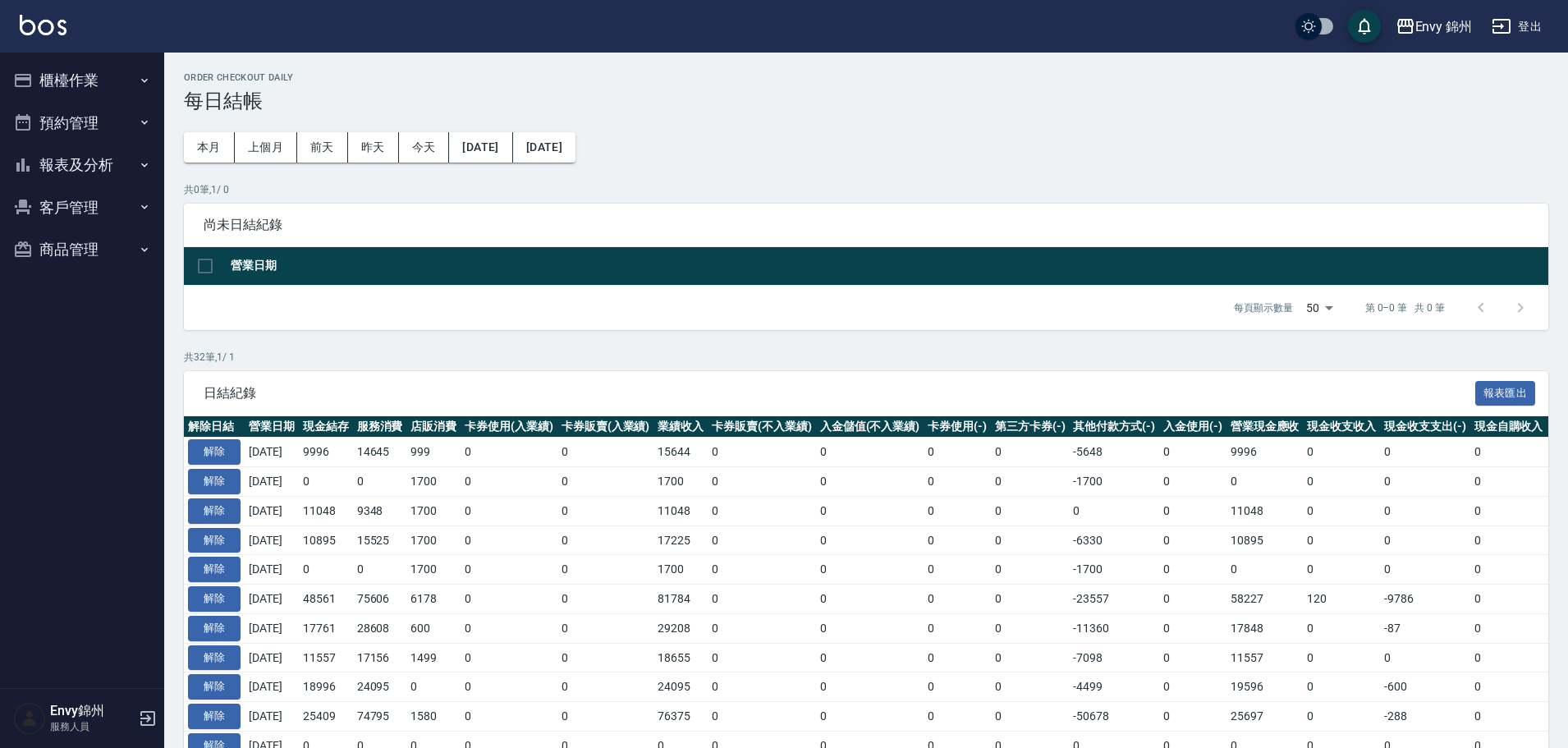
click at [86, 86] on button "櫃檯作業" at bounding box center [82, 80] width 151 height 43
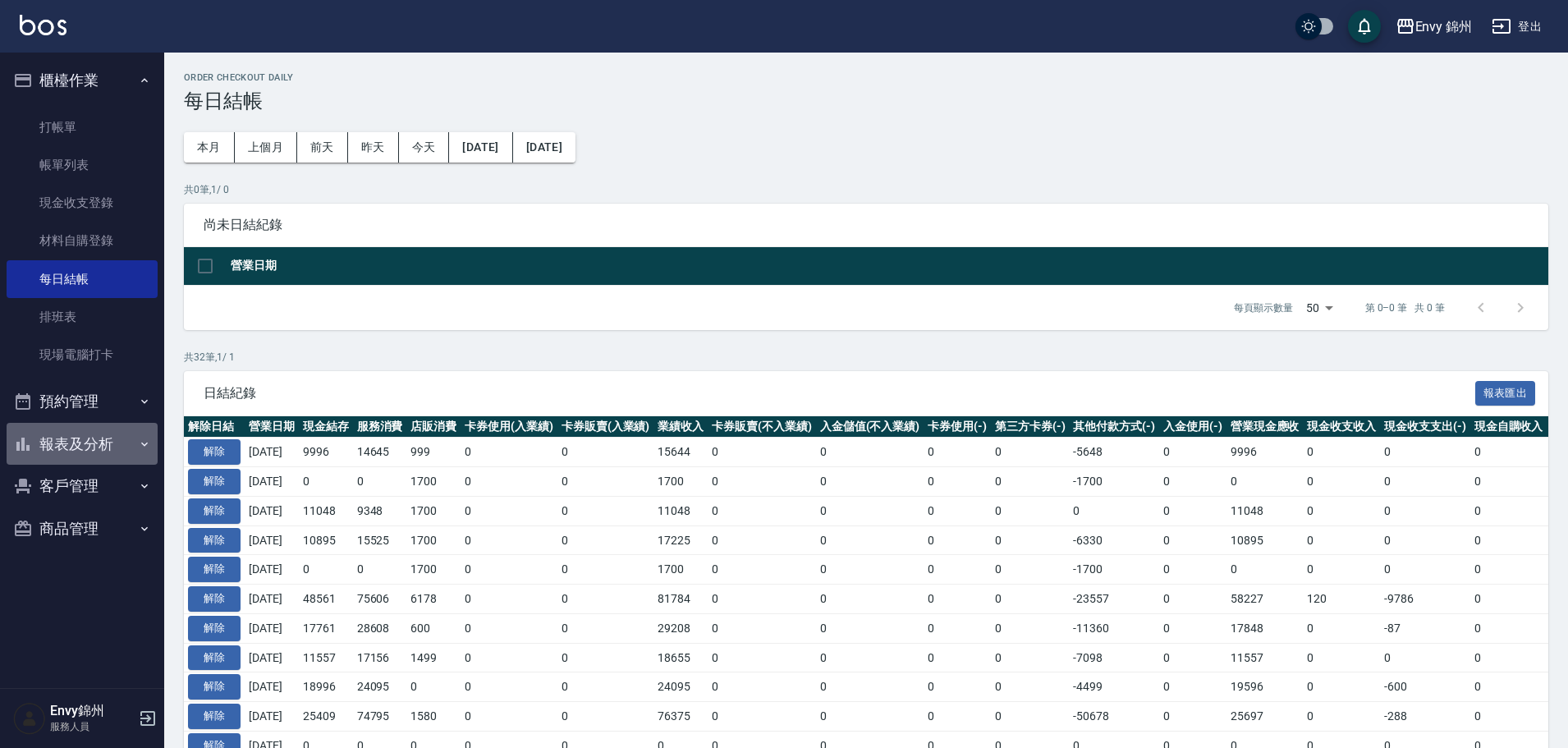
click at [121, 442] on button "報表及分析" at bounding box center [82, 444] width 151 height 43
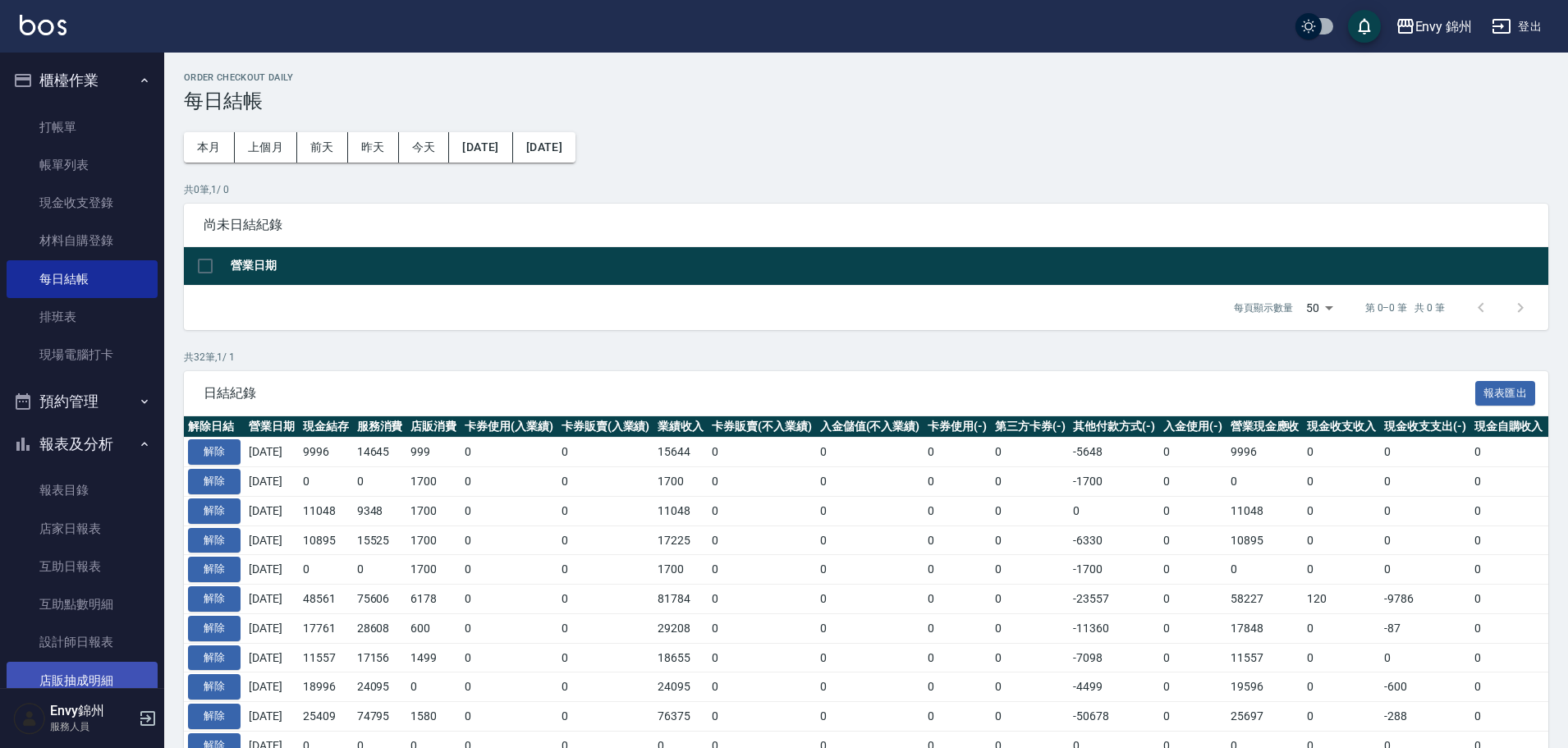
scroll to position [122, 0]
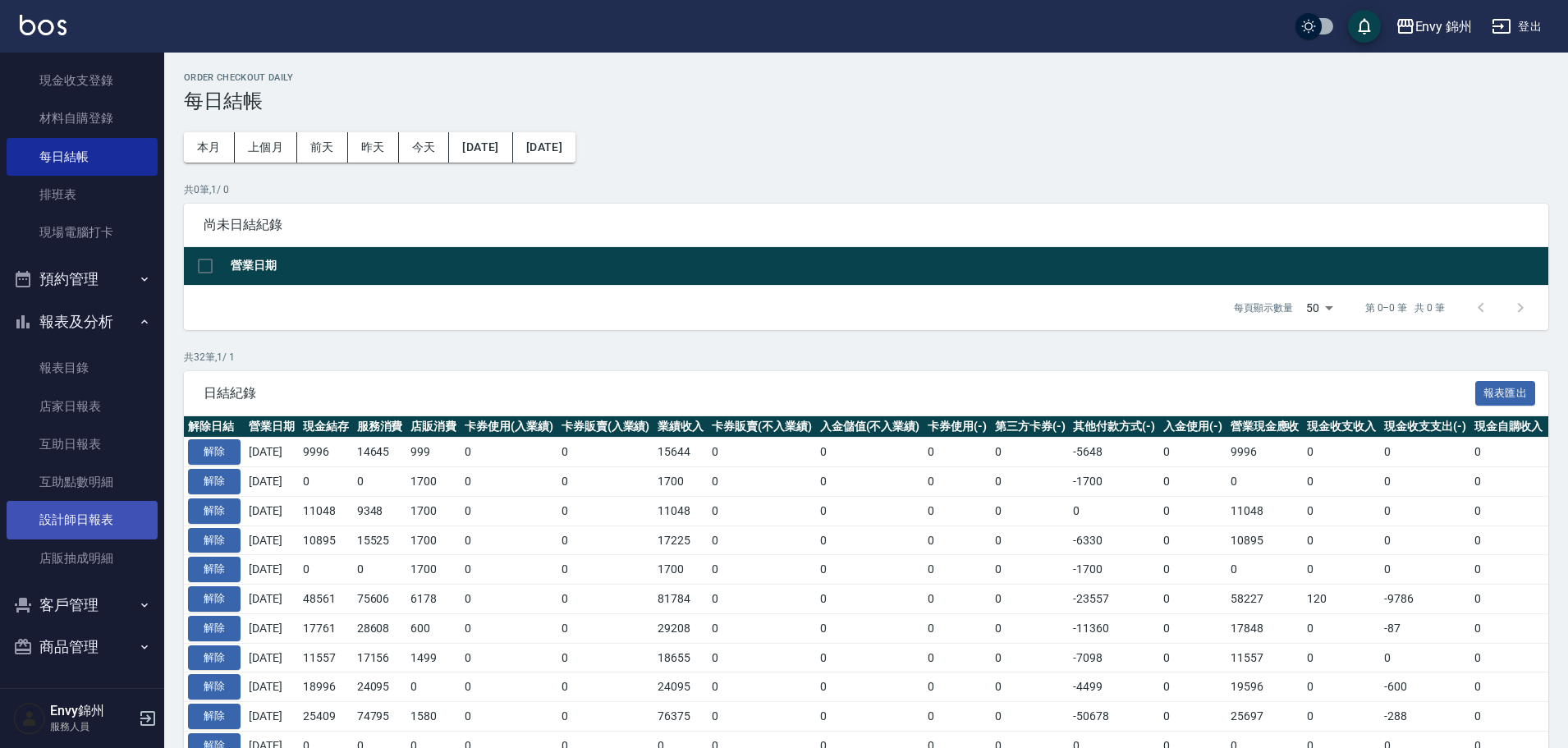
click at [116, 530] on link "設計師日報表" at bounding box center [82, 519] width 151 height 38
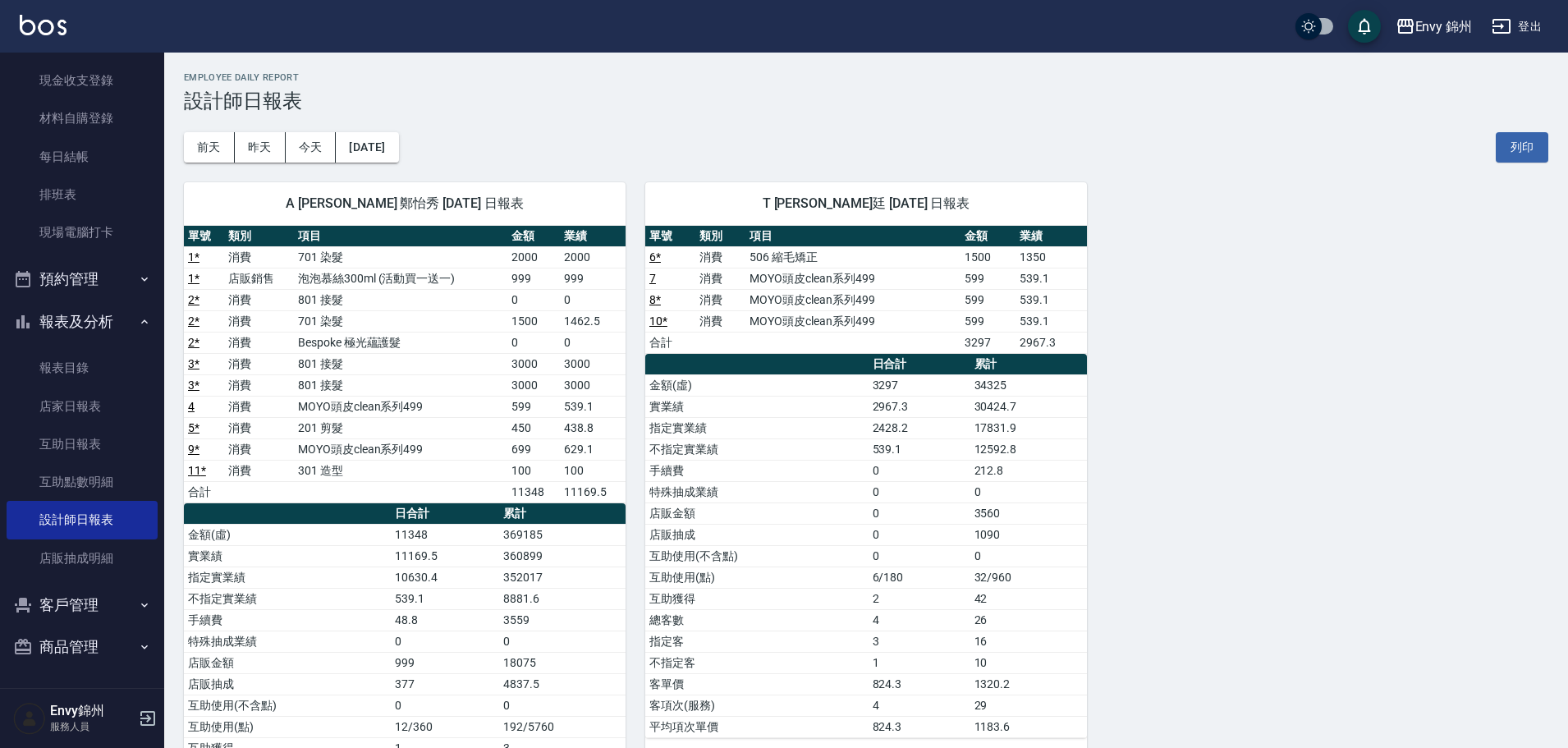
scroll to position [82, 0]
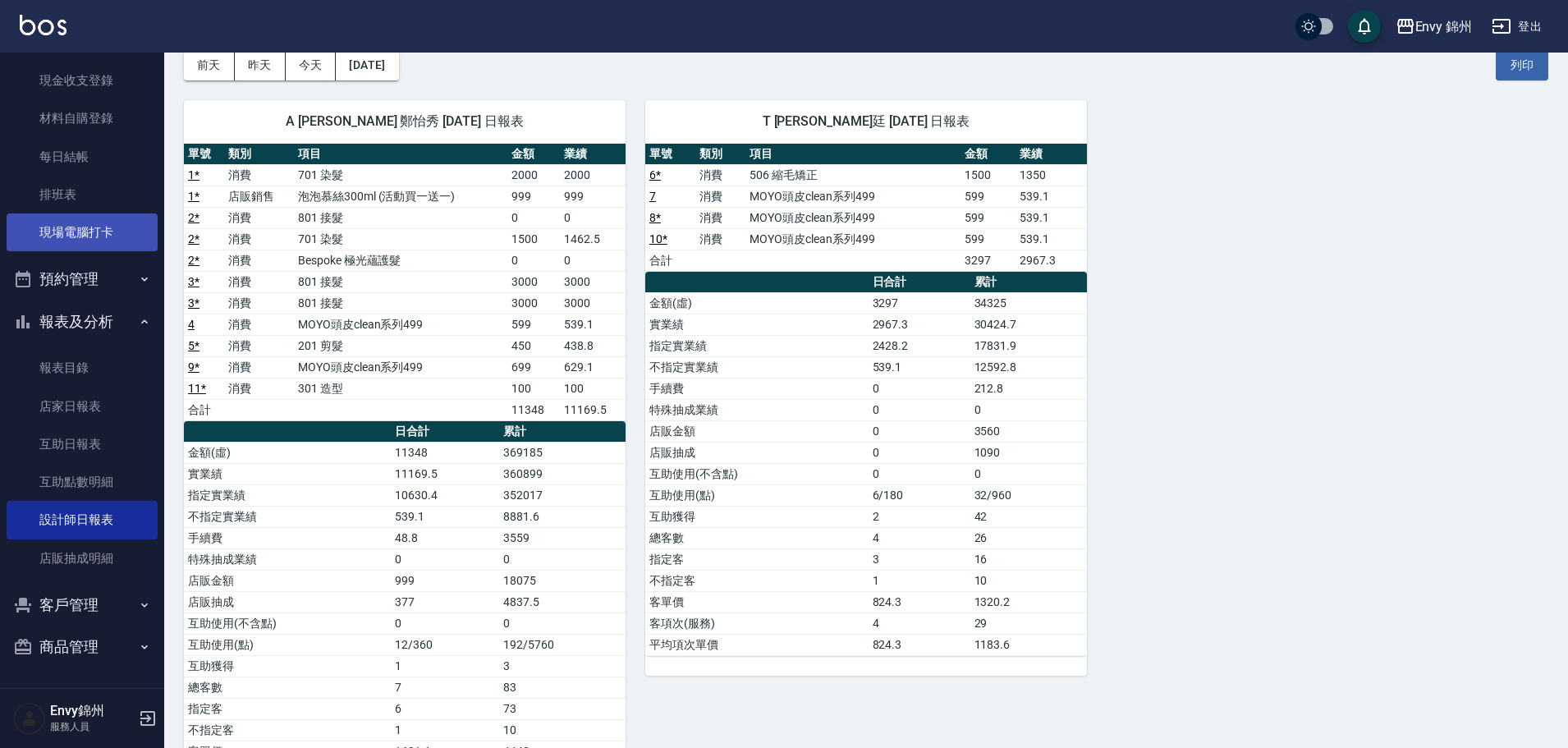
click at [68, 236] on link "現場電腦打卡" at bounding box center [82, 232] width 151 height 38
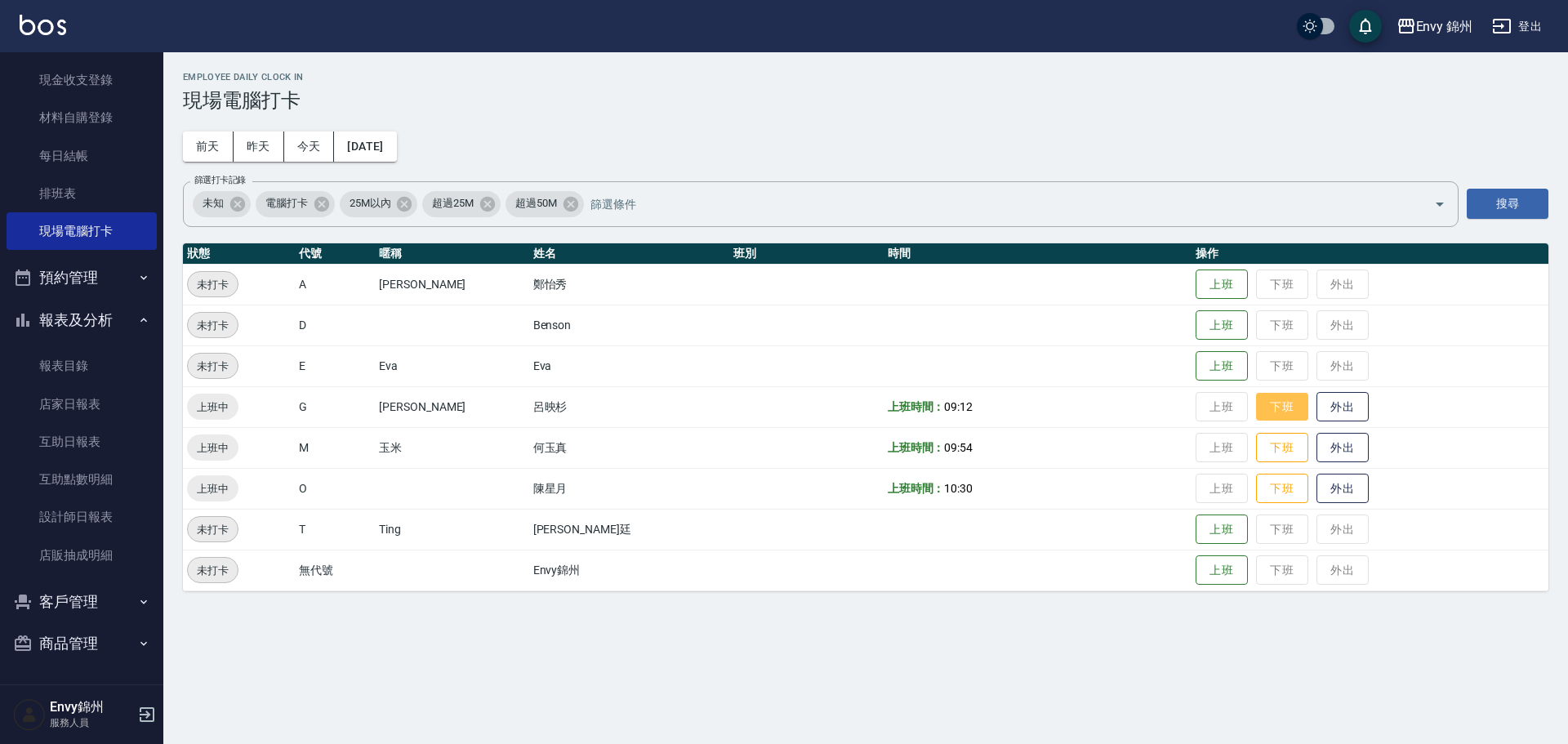
click at [1256, 418] on button "下班" at bounding box center [1281, 407] width 52 height 29
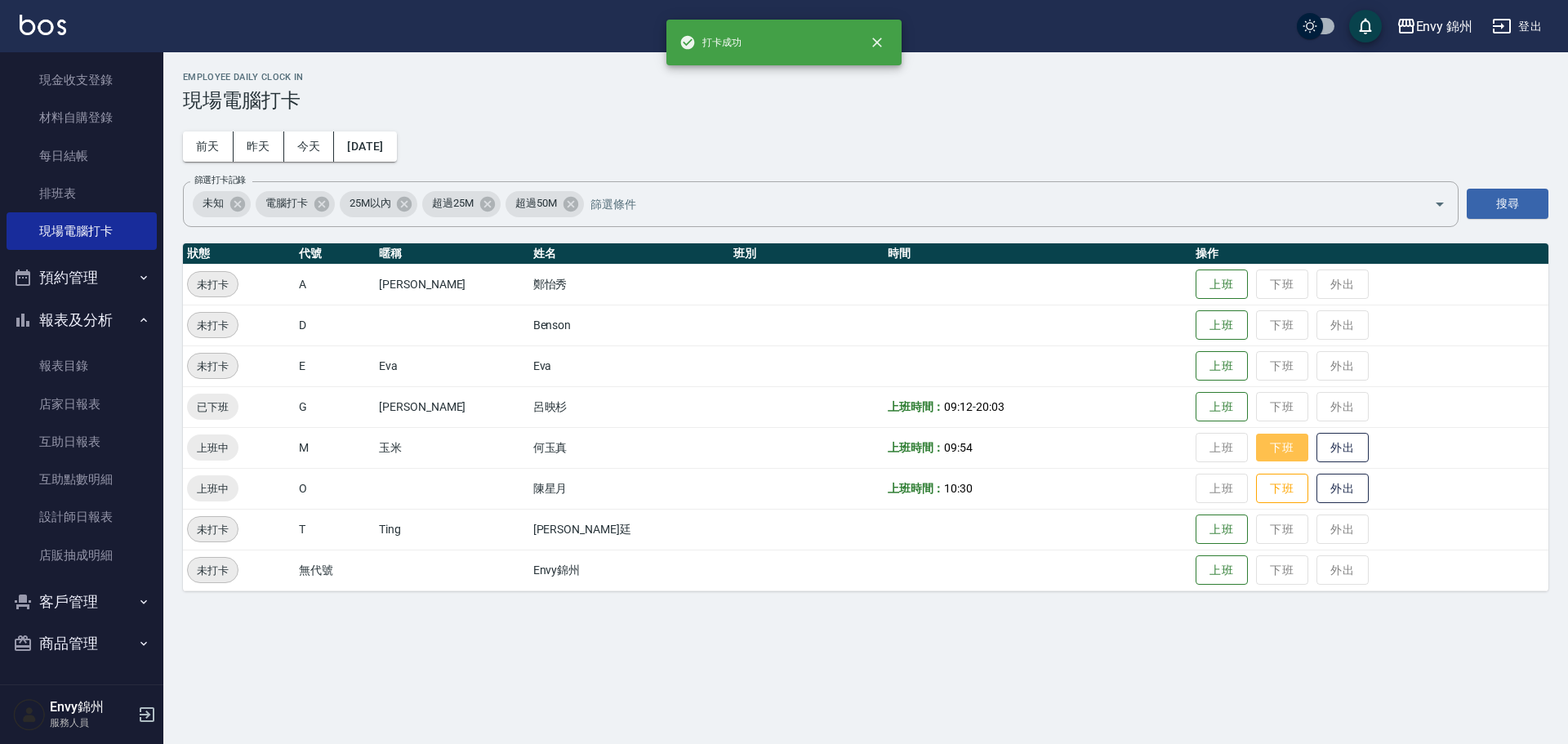
click at [1262, 452] on button "下班" at bounding box center [1281, 448] width 52 height 29
click at [1256, 497] on button "下班" at bounding box center [1281, 489] width 52 height 29
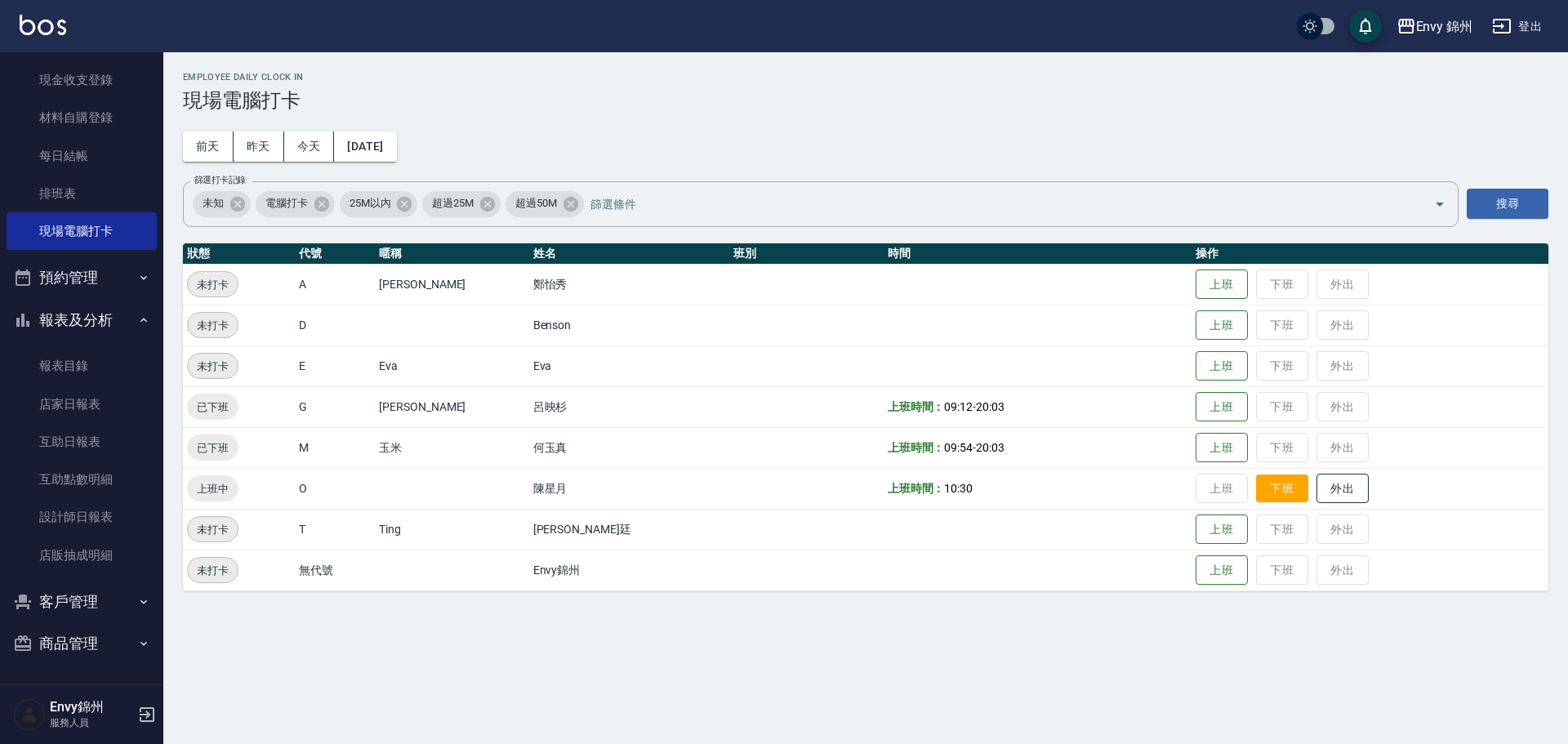
click at [1256, 494] on button "下班" at bounding box center [1281, 489] width 52 height 29
